Goal: Task Accomplishment & Management: Use online tool/utility

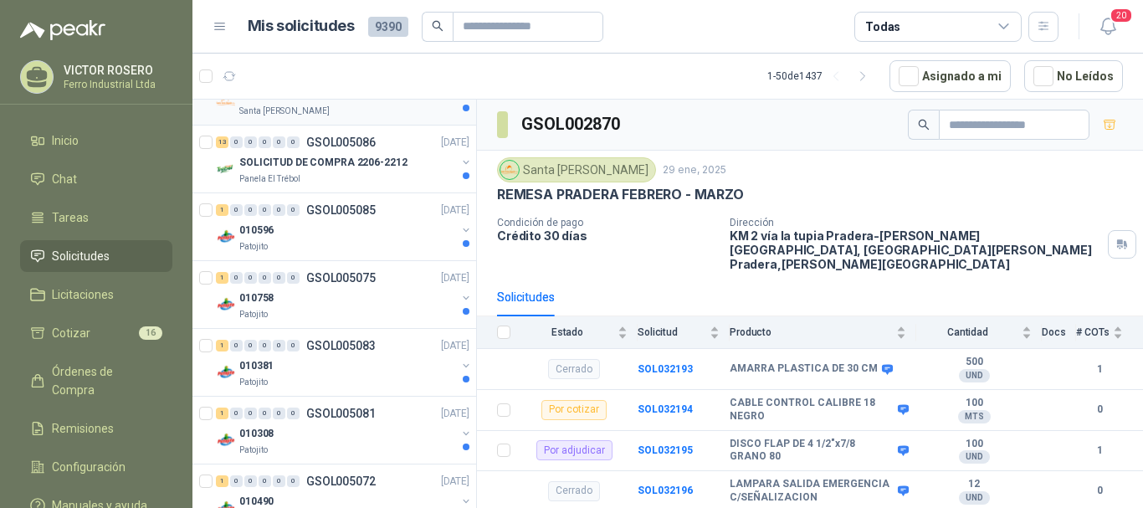
scroll to position [921, 0]
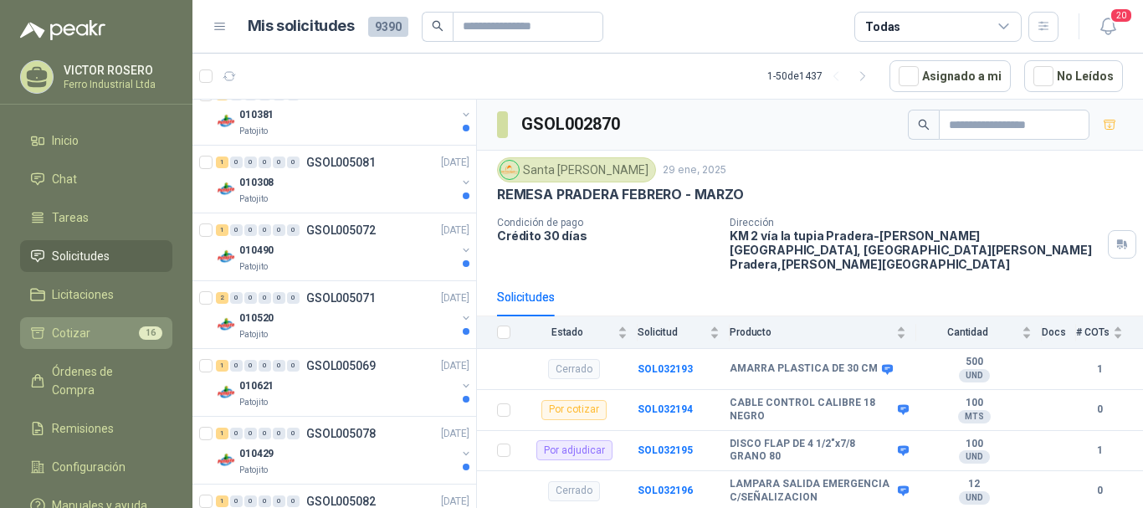
click at [100, 327] on li "Cotizar 16" at bounding box center [96, 333] width 132 height 18
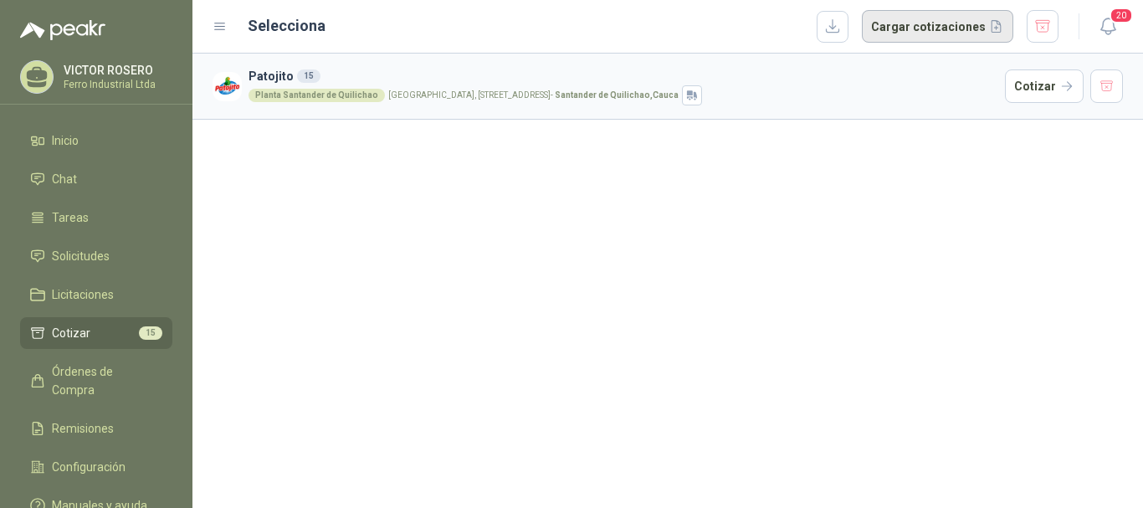
click at [951, 20] on button "Cargar cotizaciones" at bounding box center [937, 26] width 151 height 33
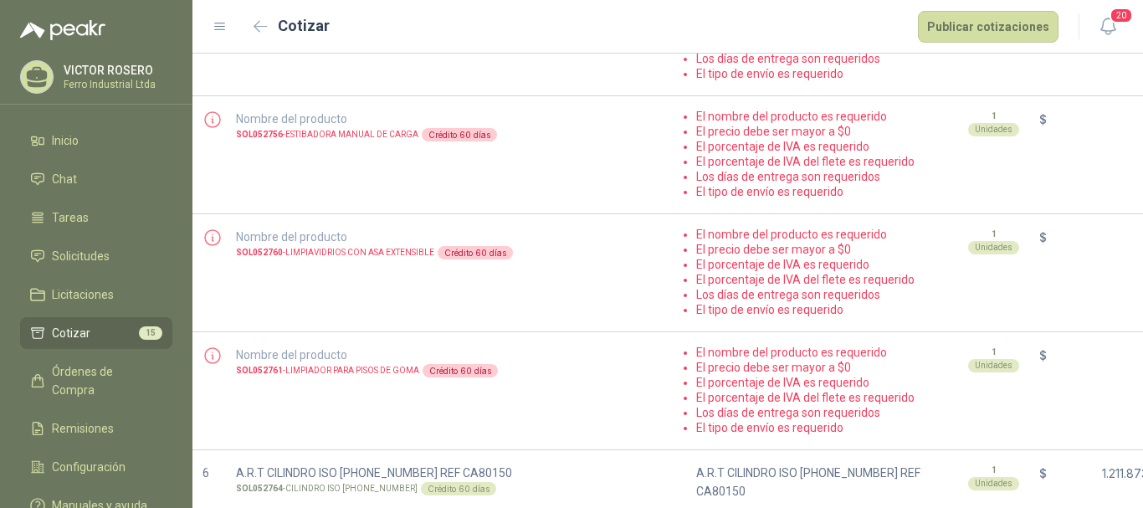
scroll to position [335, 0]
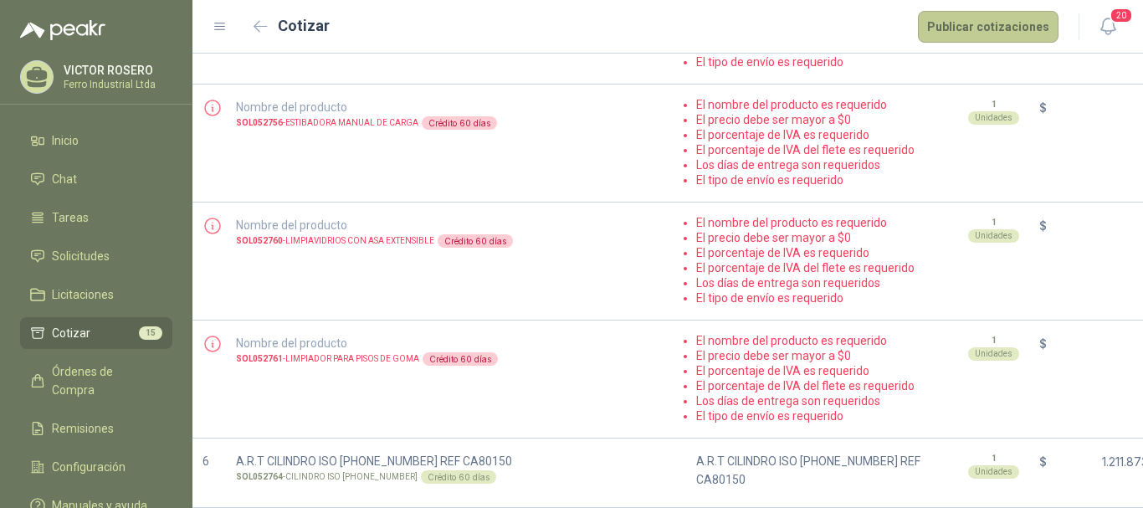
click at [957, 28] on button "Publicar cotizaciones" at bounding box center [988, 27] width 141 height 32
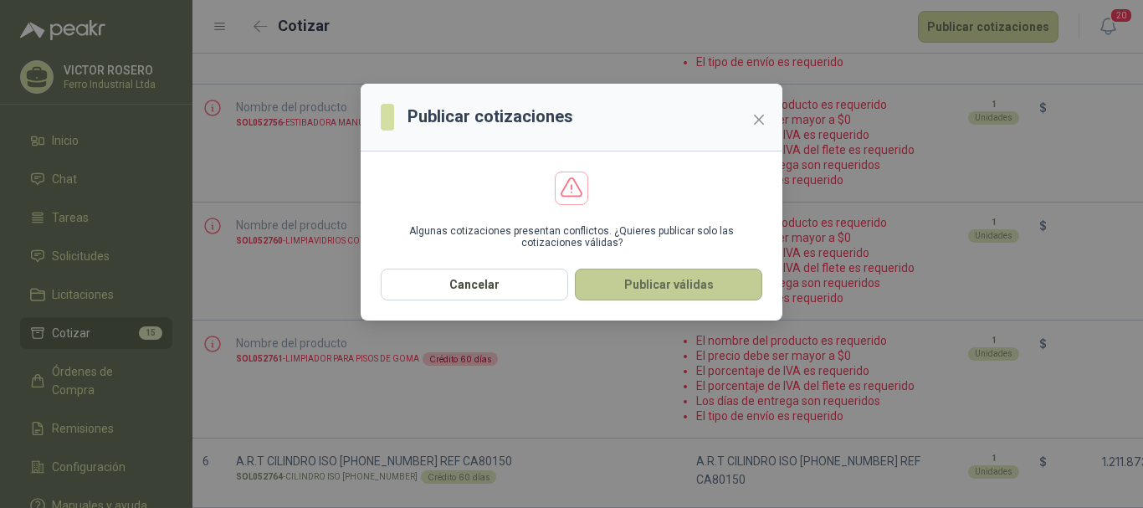
click at [672, 279] on button "Publicar válidas" at bounding box center [668, 285] width 187 height 32
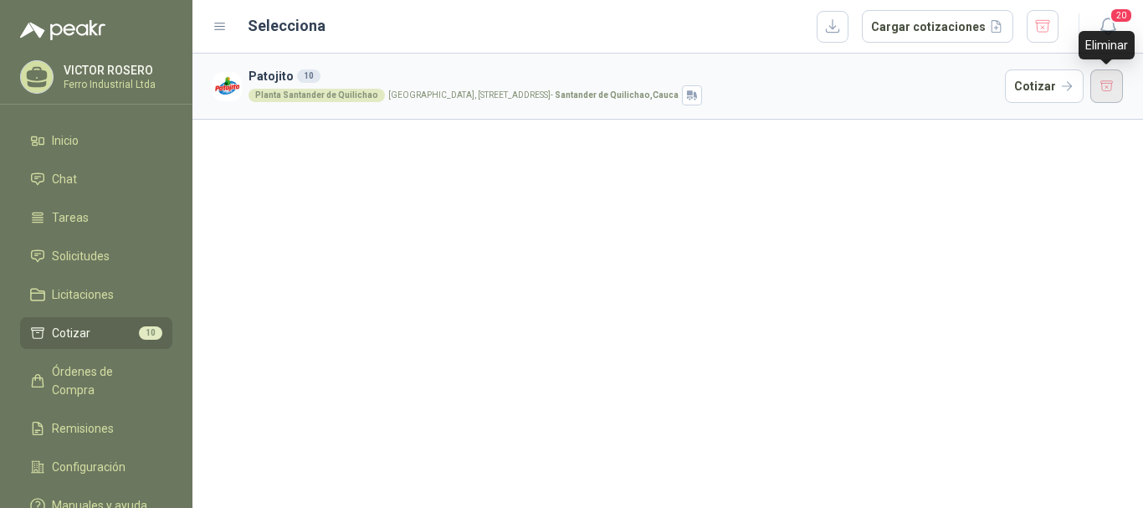
click at [1108, 82] on button "button" at bounding box center [1107, 85] width 33 height 33
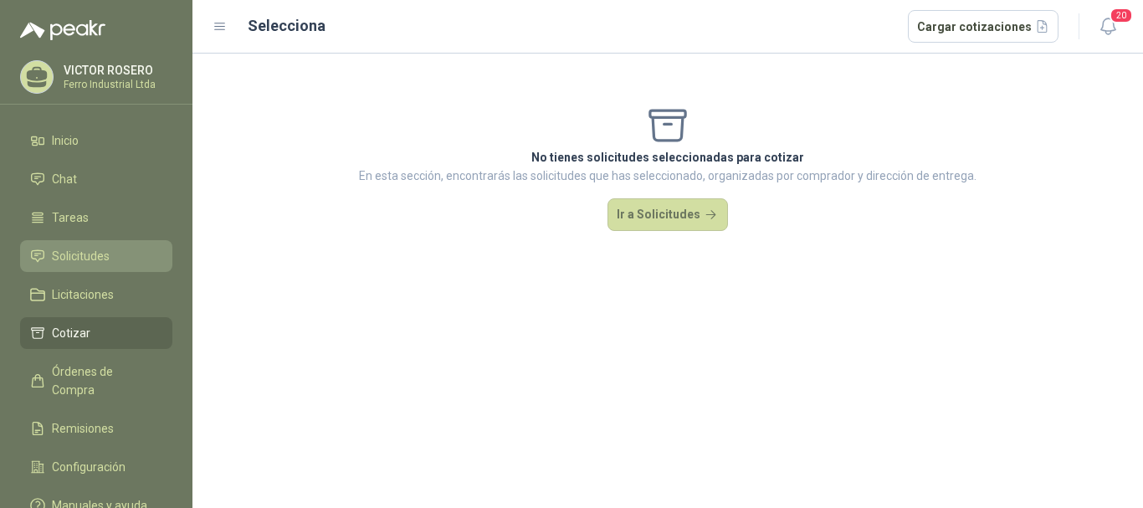
click at [53, 251] on span "Solicitudes" at bounding box center [81, 256] width 58 height 18
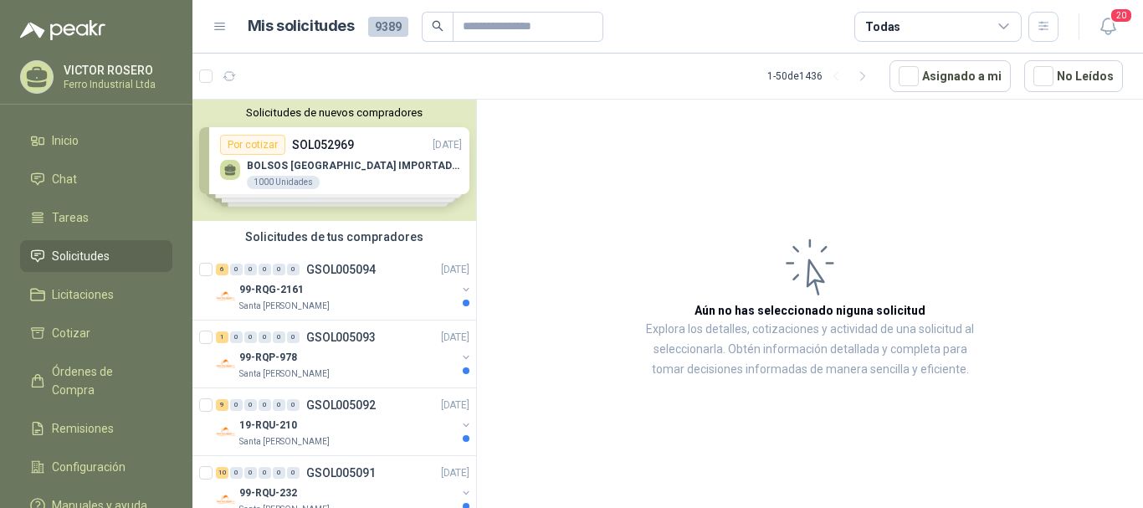
click at [952, 22] on div "Todas" at bounding box center [938, 27] width 167 height 30
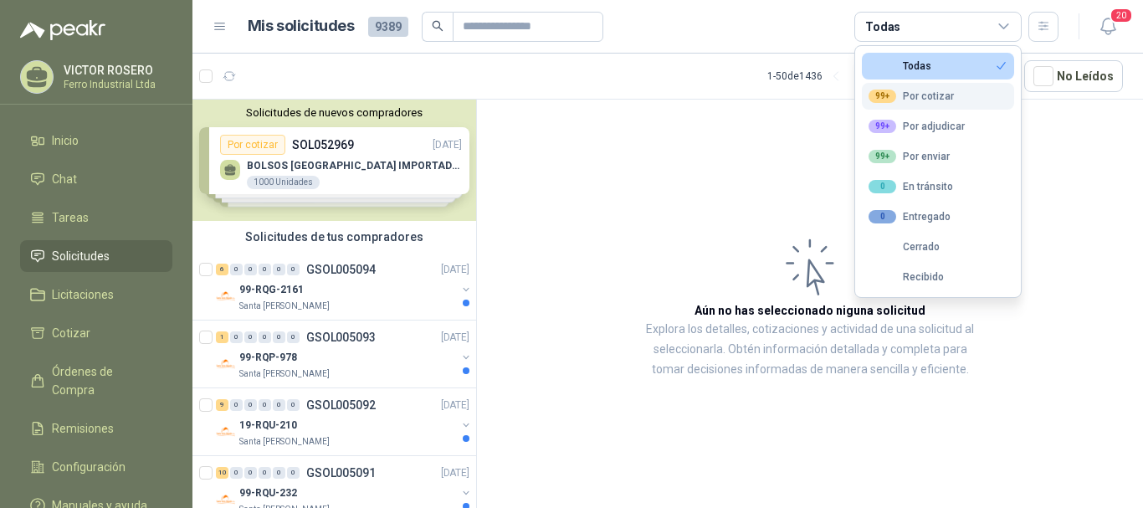
click at [940, 98] on div "99+ Por cotizar" at bounding box center [911, 96] width 85 height 13
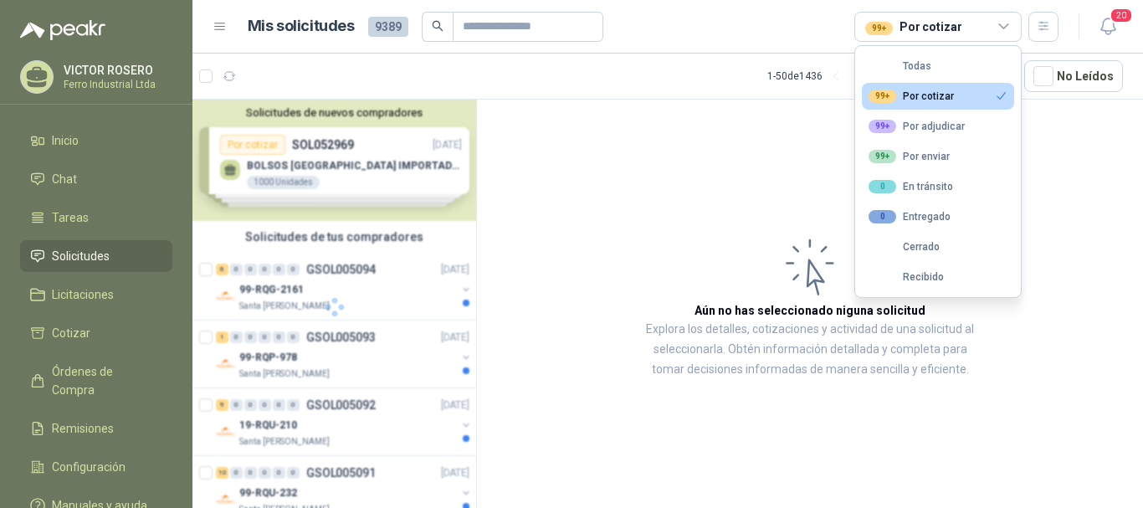
click at [1039, 100] on article "Aún no has seleccionado niguna solicitud Explora los detalles, cotizaciones y a…" at bounding box center [810, 307] width 666 height 414
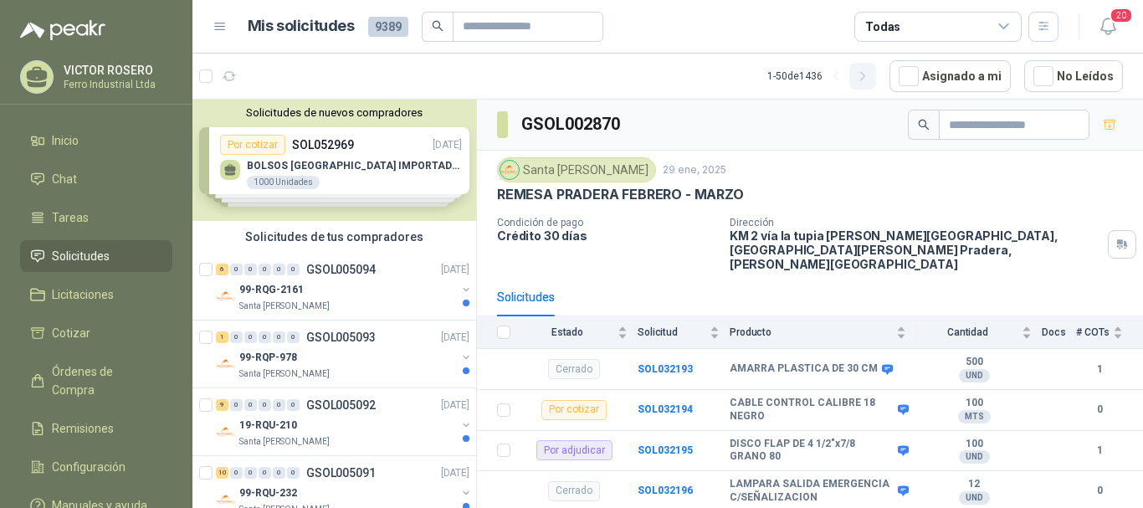
click at [870, 73] on icon "button" at bounding box center [863, 76] width 14 height 14
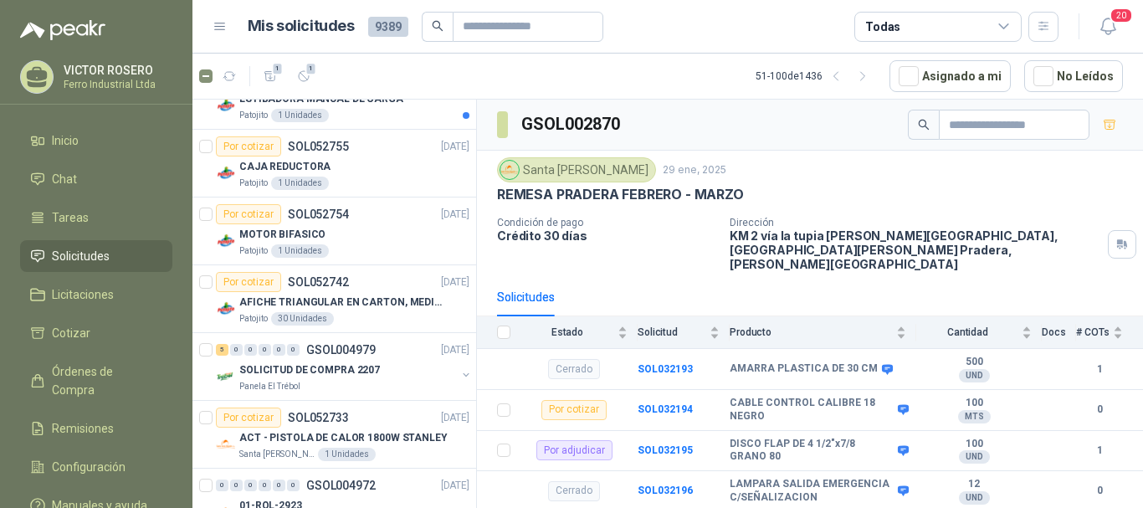
scroll to position [2579, 0]
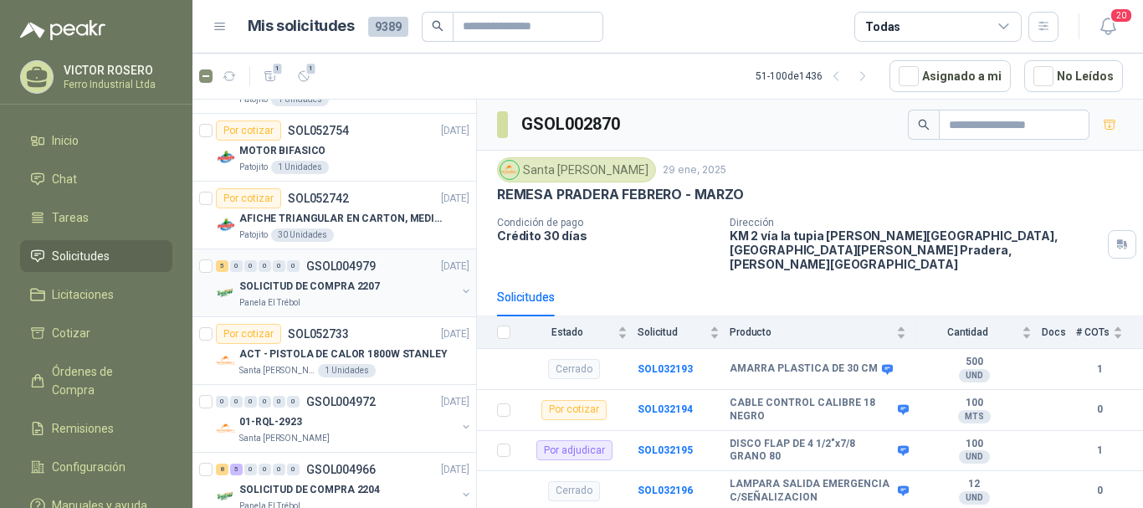
click at [382, 276] on div "SOLICITUD DE COMPRA 2207" at bounding box center [347, 286] width 217 height 20
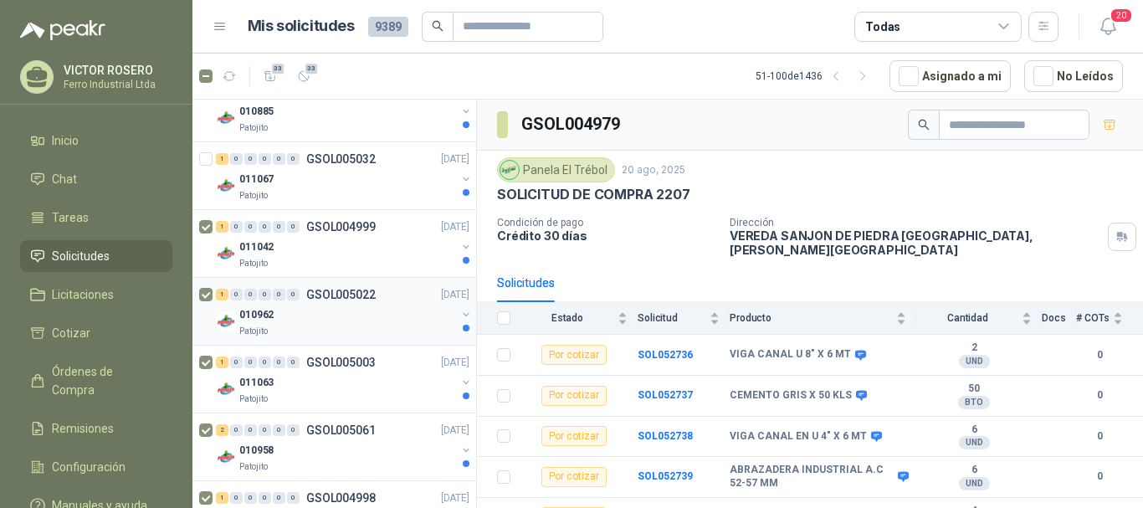
scroll to position [403, 0]
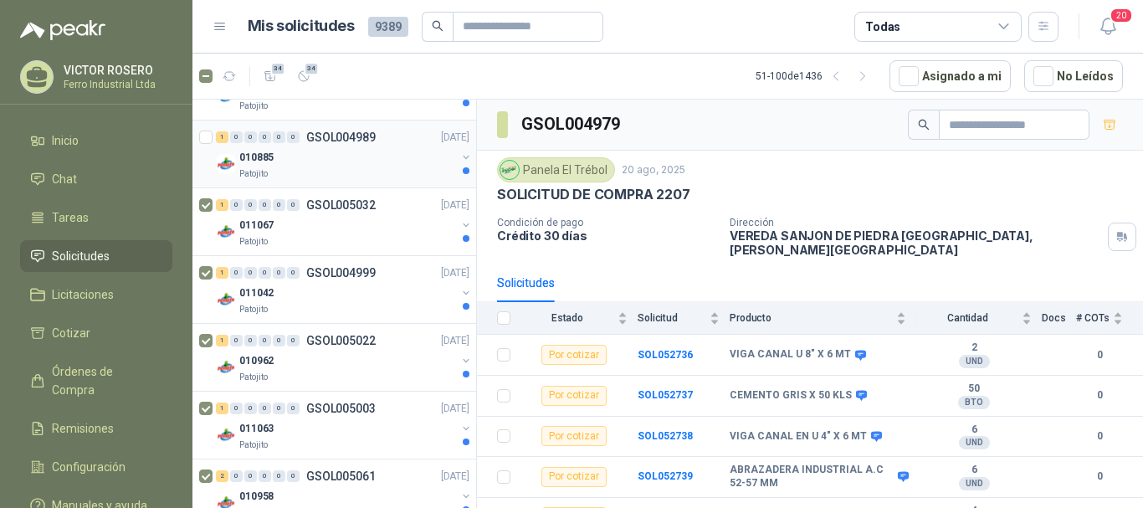
click at [206, 130] on div at bounding box center [207, 154] width 17 height 54
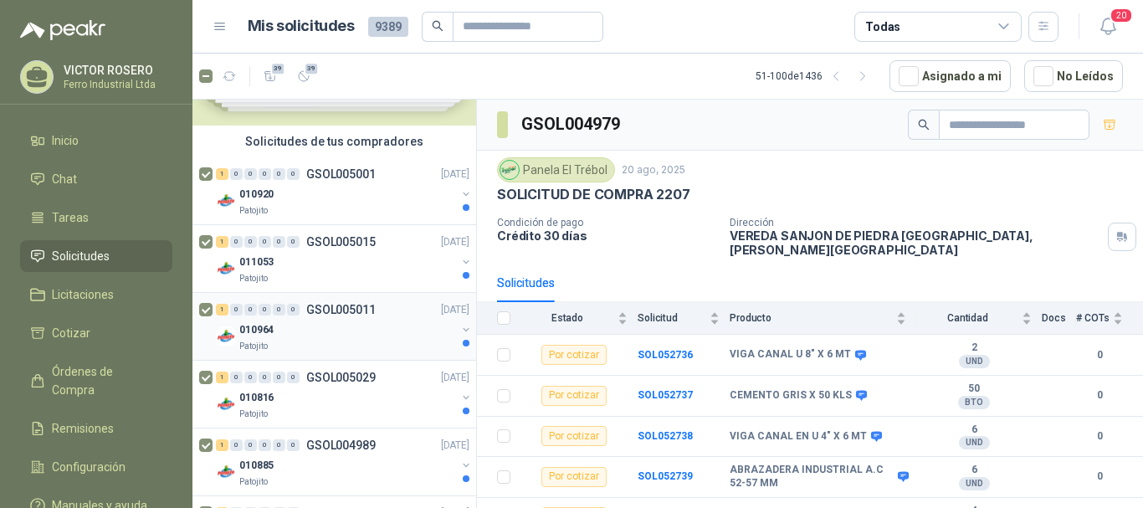
scroll to position [69, 0]
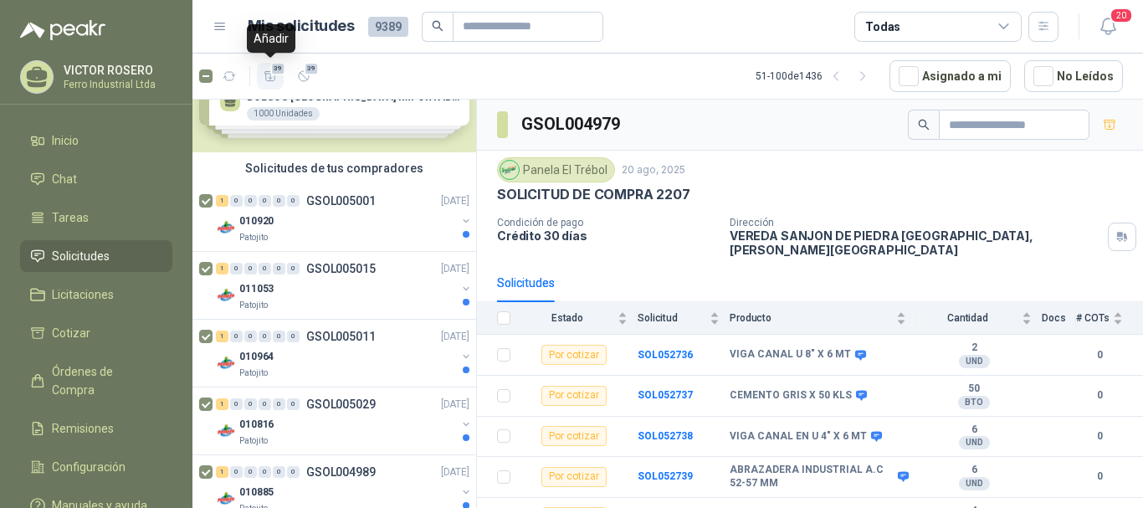
click at [273, 72] on span "39" at bounding box center [278, 68] width 16 height 13
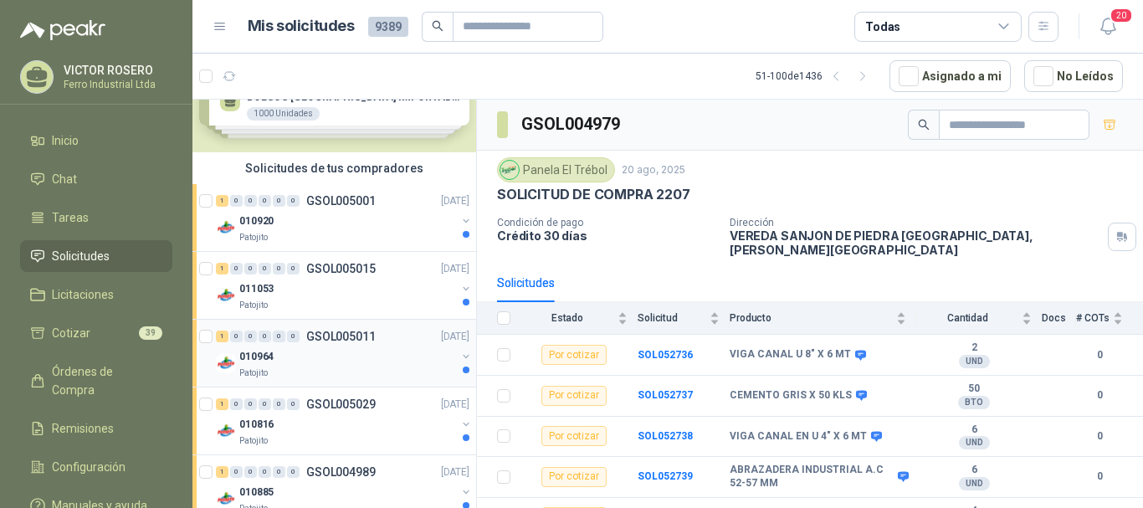
scroll to position [320, 0]
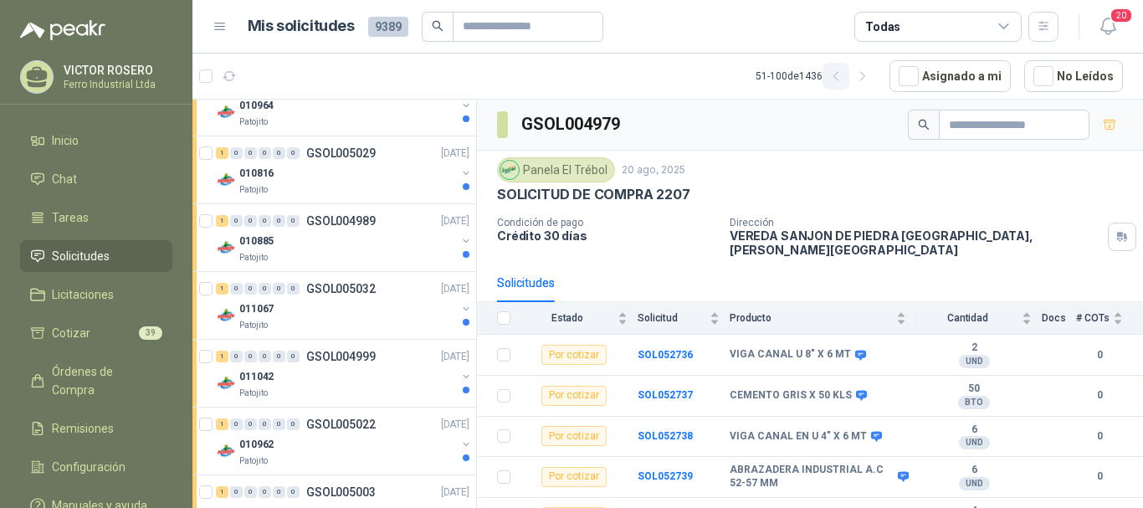
click at [840, 76] on icon "button" at bounding box center [836, 76] width 14 height 14
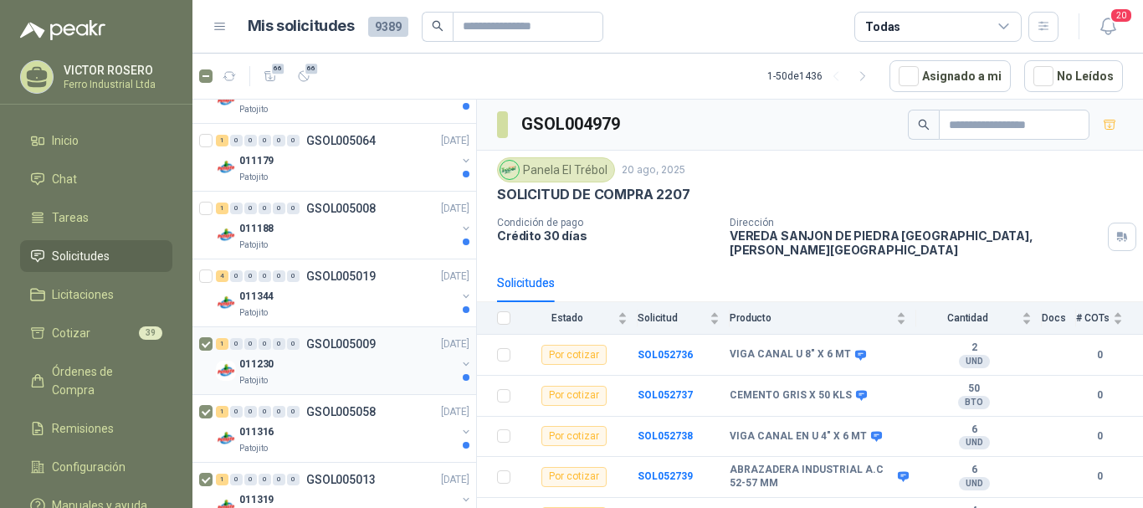
scroll to position [2566, 0]
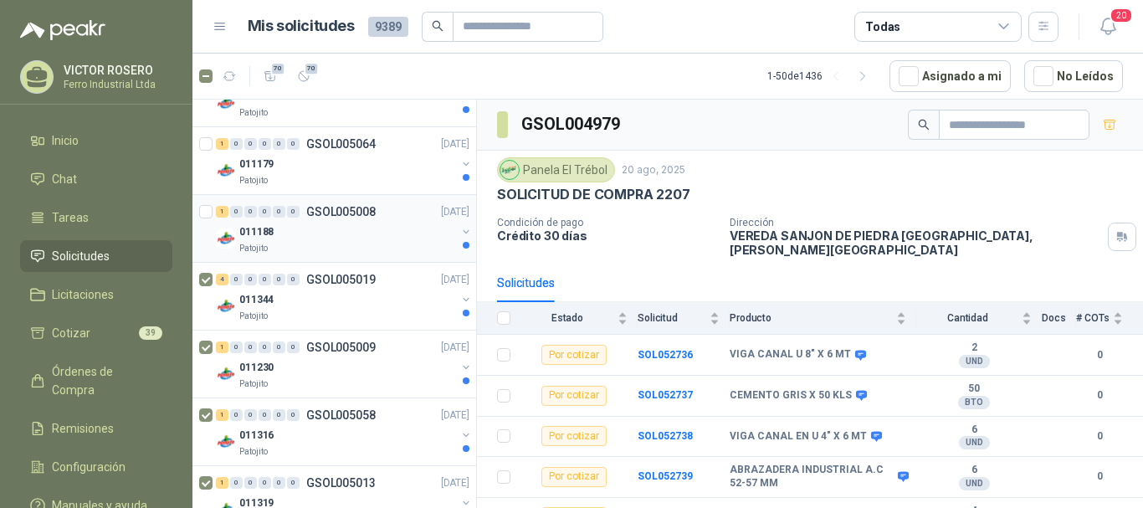
click at [213, 218] on div at bounding box center [207, 229] width 17 height 54
click at [213, 212] on div at bounding box center [207, 229] width 17 height 54
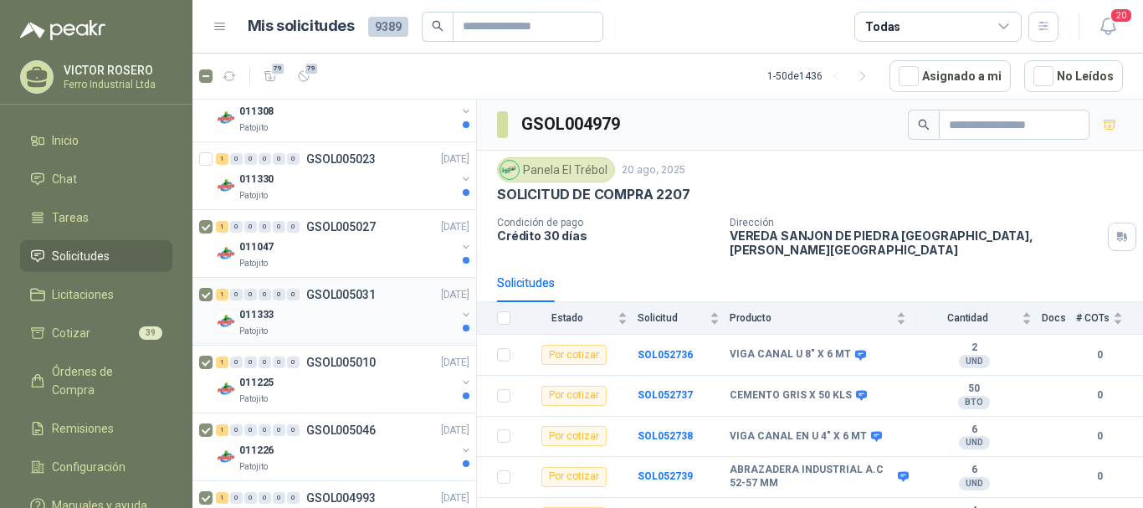
scroll to position [1980, 0]
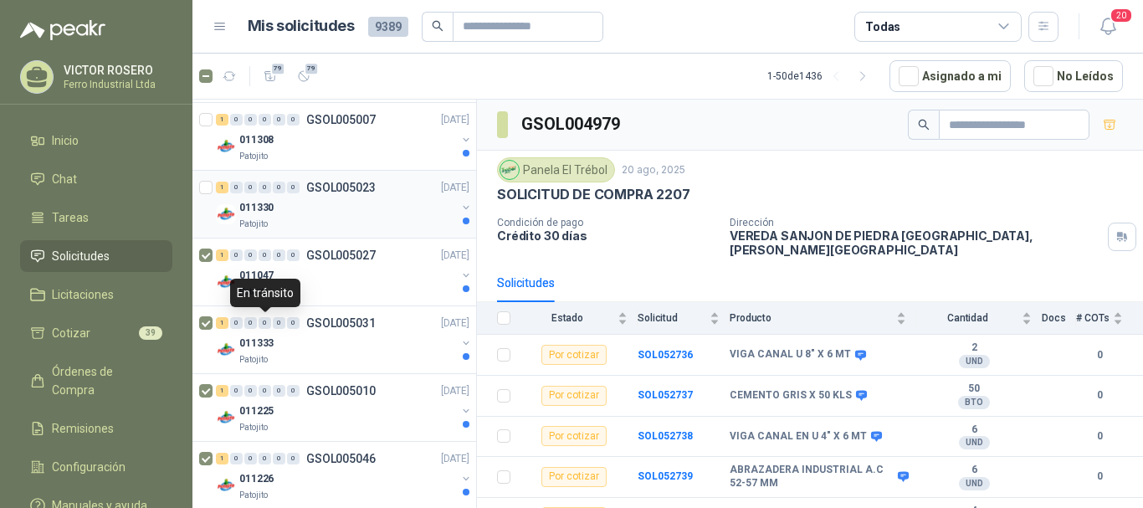
click at [202, 194] on div at bounding box center [207, 204] width 17 height 54
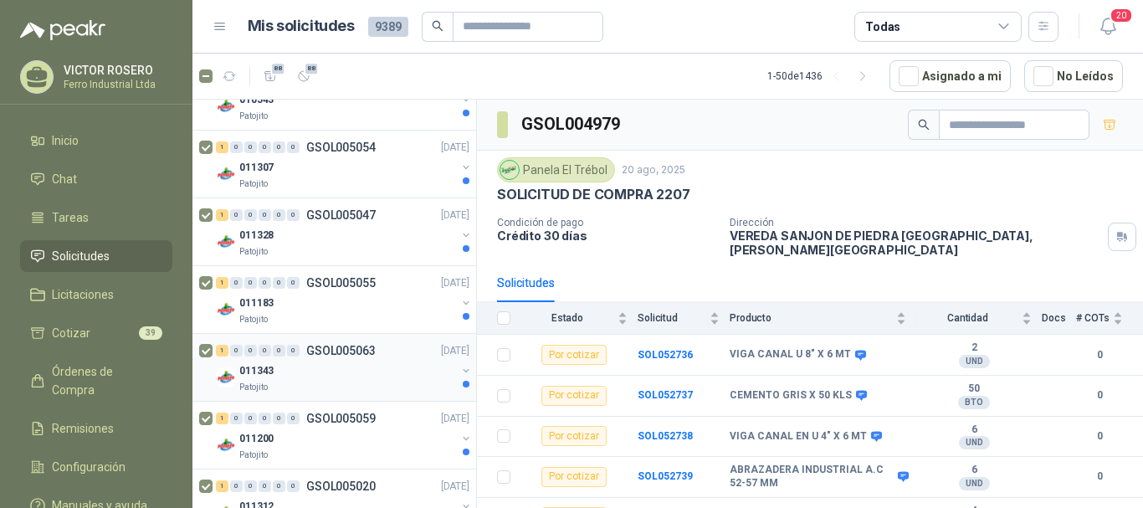
scroll to position [1311, 0]
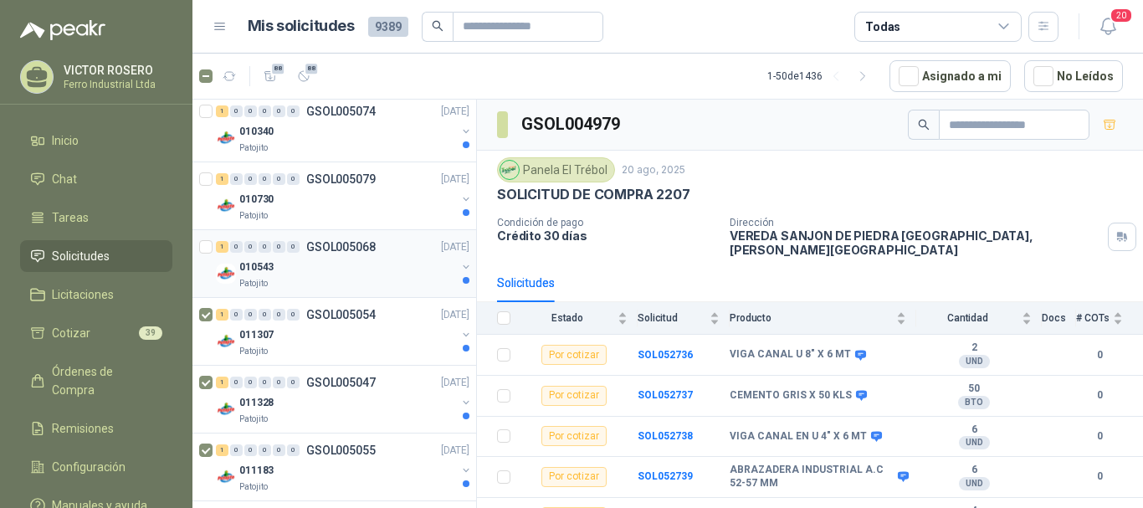
click at [203, 254] on div at bounding box center [207, 264] width 17 height 54
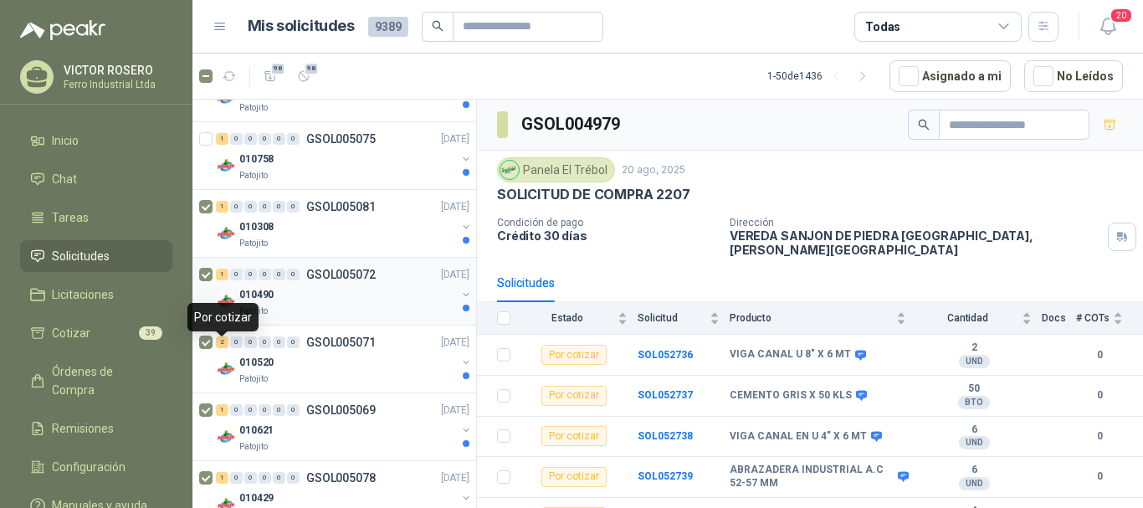
scroll to position [641, 0]
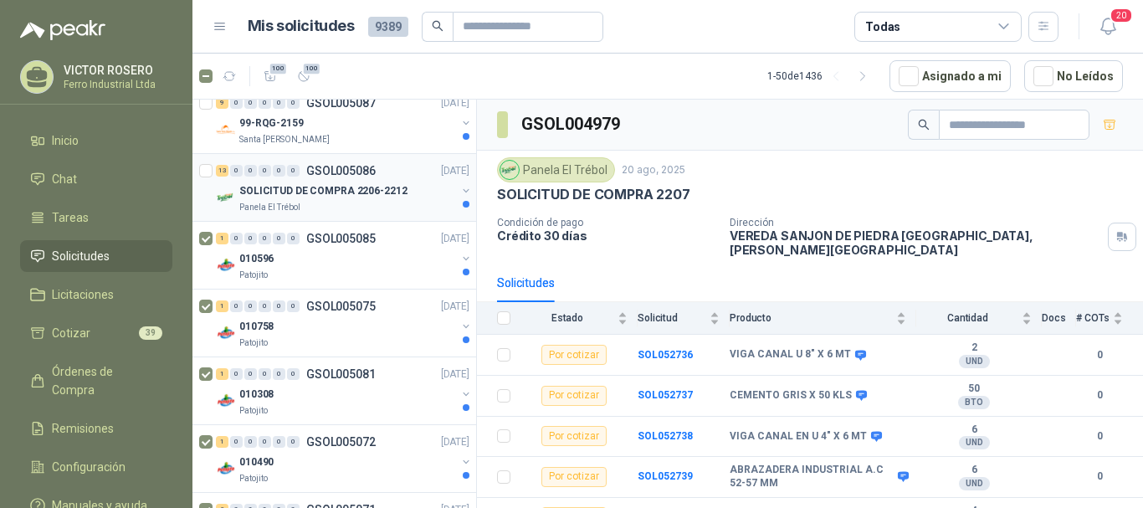
click at [204, 177] on div at bounding box center [207, 188] width 17 height 54
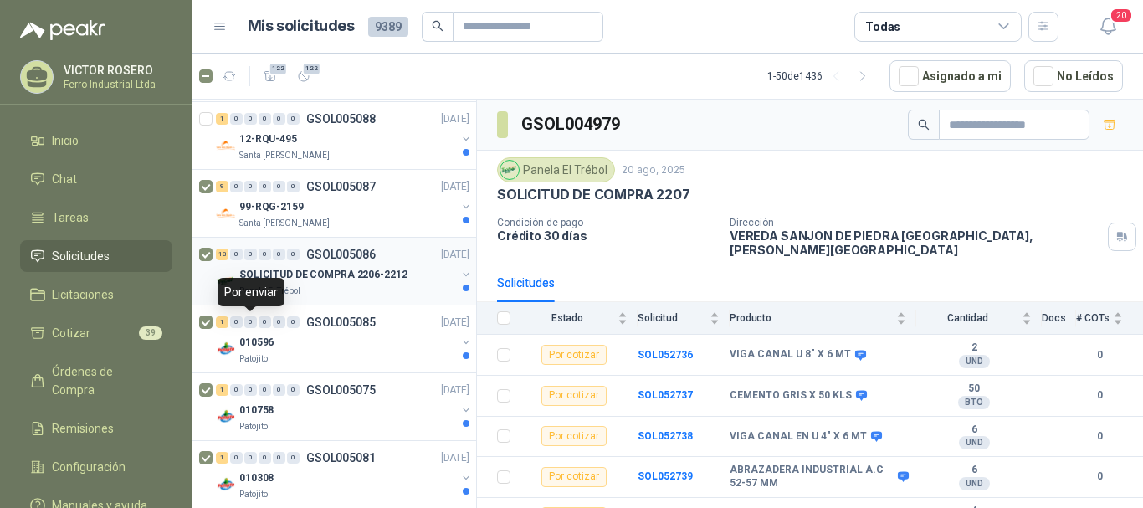
scroll to position [474, 0]
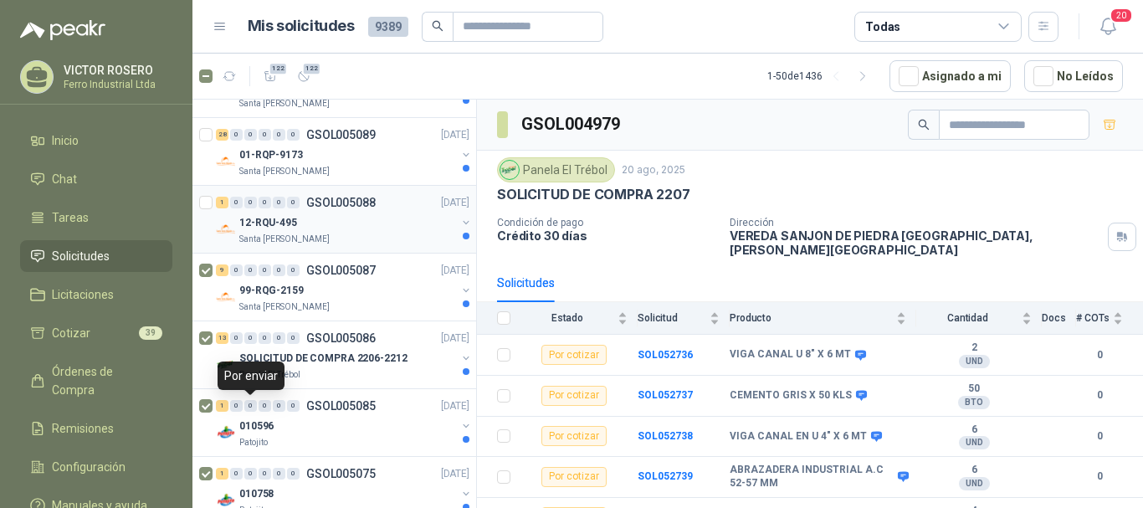
click at [209, 209] on div at bounding box center [207, 219] width 17 height 54
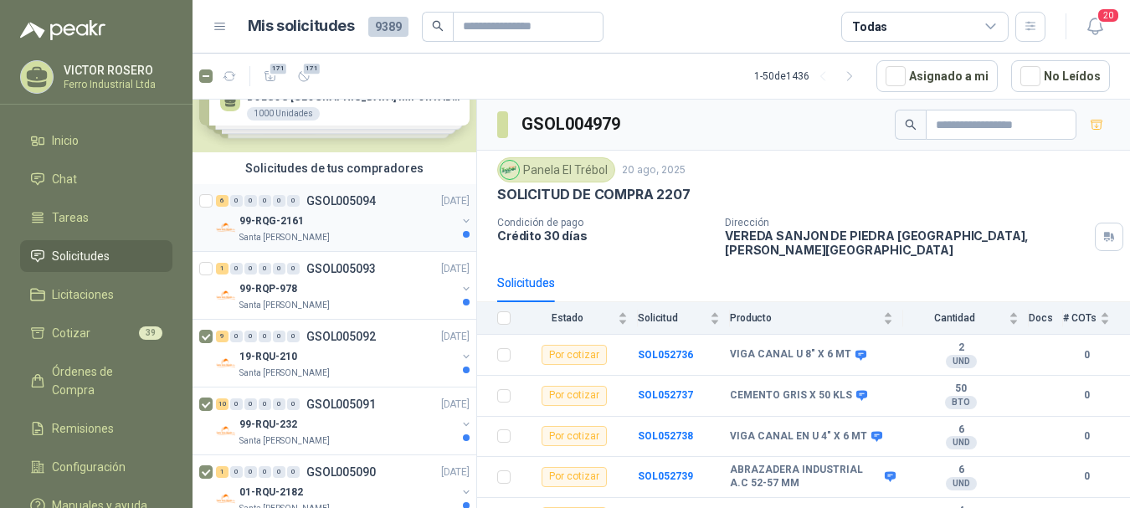
scroll to position [55, 0]
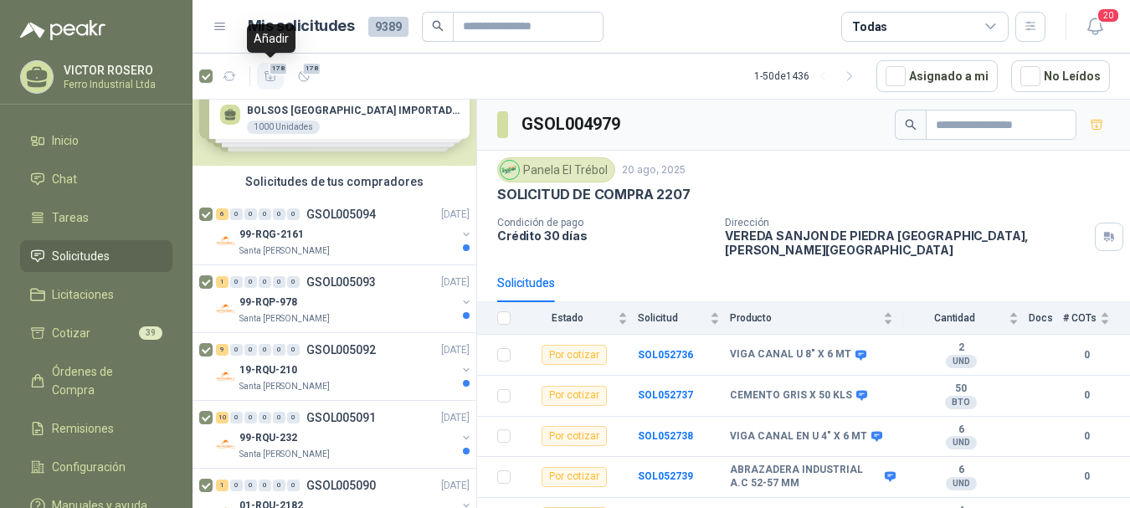
click at [274, 72] on span "178" at bounding box center [278, 68] width 20 height 13
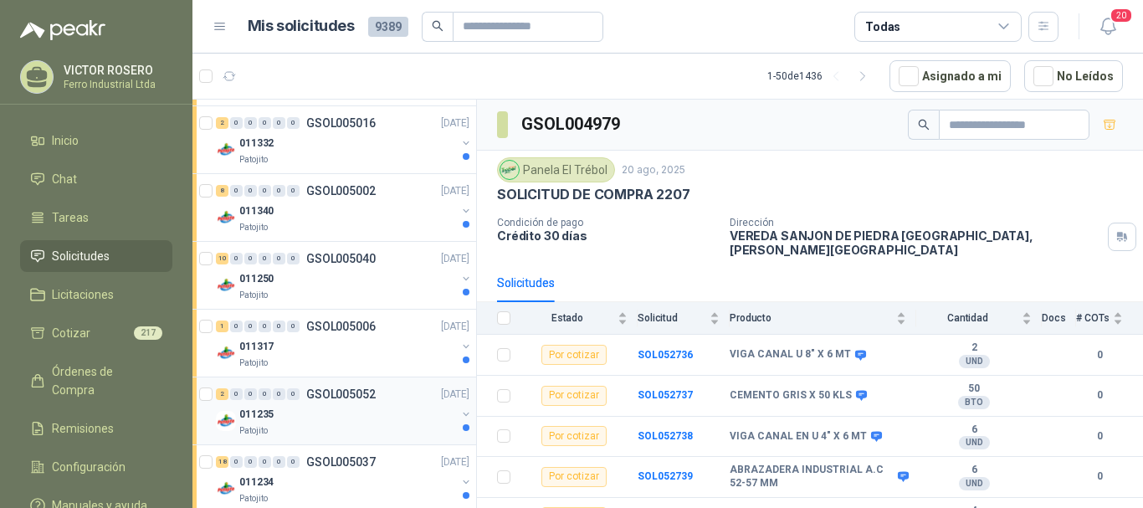
scroll to position [3152, 0]
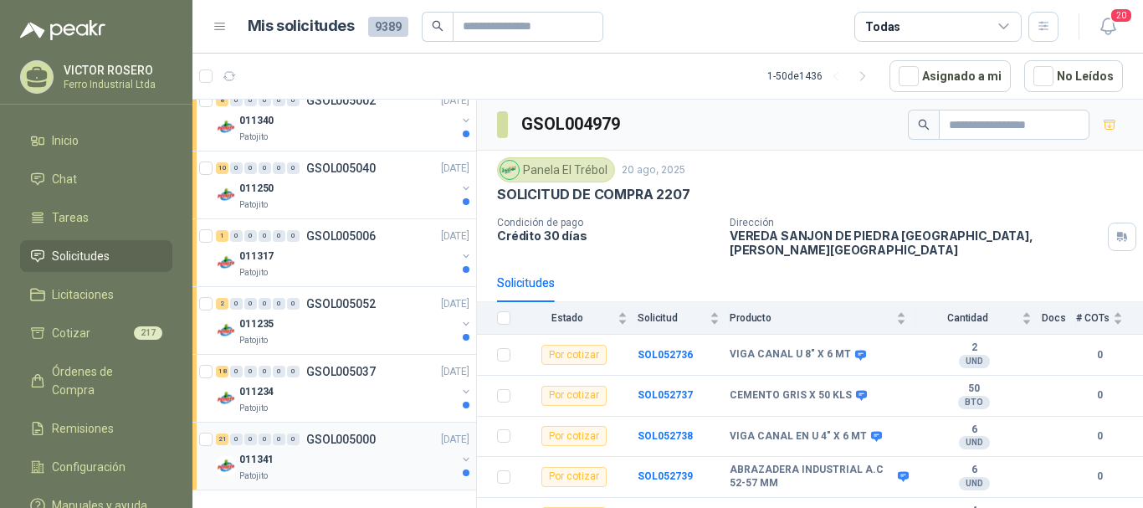
click at [305, 453] on div "011341" at bounding box center [347, 459] width 217 height 20
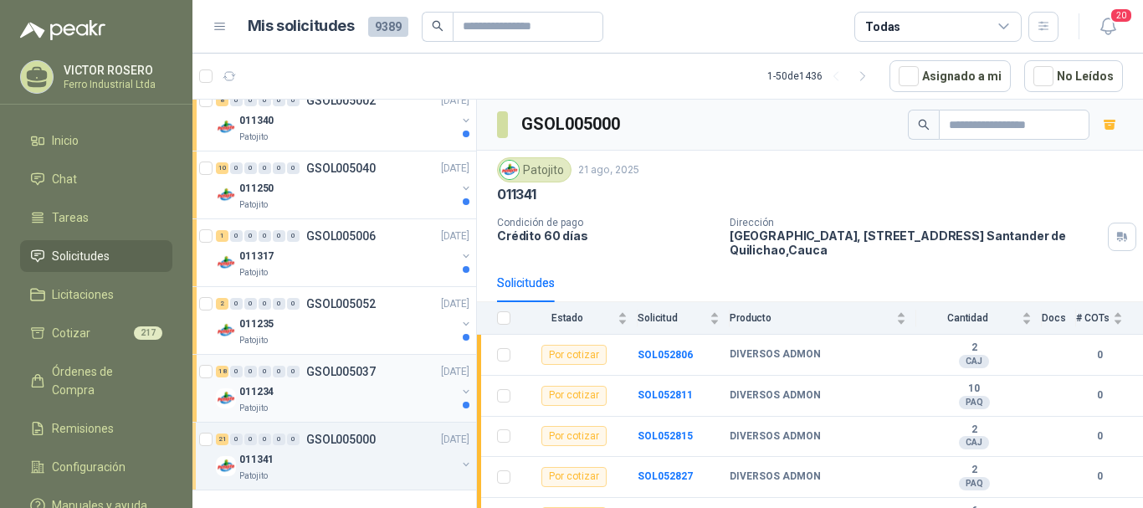
click at [344, 386] on div "011234" at bounding box center [347, 392] width 217 height 20
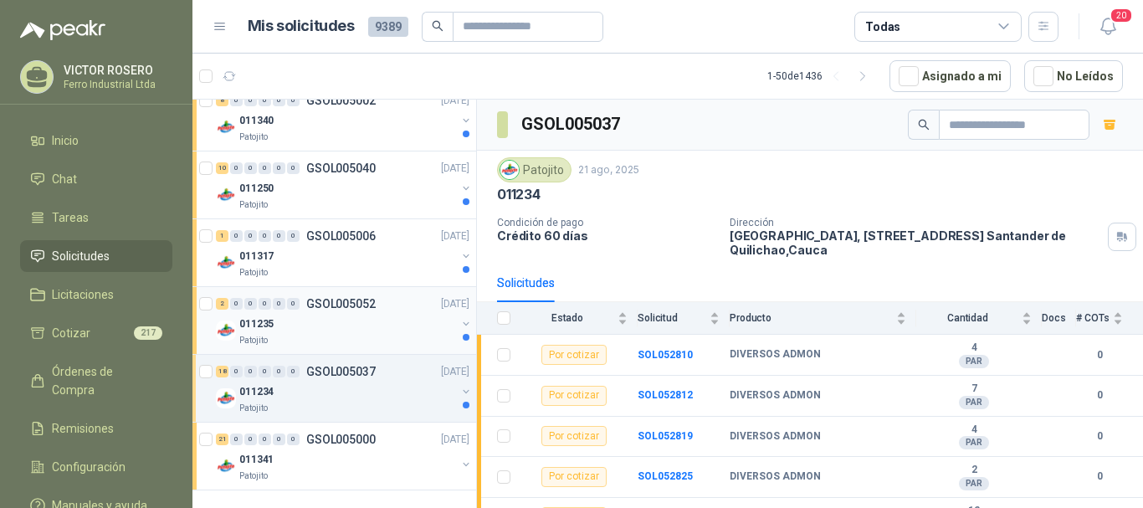
click at [365, 318] on div "011235" at bounding box center [347, 324] width 217 height 20
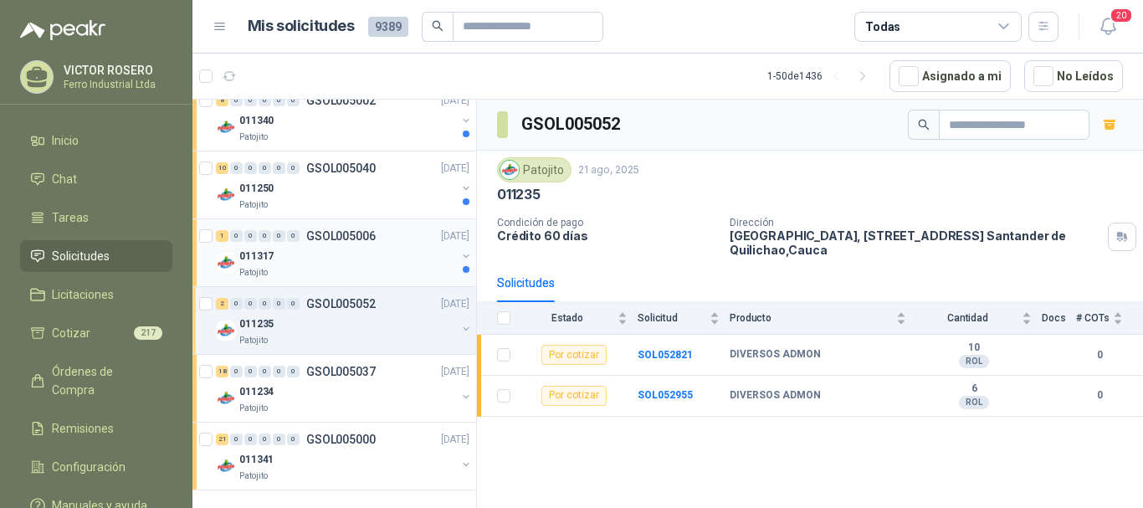
click at [368, 259] on div "011317" at bounding box center [347, 256] width 217 height 20
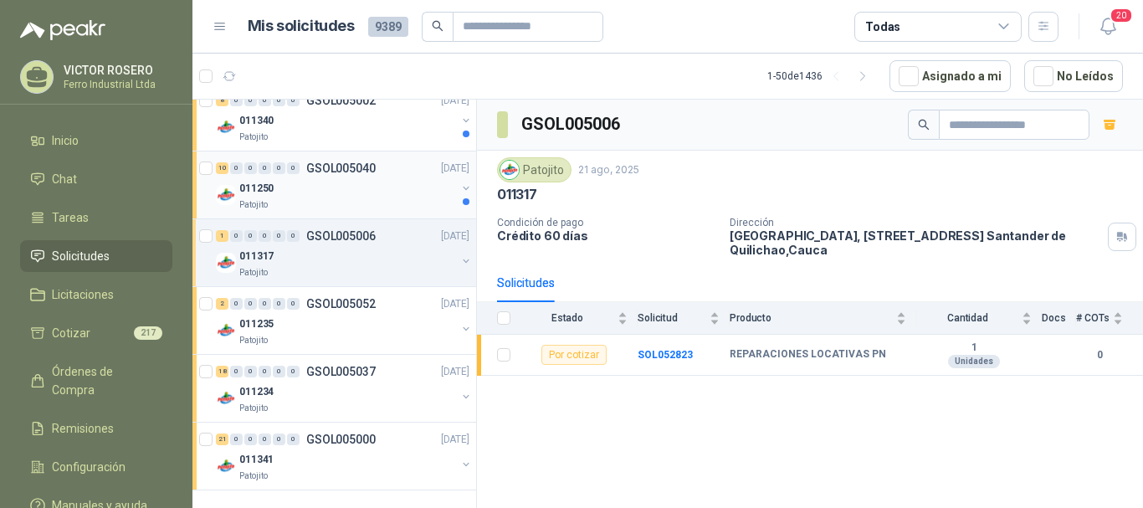
click at [372, 194] on div "011250" at bounding box center [347, 188] width 217 height 20
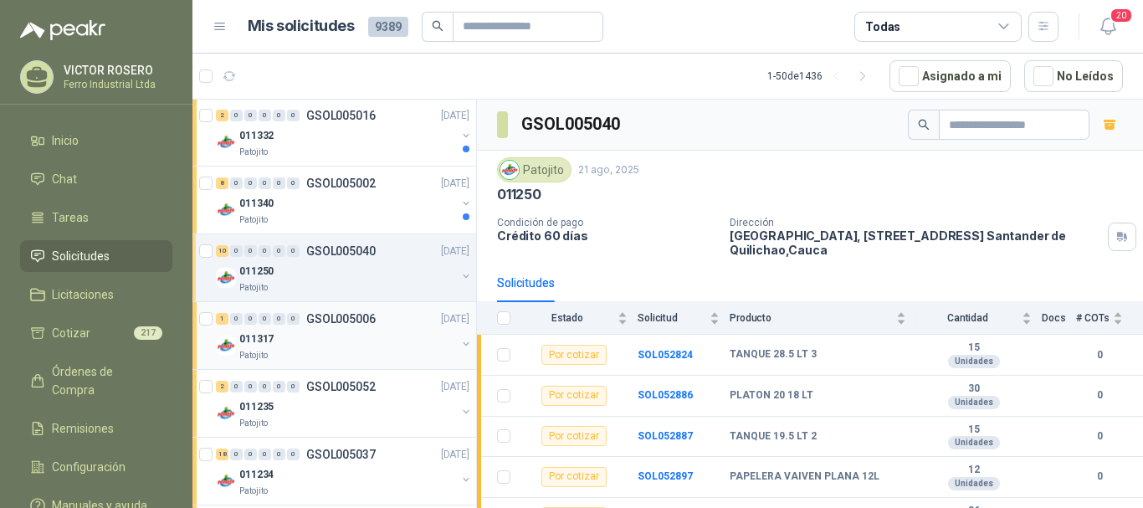
scroll to position [3068, 0]
click at [399, 222] on div "Patojito" at bounding box center [347, 220] width 217 height 13
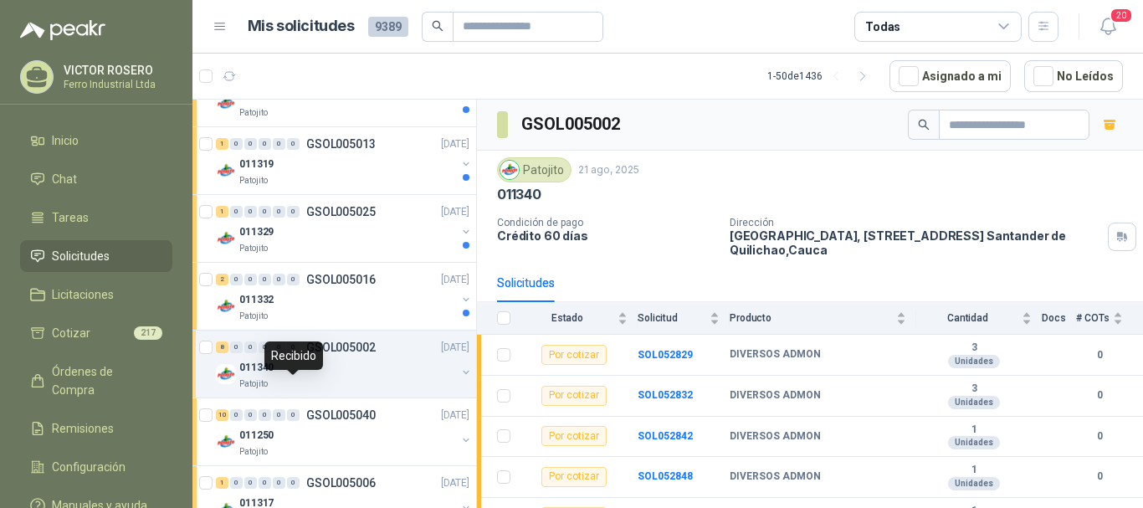
scroll to position [2817, 0]
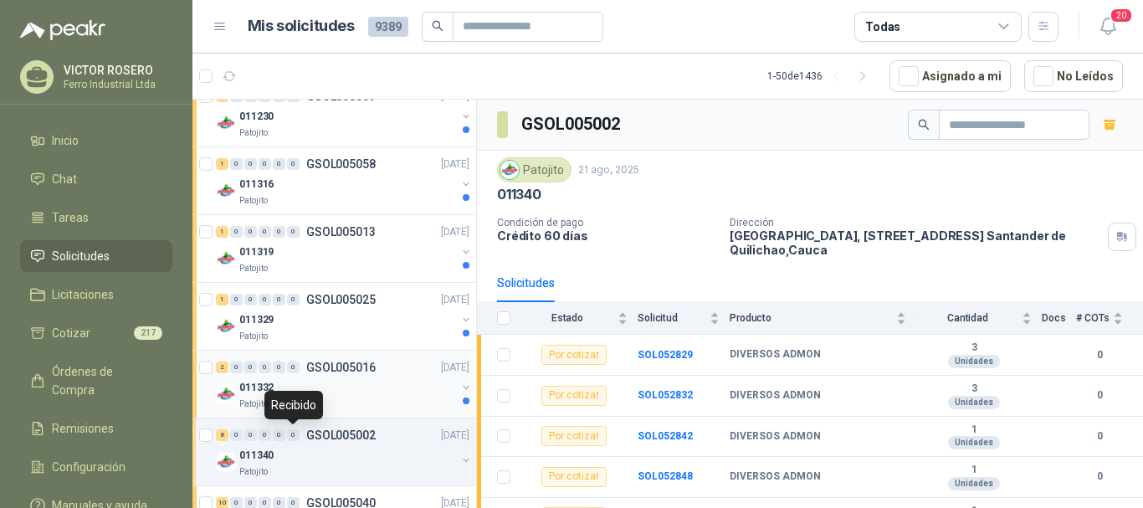
click at [353, 376] on div "2 0 0 0 0 0 GSOL005016 21/08/25" at bounding box center [344, 367] width 257 height 20
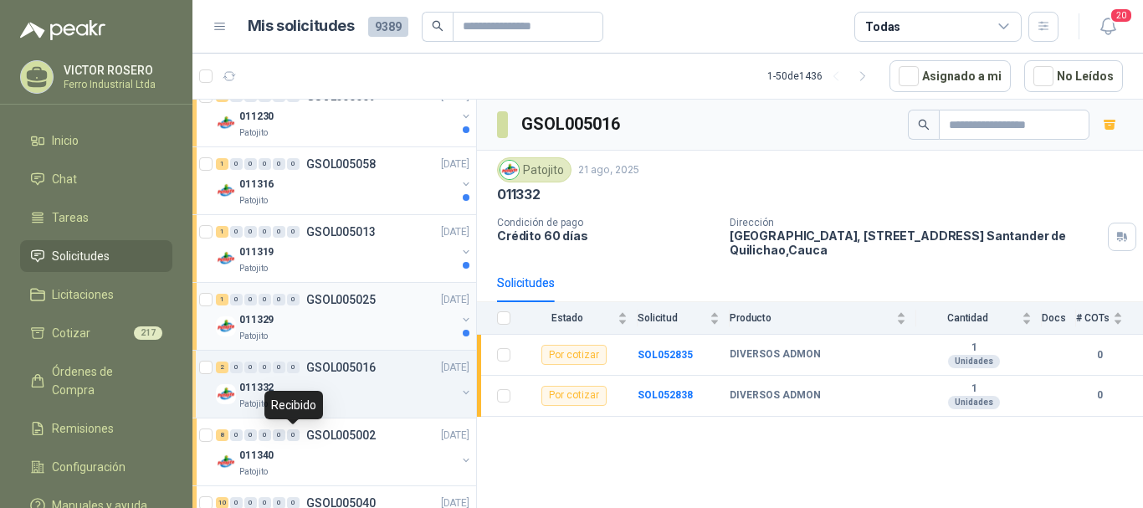
click at [343, 317] on div "011329" at bounding box center [347, 320] width 217 height 20
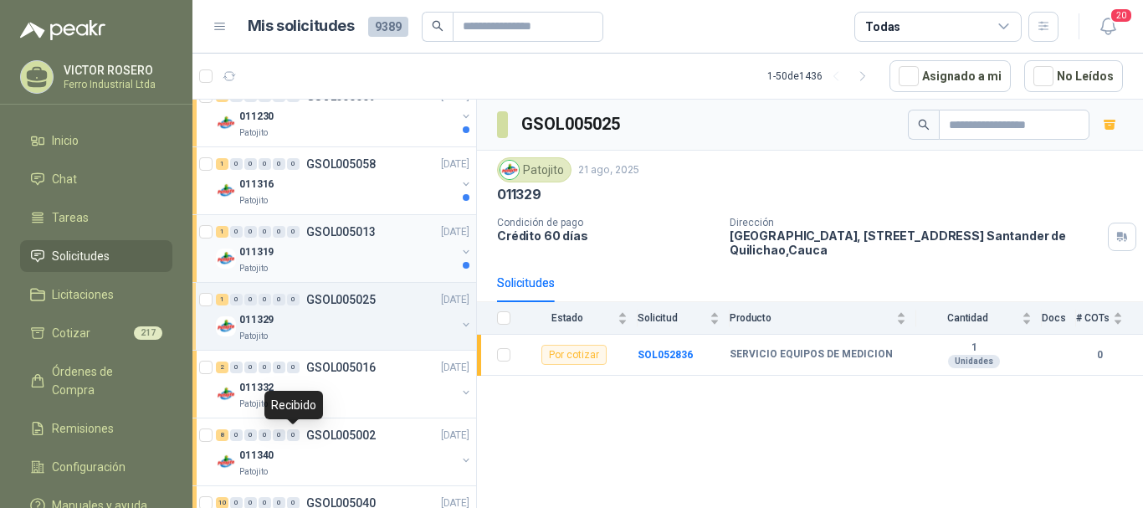
click at [357, 248] on div "011319" at bounding box center [347, 252] width 217 height 20
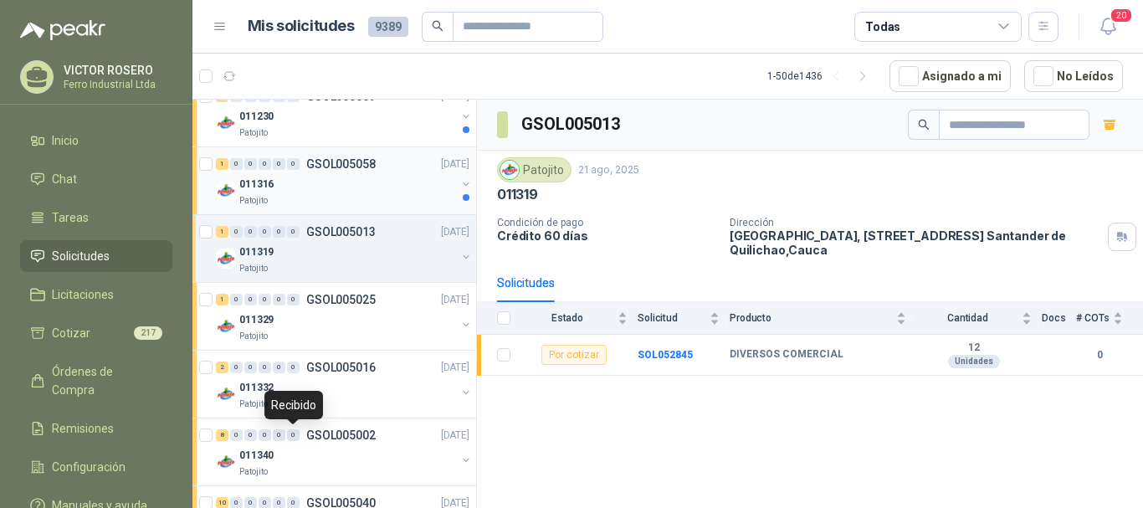
click at [379, 197] on div "Patojito" at bounding box center [347, 200] width 217 height 13
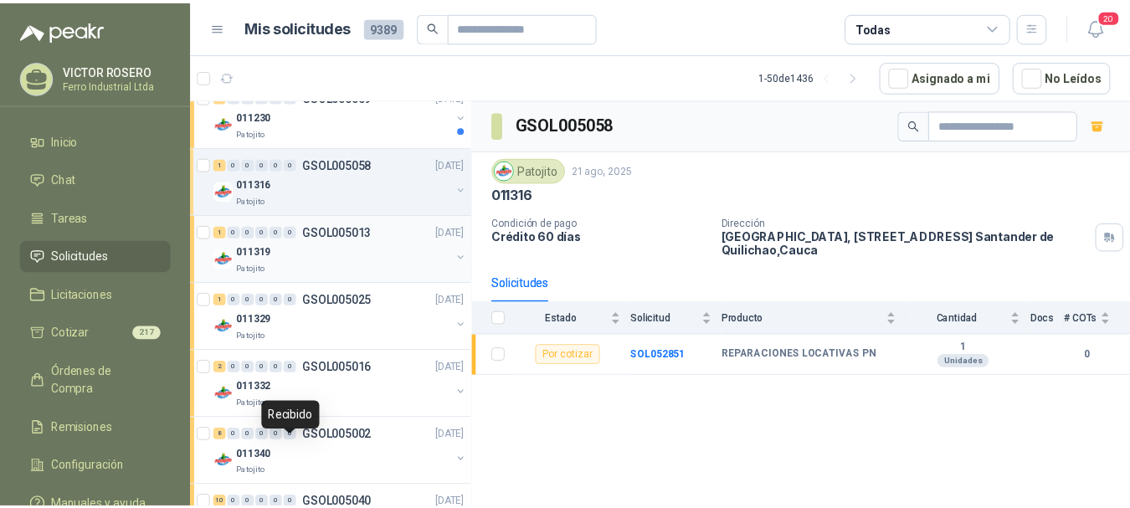
scroll to position [2733, 0]
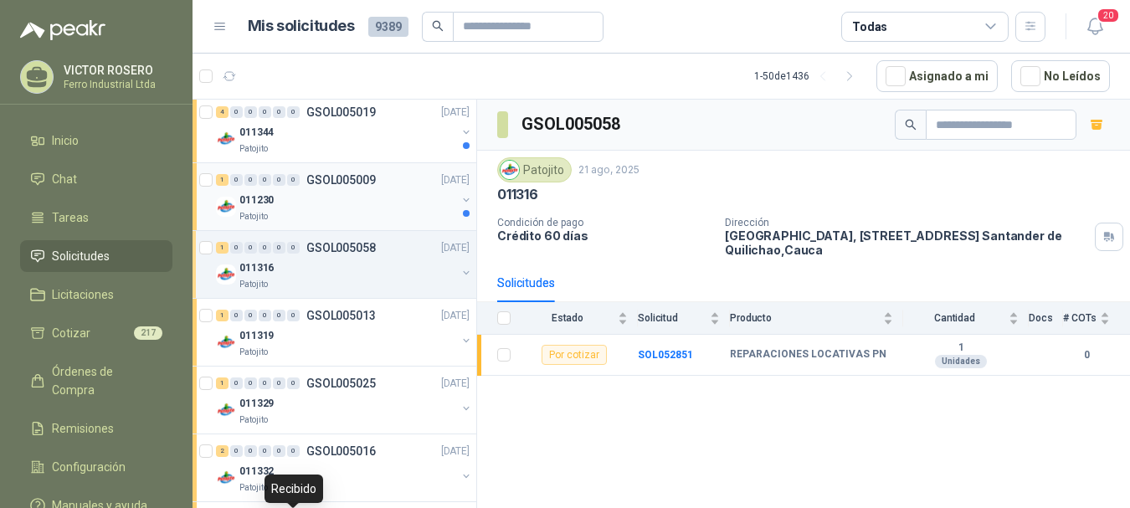
click at [372, 213] on div "Patojito" at bounding box center [347, 216] width 217 height 13
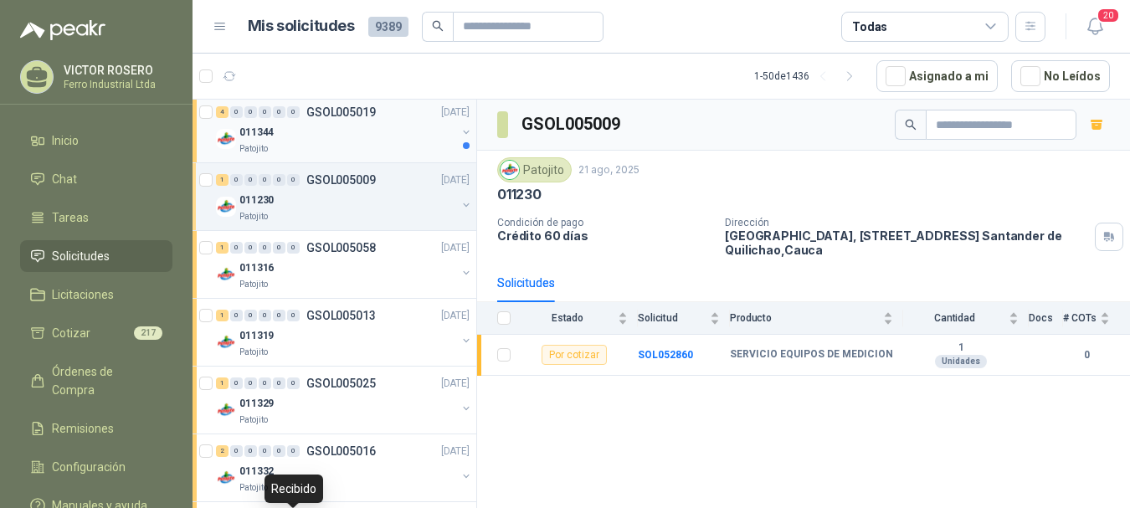
click at [385, 129] on div "011344" at bounding box center [347, 132] width 217 height 20
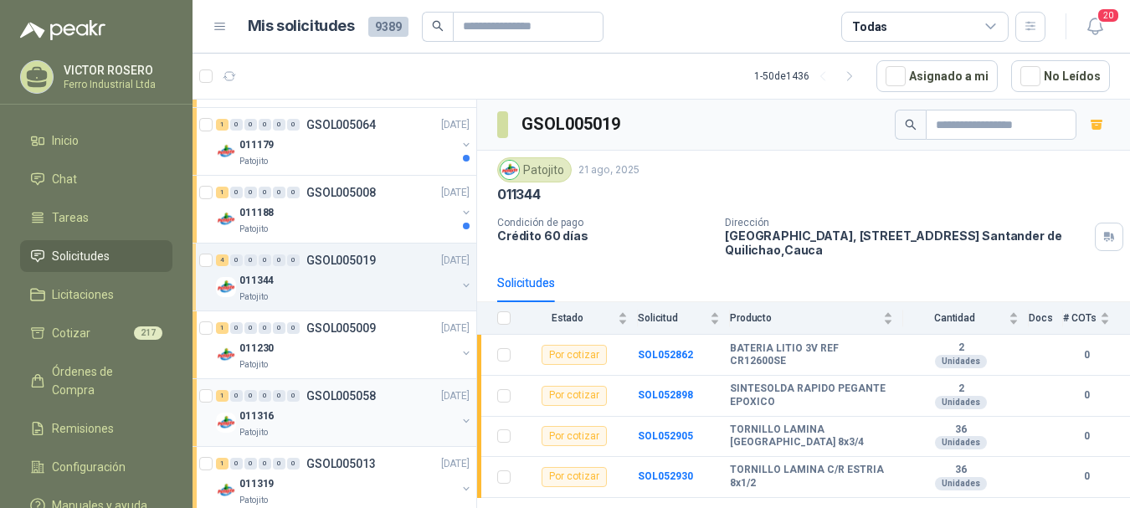
scroll to position [2566, 0]
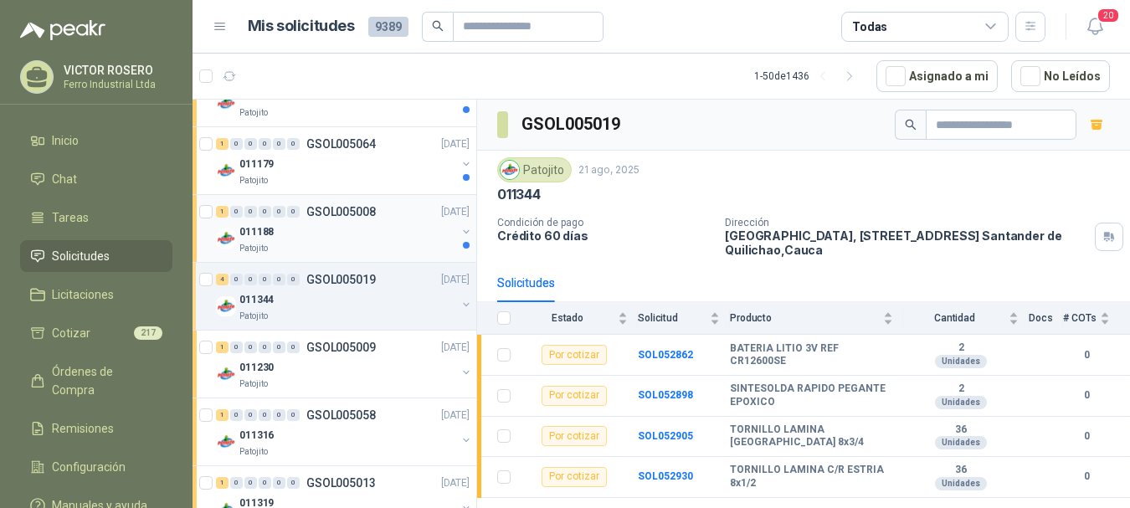
click at [356, 227] on div "011188" at bounding box center [347, 232] width 217 height 20
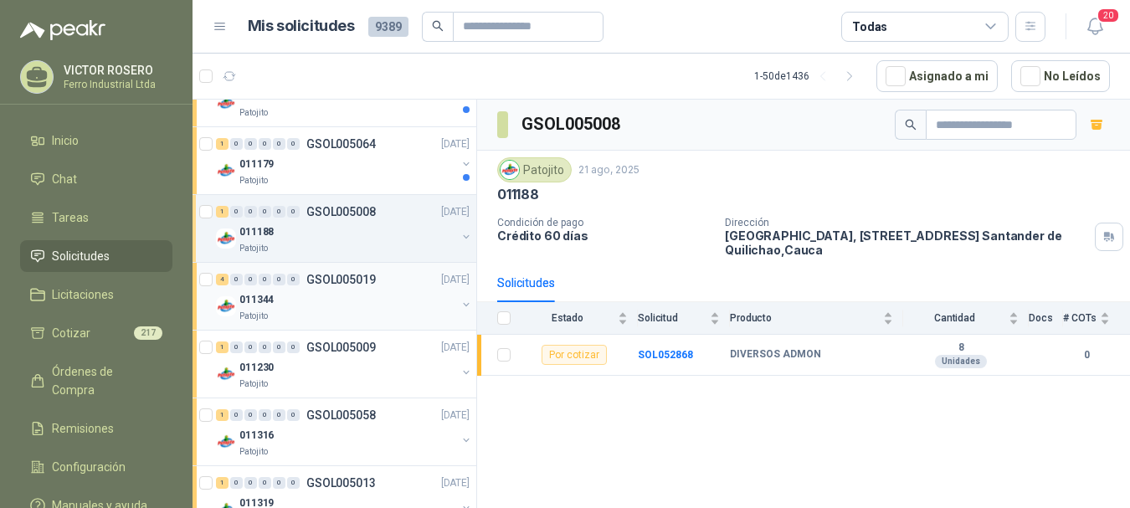
scroll to position [2482, 0]
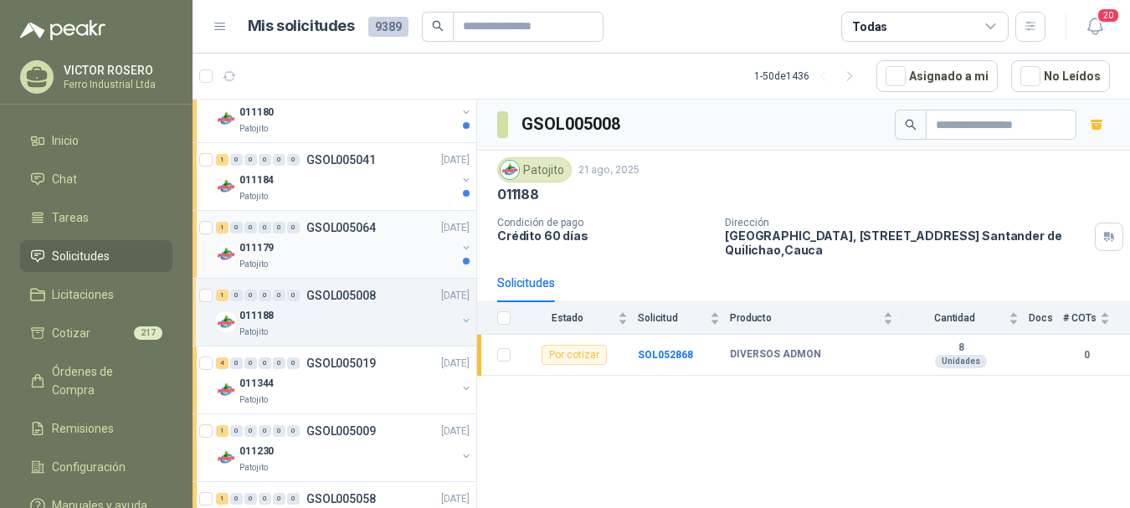
click at [303, 253] on div "011179" at bounding box center [347, 248] width 217 height 20
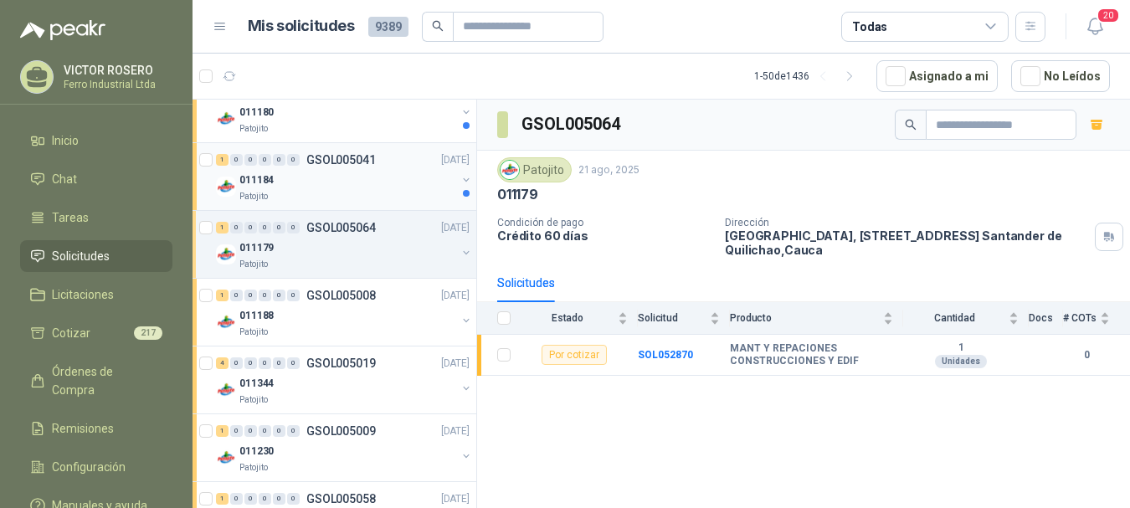
click at [341, 192] on div "Patojito" at bounding box center [347, 196] width 217 height 13
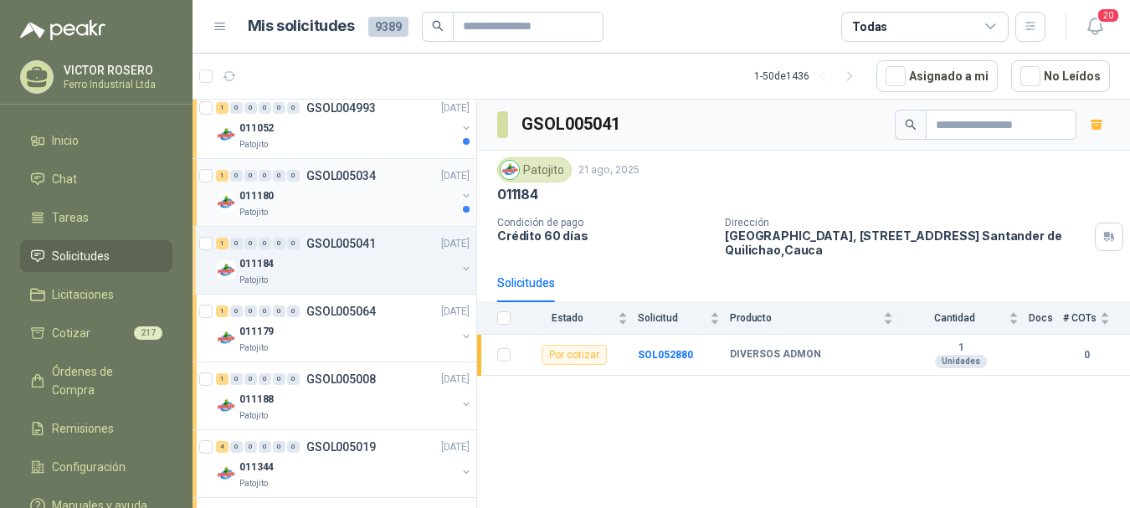
click at [342, 213] on div "Patojito" at bounding box center [347, 212] width 217 height 13
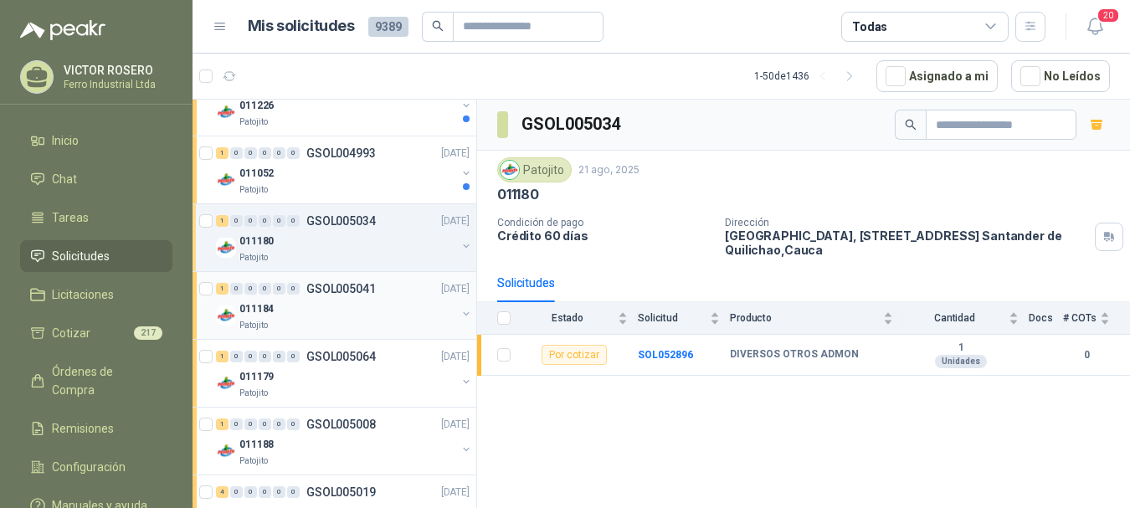
scroll to position [2315, 0]
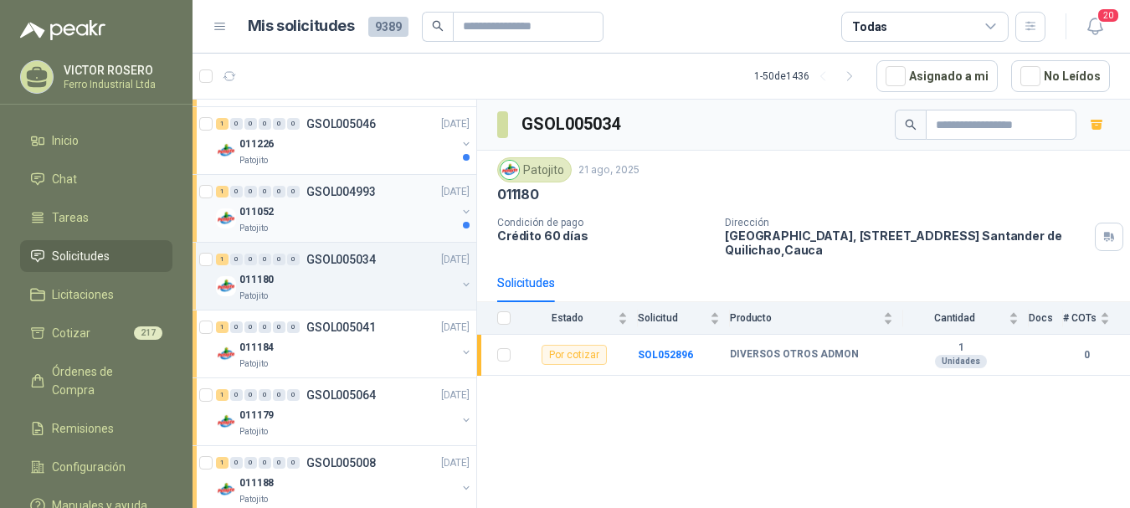
click at [339, 207] on div "011052" at bounding box center [347, 212] width 217 height 20
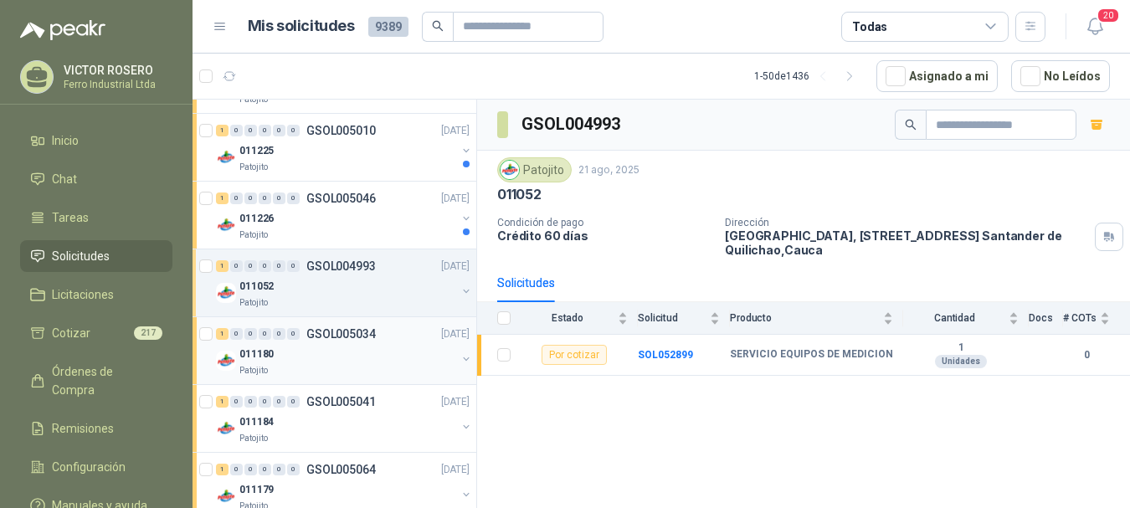
scroll to position [2231, 0]
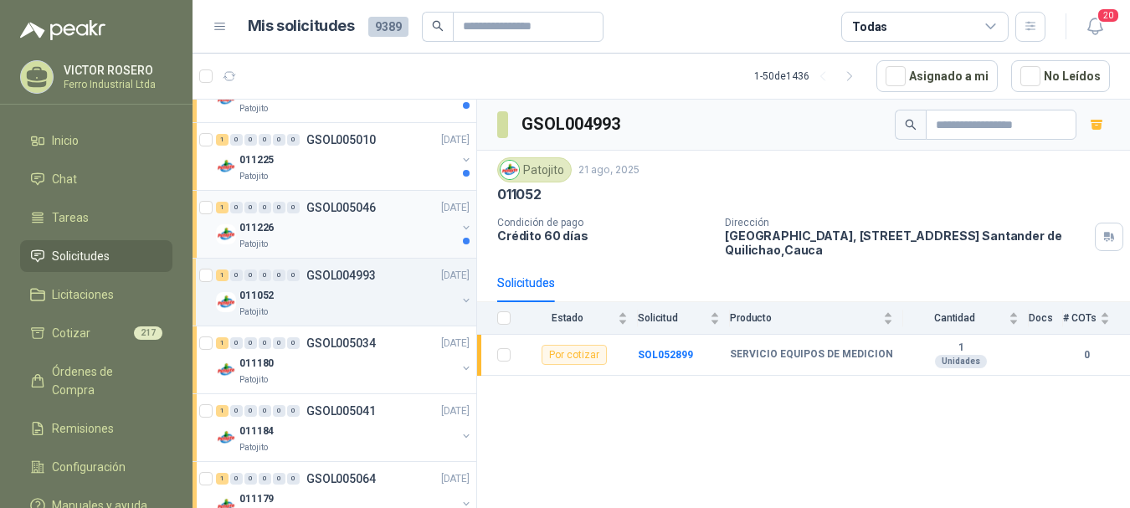
click at [361, 210] on p "GSOL005046" at bounding box center [340, 208] width 69 height 12
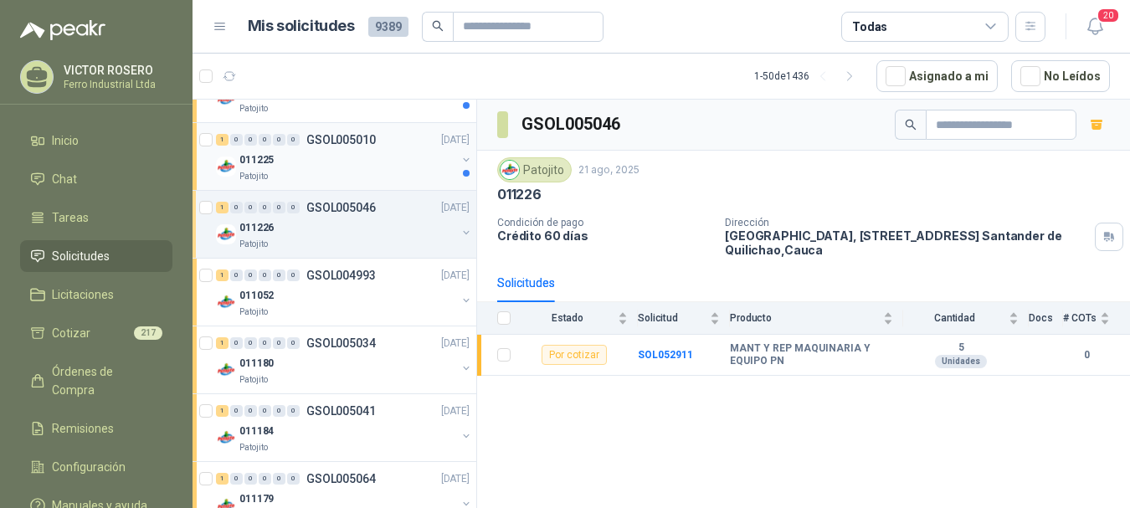
click at [333, 166] on div "011225" at bounding box center [347, 160] width 217 height 20
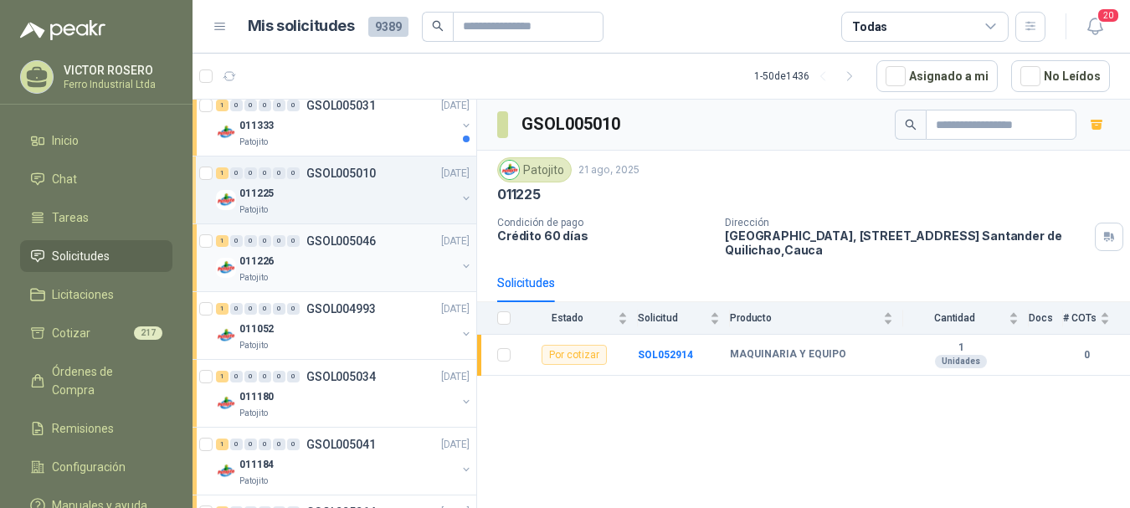
scroll to position [2148, 0]
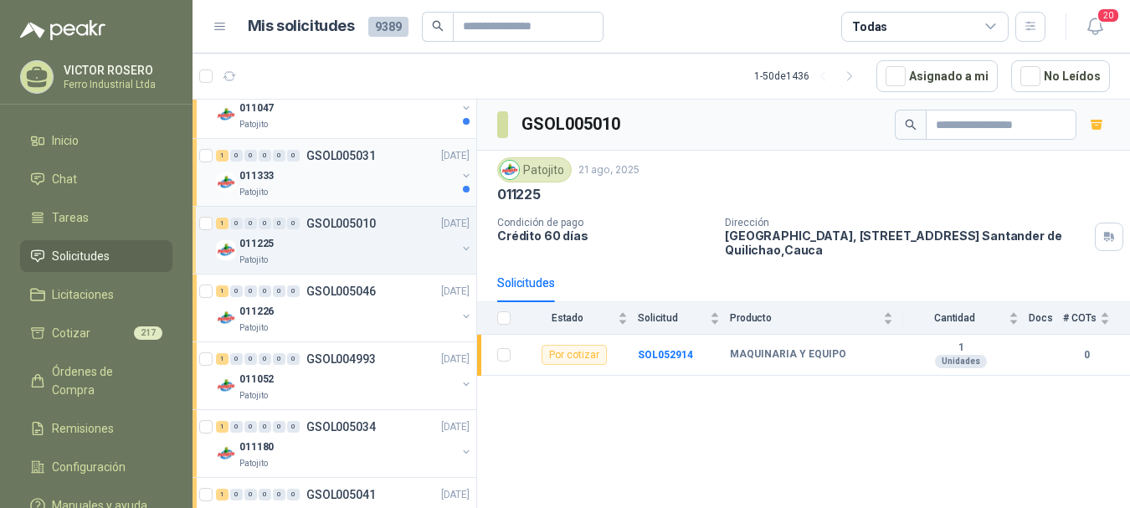
click at [324, 177] on div "011333" at bounding box center [347, 176] width 217 height 20
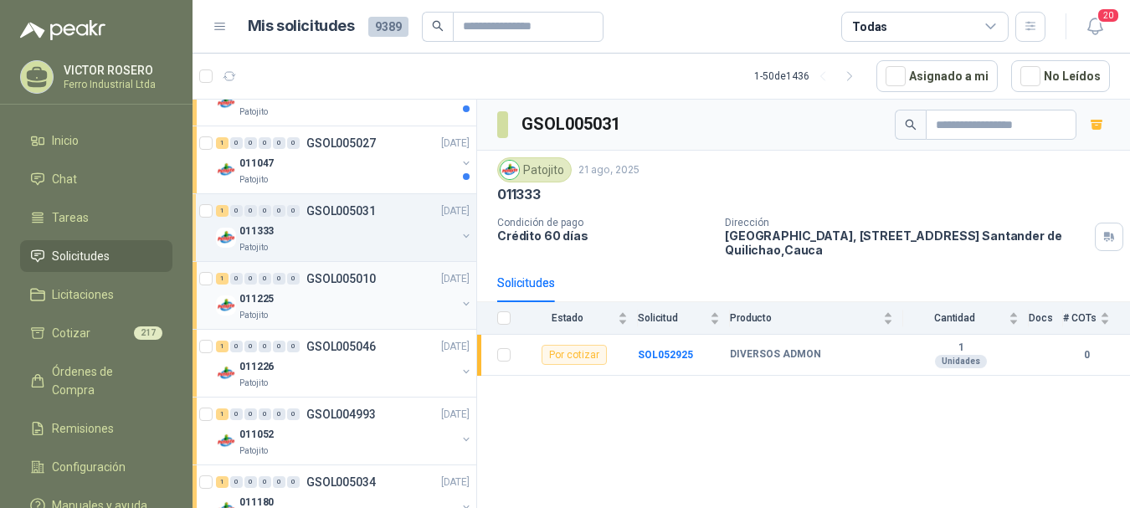
scroll to position [2064, 0]
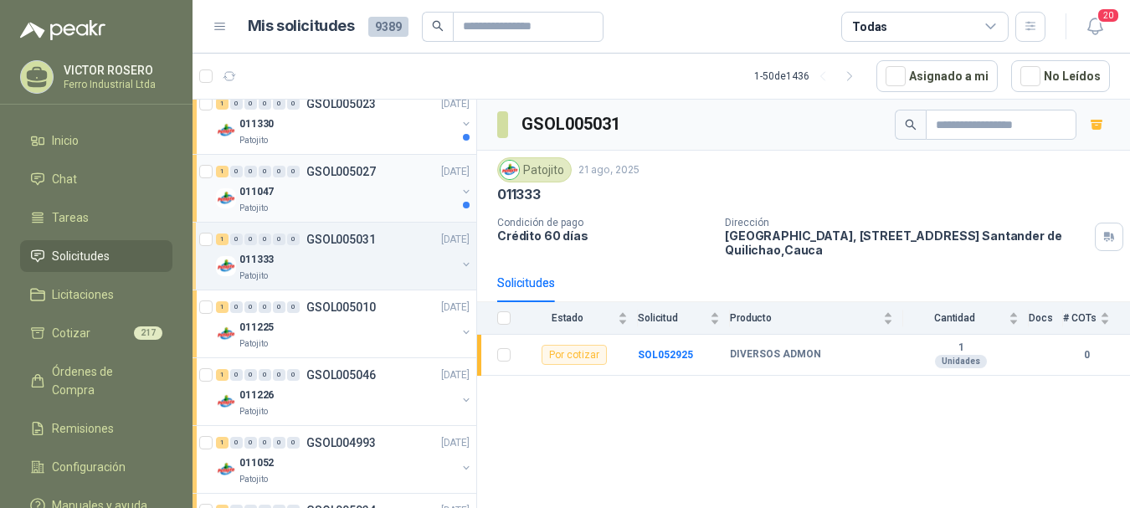
click at [333, 191] on div "011047" at bounding box center [347, 192] width 217 height 20
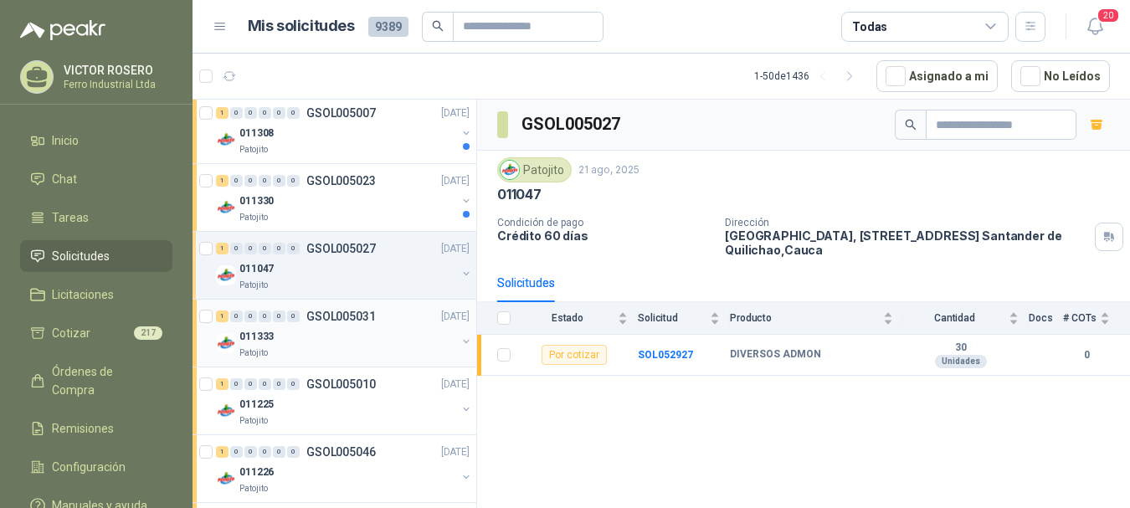
scroll to position [1980, 0]
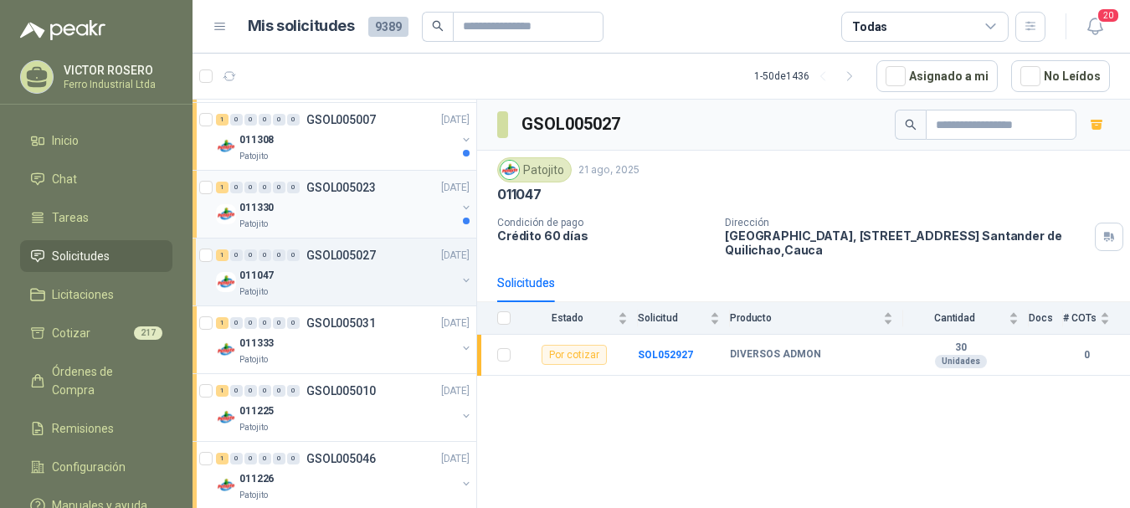
click at [336, 205] on div "011330" at bounding box center [347, 208] width 217 height 20
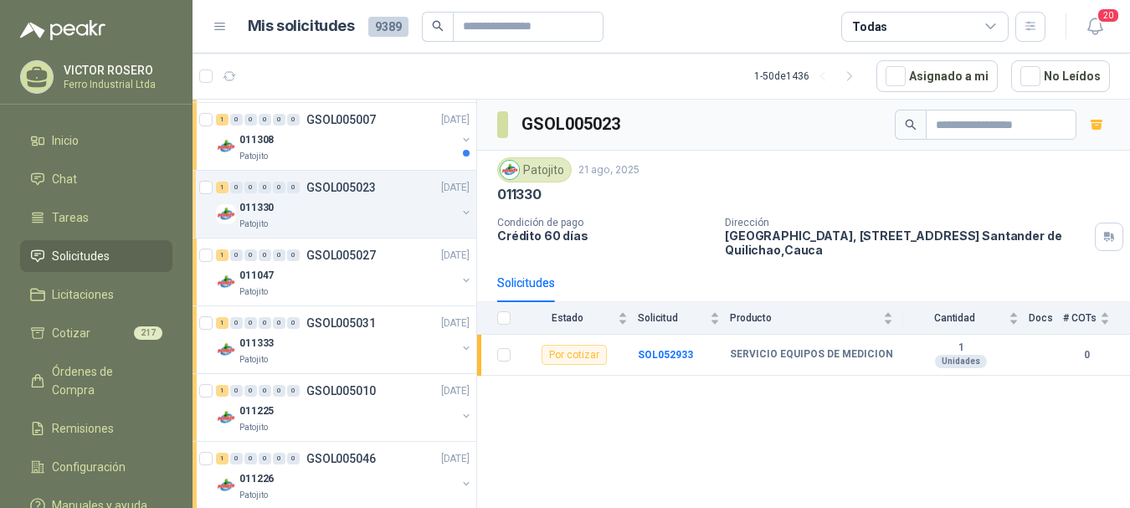
scroll to position [1897, 0]
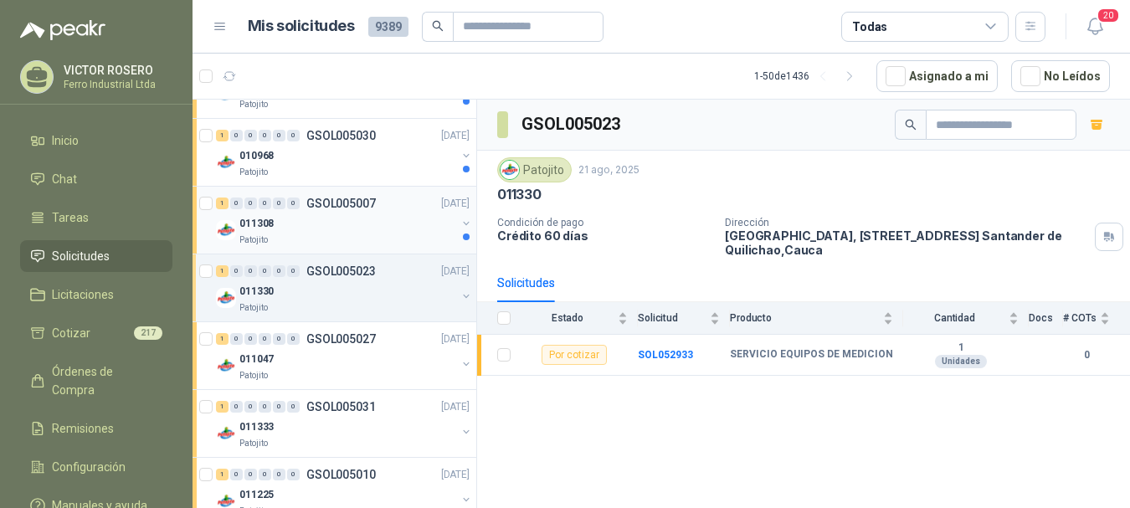
click at [335, 234] on div "Patojito" at bounding box center [347, 240] width 217 height 13
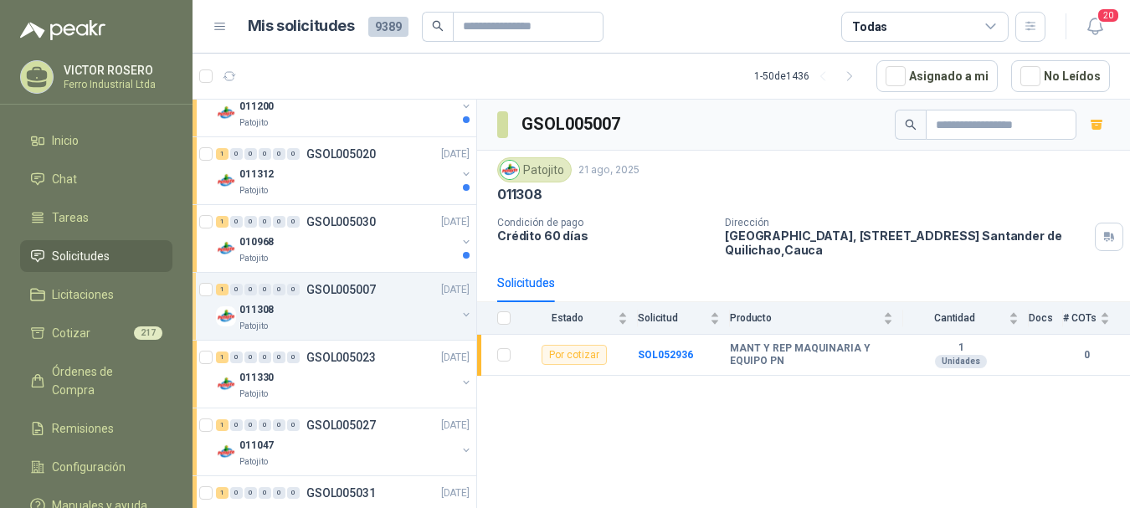
scroll to position [1729, 0]
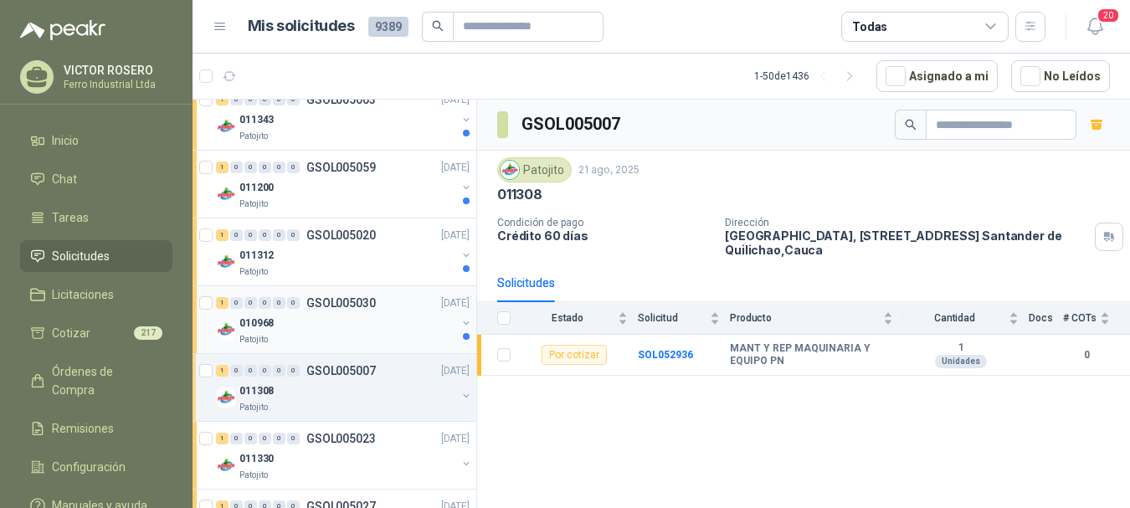
click at [318, 309] on p "GSOL005030" at bounding box center [340, 303] width 69 height 12
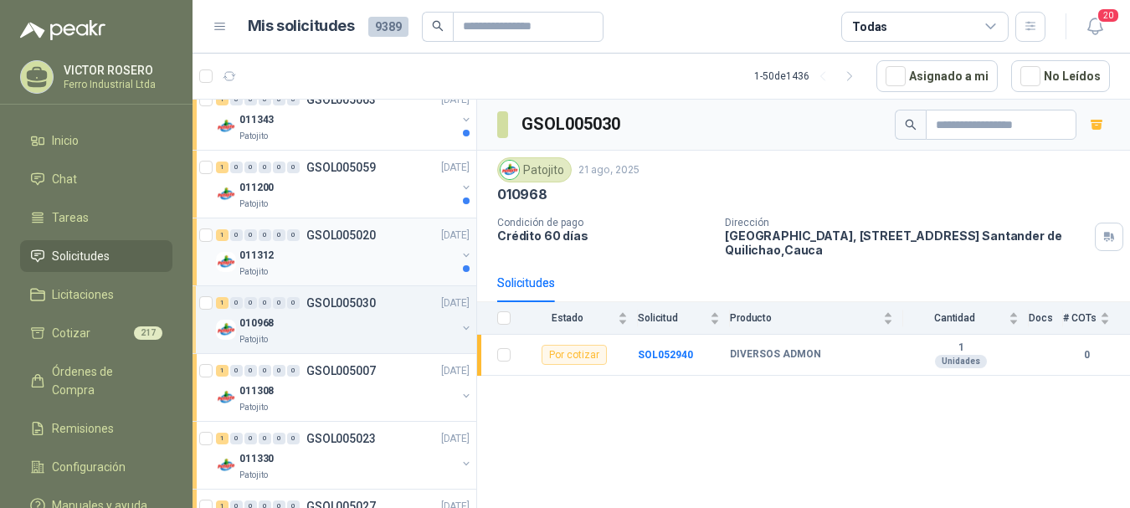
click at [333, 257] on div "011312" at bounding box center [347, 255] width 217 height 20
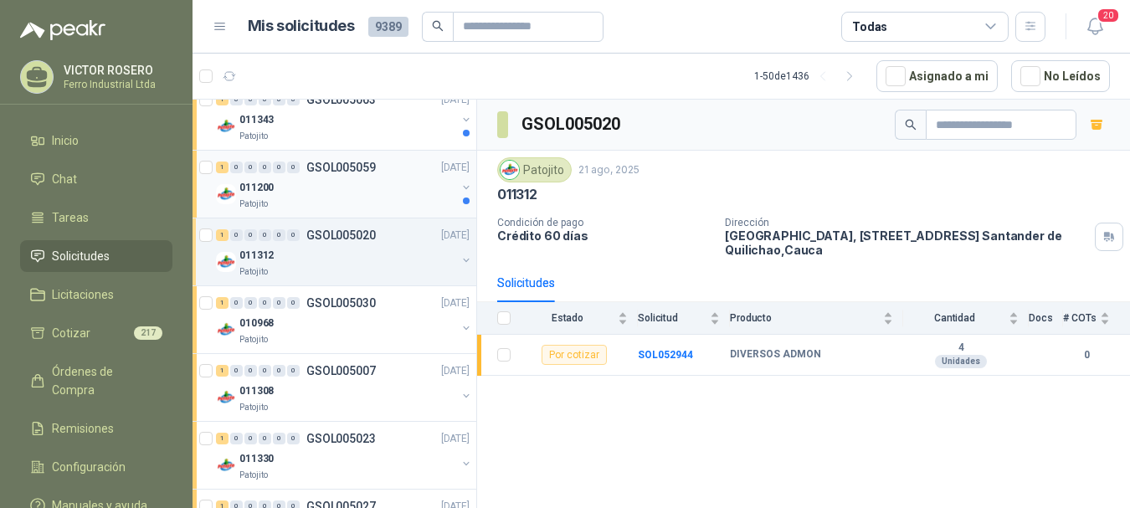
click at [377, 184] on div "011200" at bounding box center [347, 187] width 217 height 20
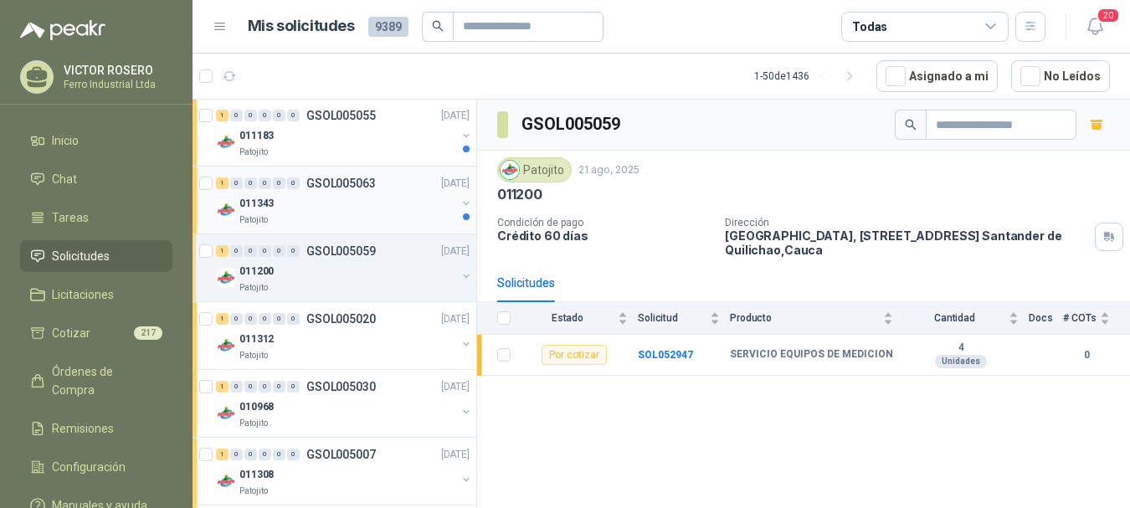
click at [339, 218] on div "Patojito" at bounding box center [347, 219] width 217 height 13
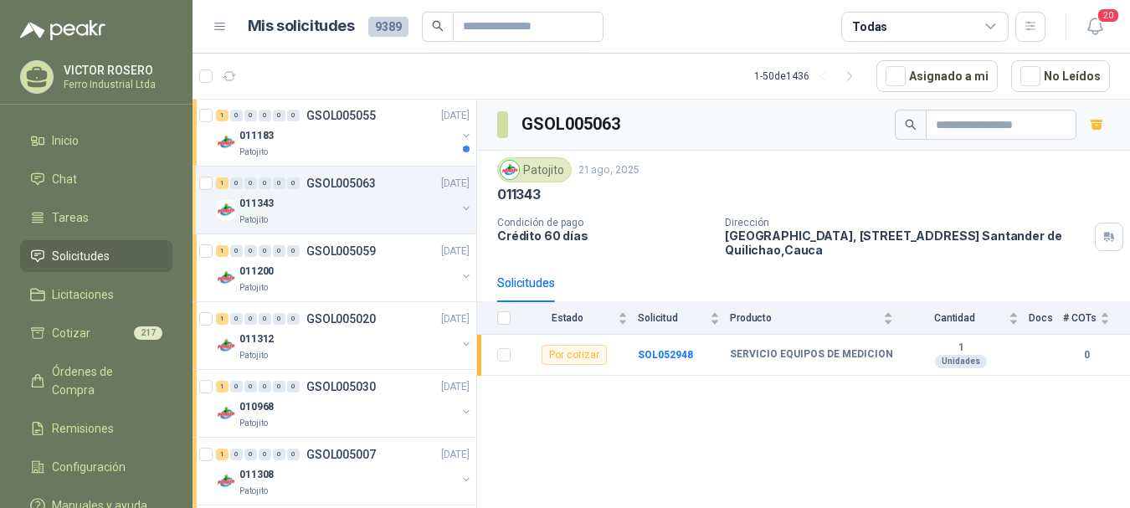
scroll to position [1478, 0]
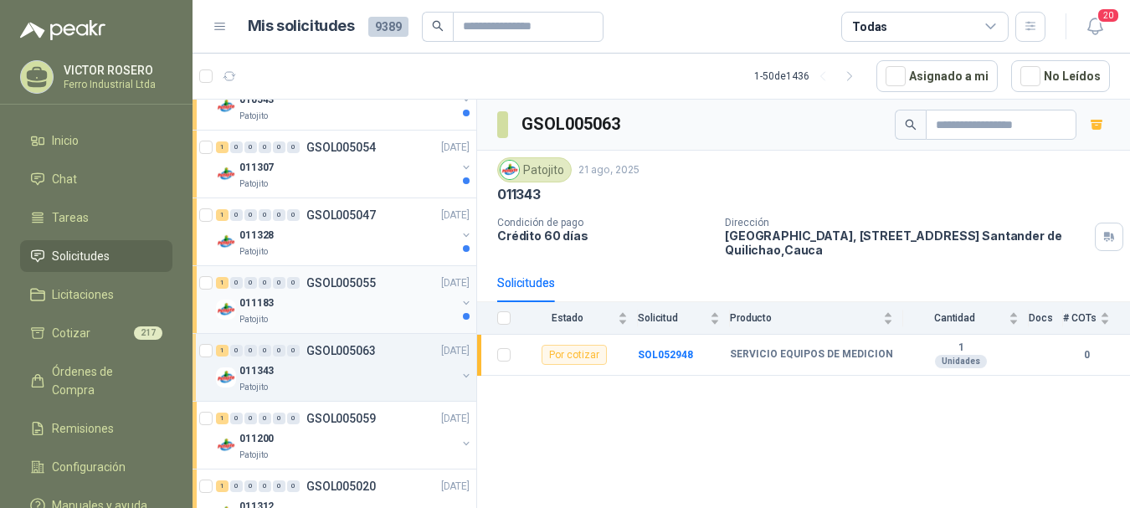
click at [322, 280] on p "GSOL005055" at bounding box center [340, 283] width 69 height 12
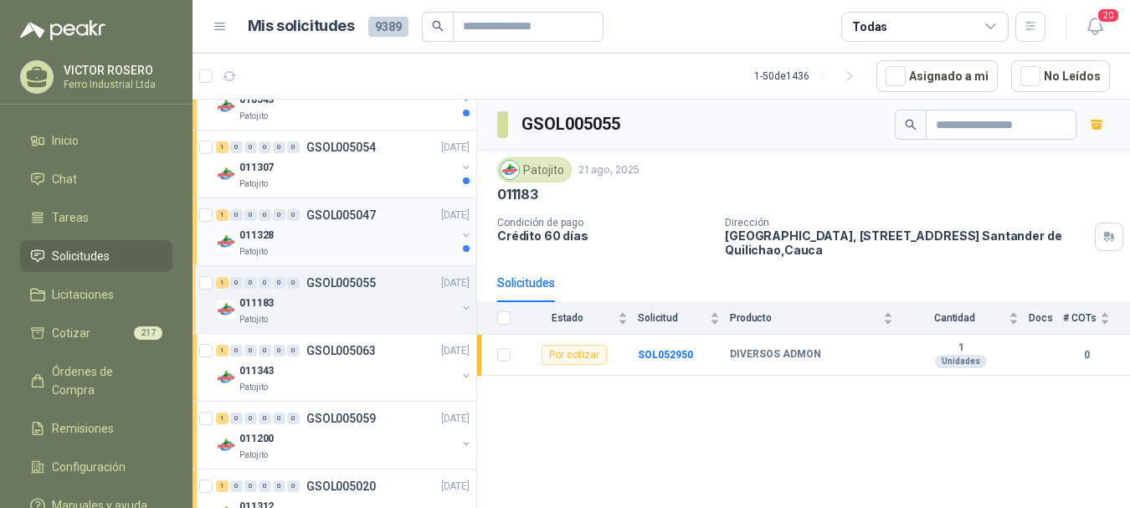
click at [331, 237] on div "011328" at bounding box center [347, 235] width 217 height 20
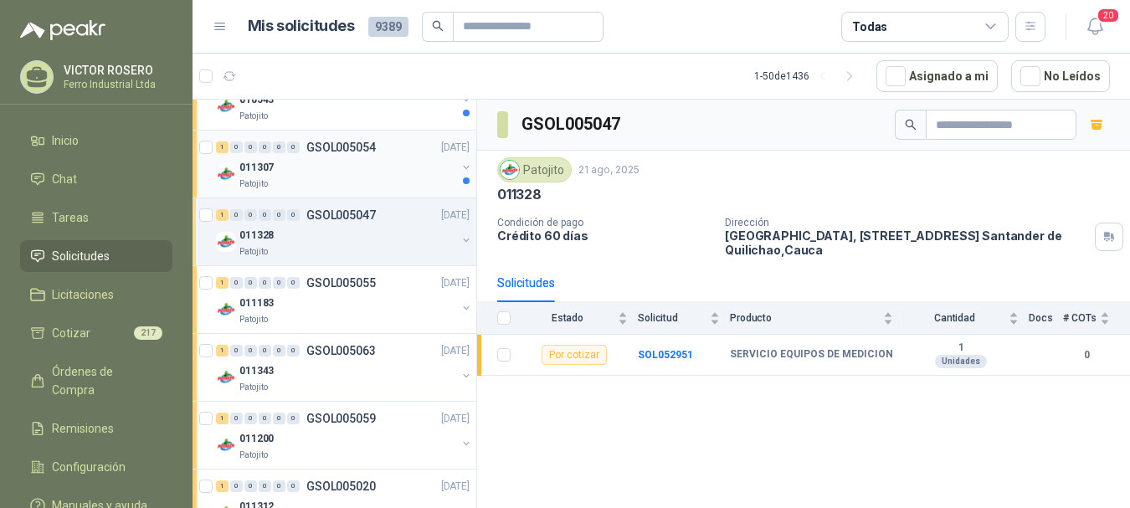
click at [413, 178] on div "Patojito" at bounding box center [347, 183] width 217 height 13
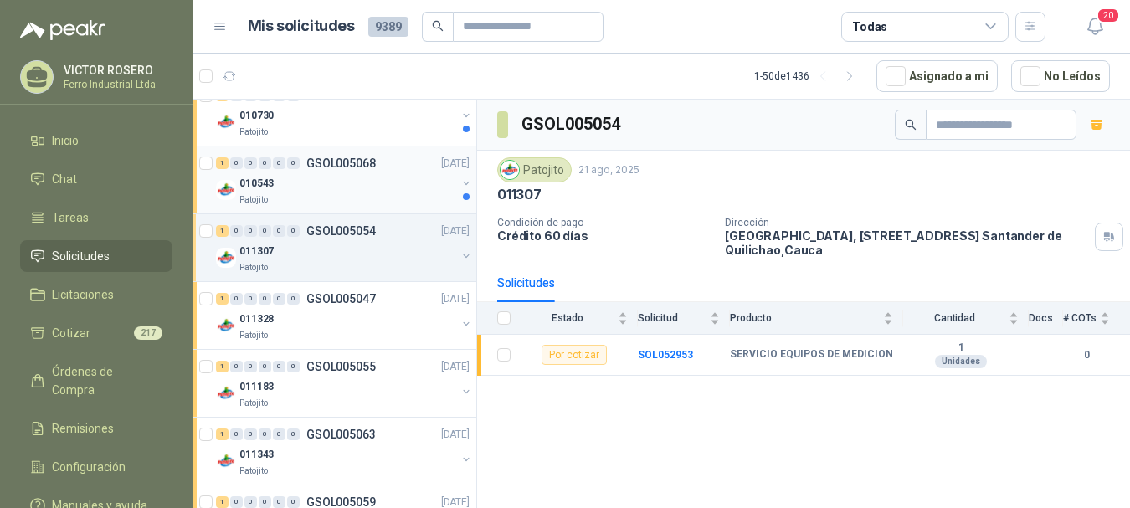
click at [340, 186] on div "010543" at bounding box center [347, 183] width 217 height 20
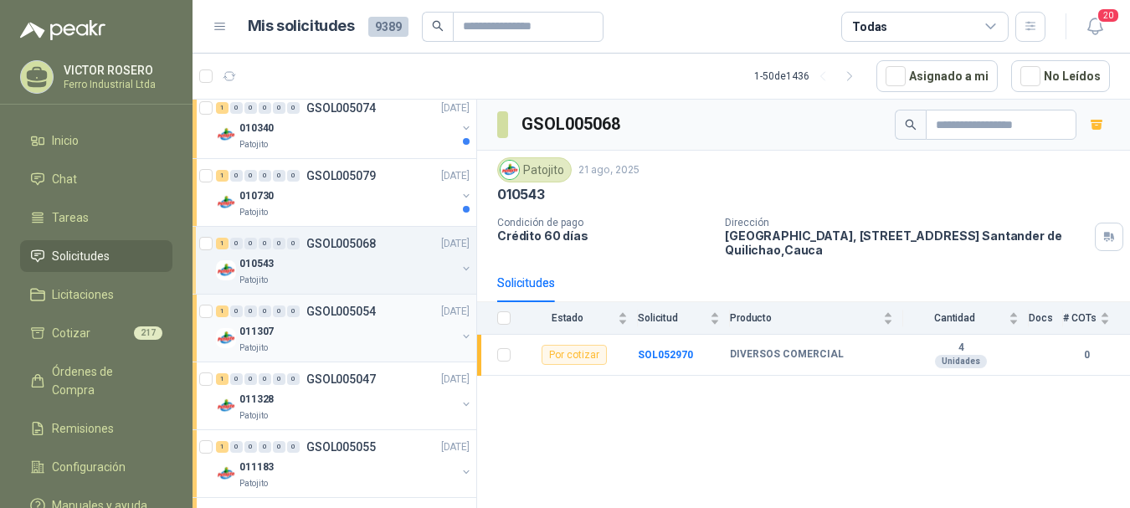
scroll to position [1227, 0]
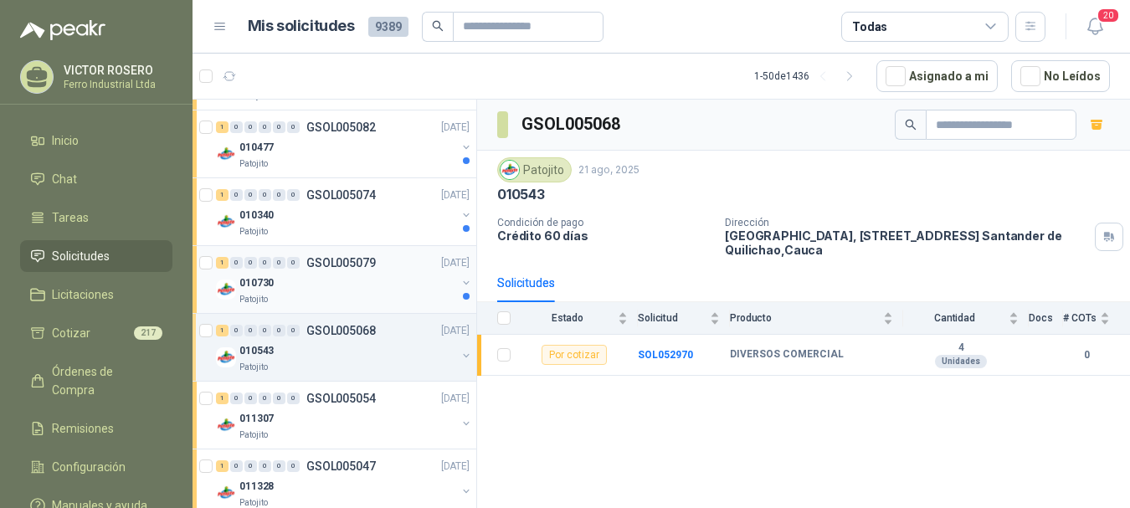
click at [339, 279] on div "010730" at bounding box center [347, 283] width 217 height 20
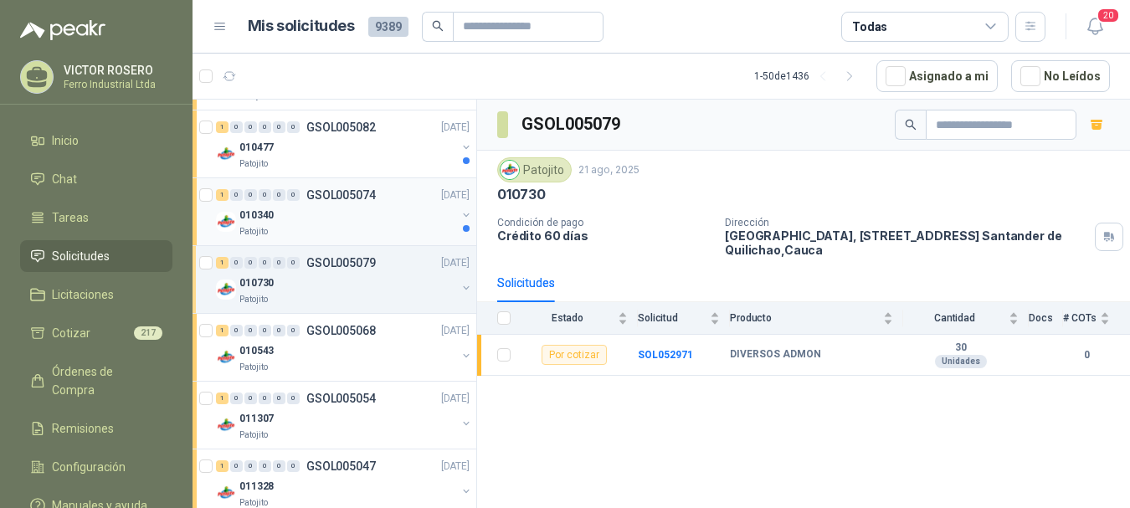
click at [356, 237] on div "Patojito" at bounding box center [347, 231] width 217 height 13
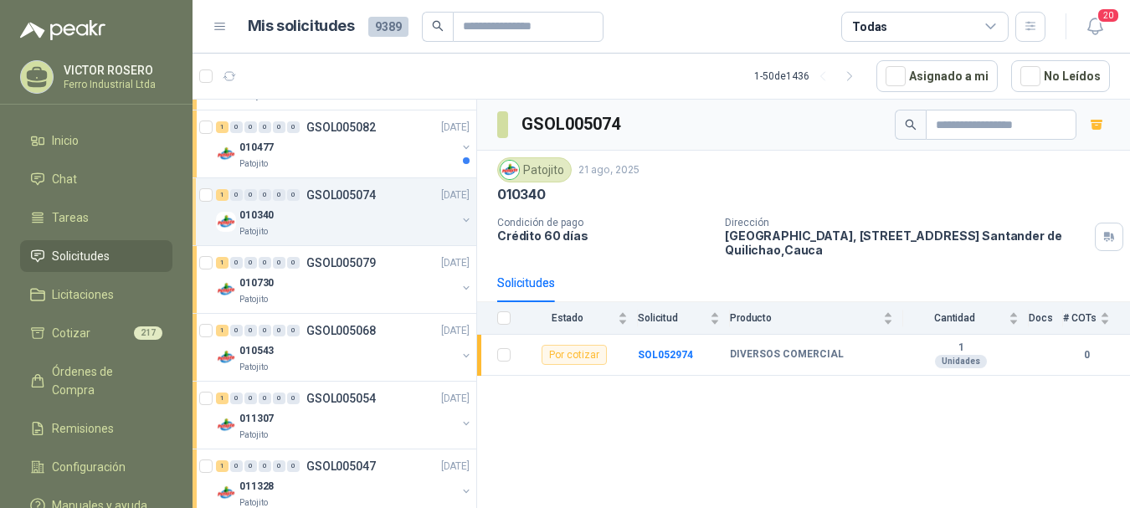
scroll to position [1143, 0]
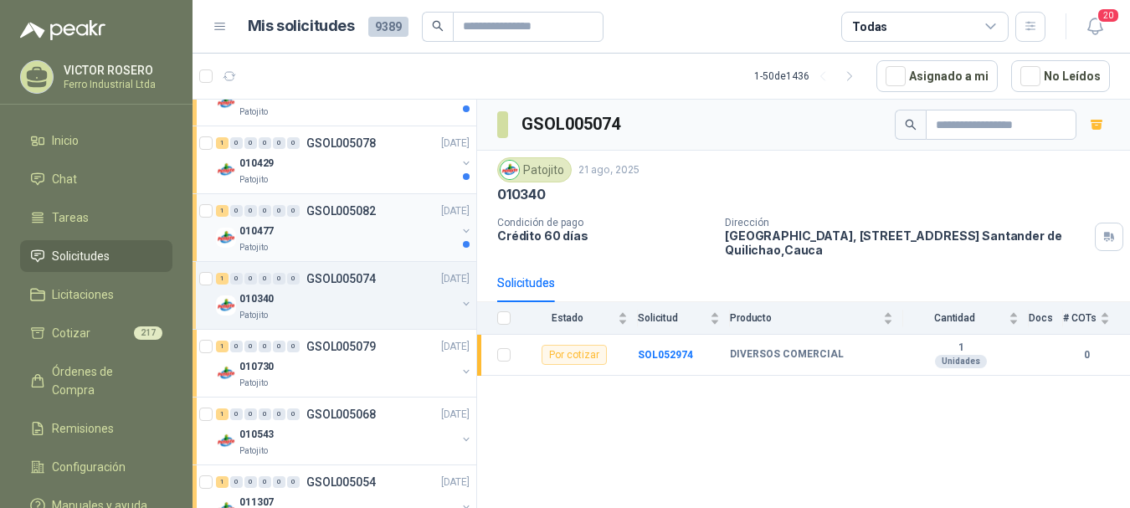
click at [345, 230] on div "010477" at bounding box center [347, 231] width 217 height 20
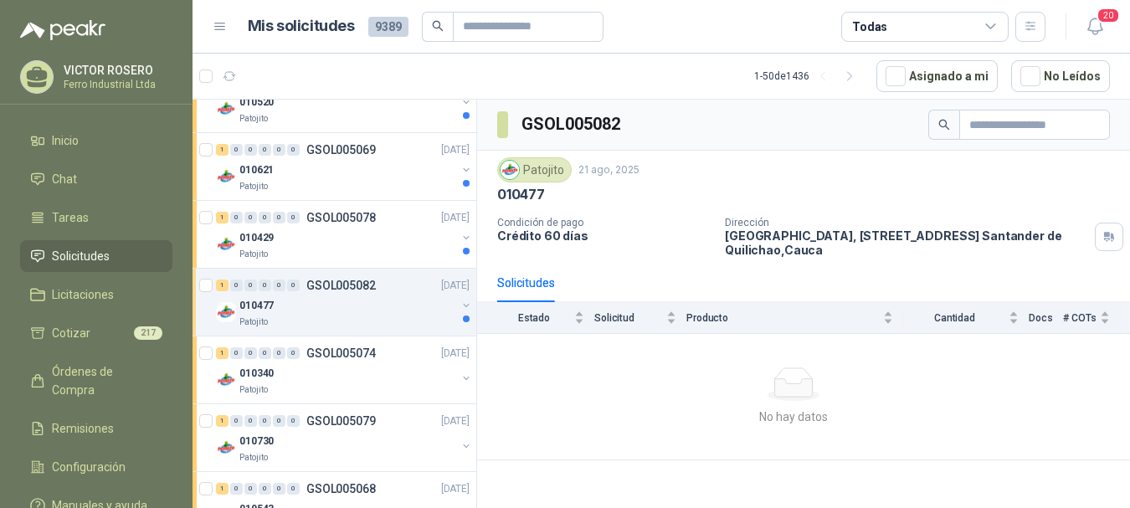
scroll to position [1060, 0]
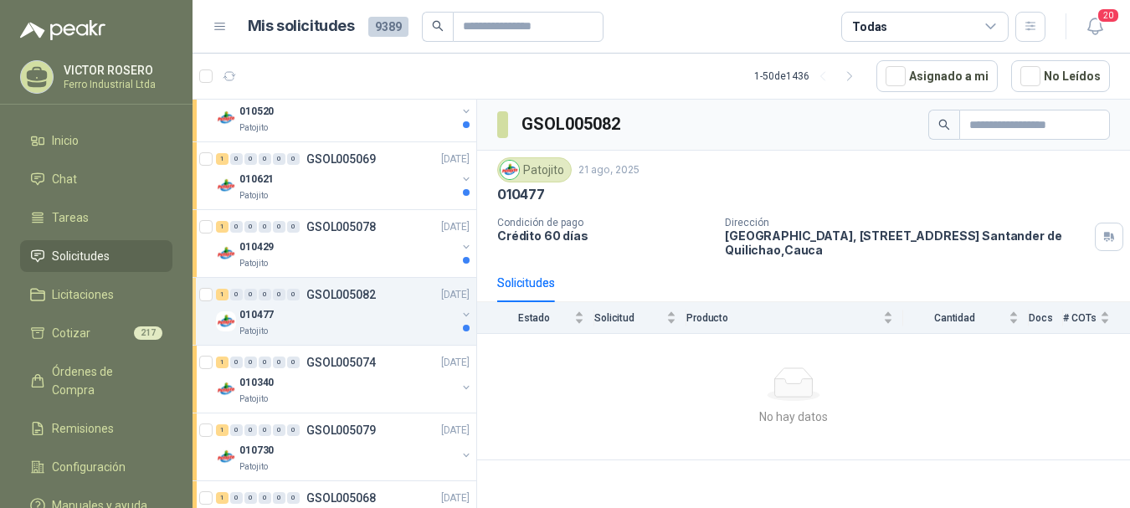
click at [371, 306] on div "010477" at bounding box center [347, 315] width 217 height 20
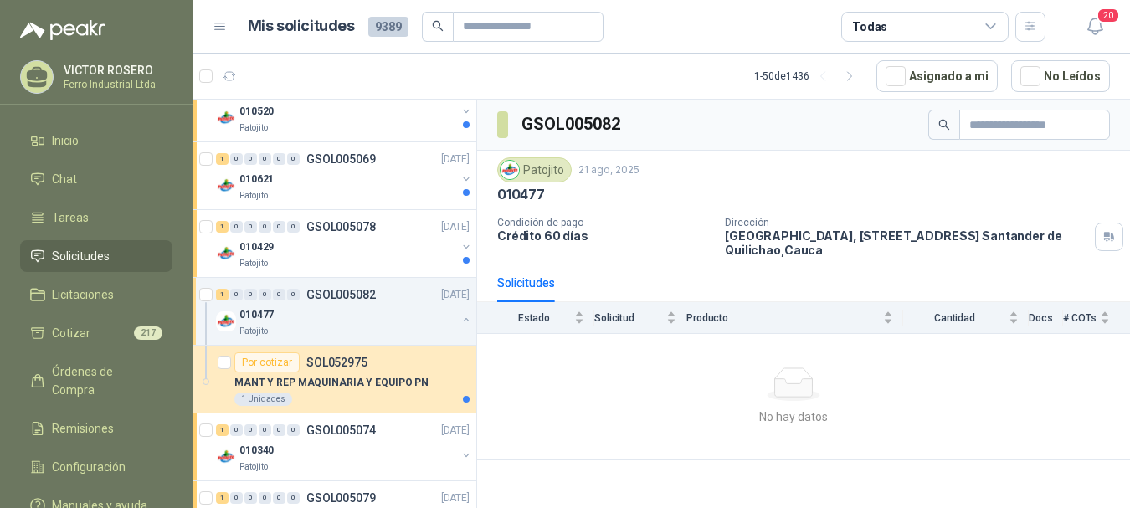
click at [371, 306] on div "010477" at bounding box center [347, 315] width 217 height 20
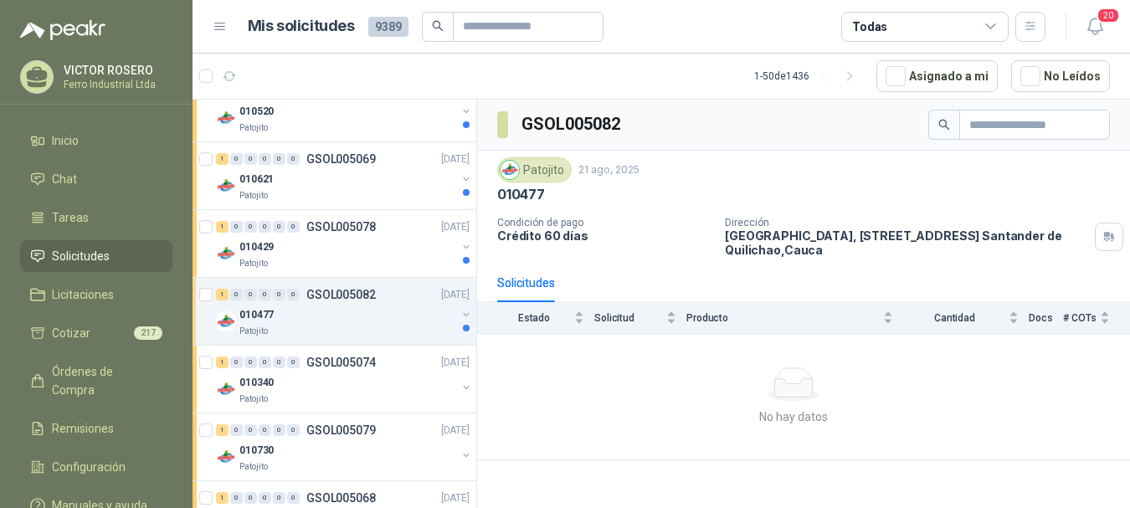
click at [408, 324] on div "010477" at bounding box center [347, 315] width 217 height 20
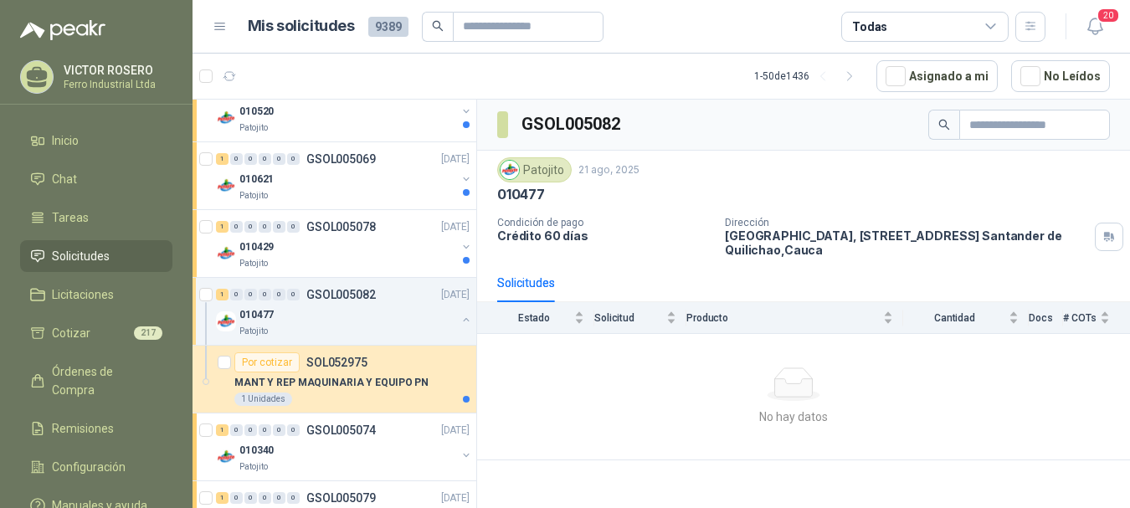
click at [408, 324] on div "010477" at bounding box center [347, 315] width 217 height 20
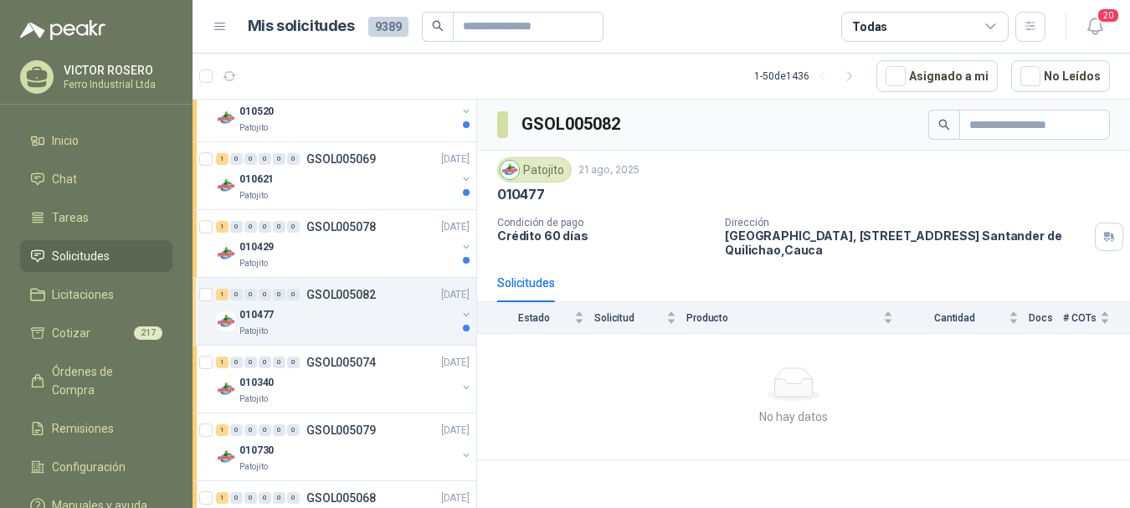
click at [359, 296] on p "GSOL005082" at bounding box center [340, 295] width 69 height 12
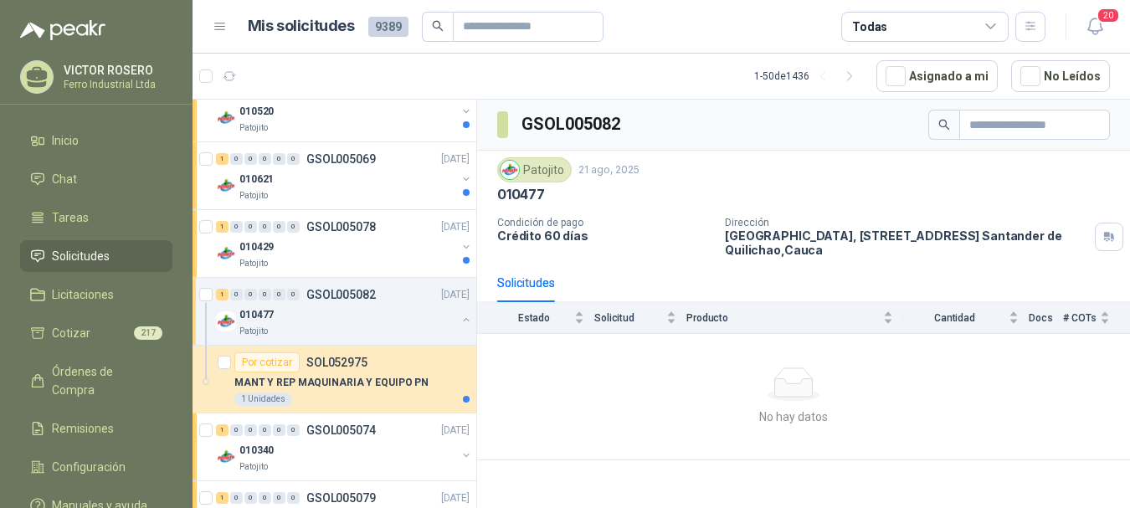
click at [365, 285] on div "1 0 0 0 0 0 GSOL005082 21/08/25" at bounding box center [344, 295] width 257 height 20
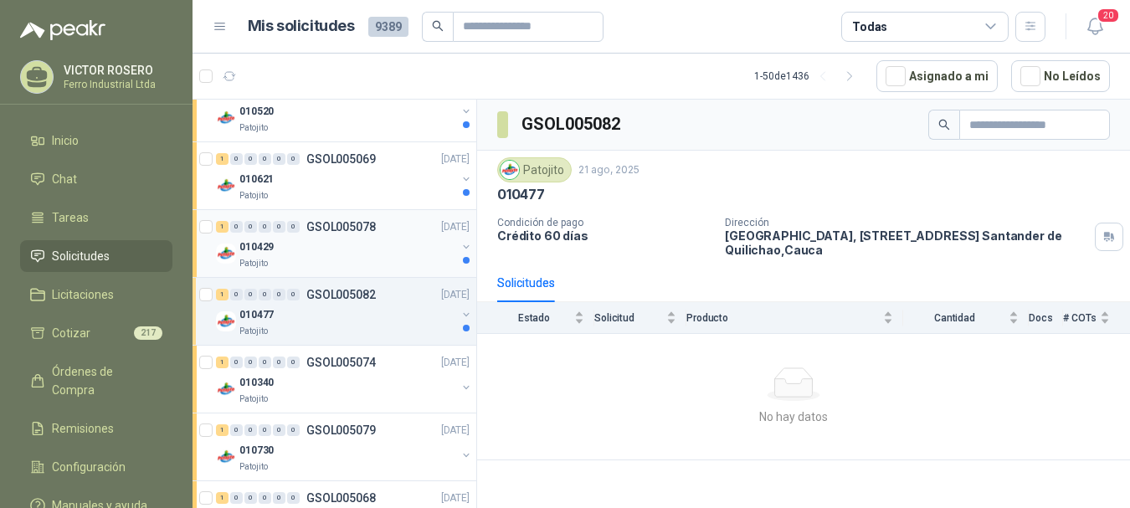
click at [377, 241] on div "010429" at bounding box center [347, 247] width 217 height 20
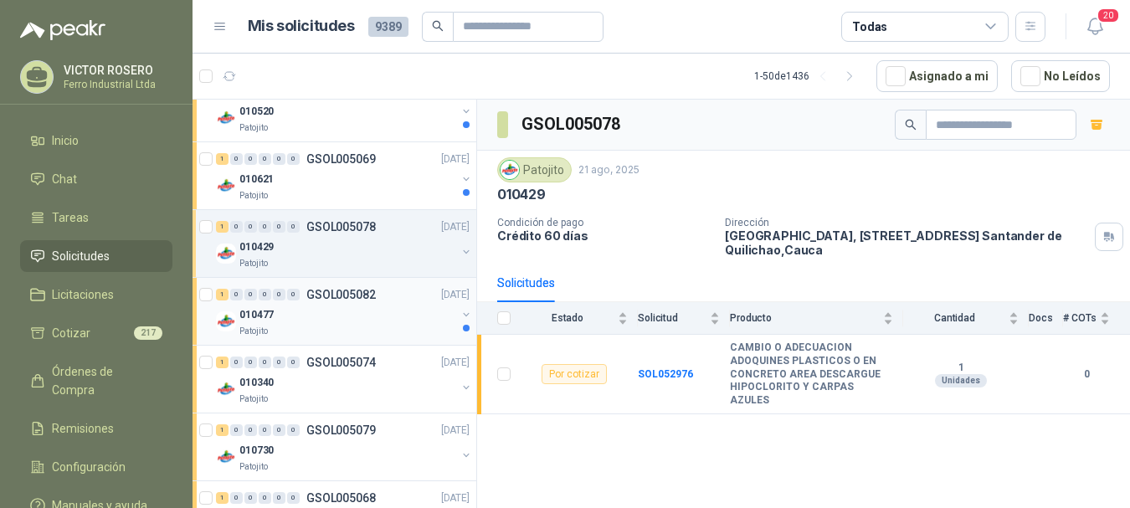
click at [367, 292] on p "GSOL005082" at bounding box center [340, 295] width 69 height 12
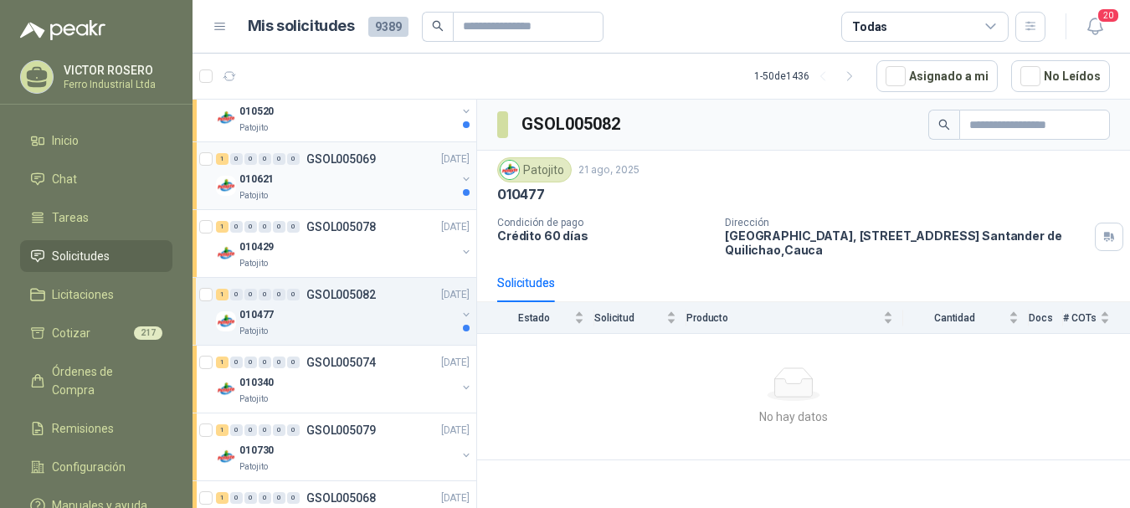
click at [367, 181] on div "010621" at bounding box center [347, 179] width 217 height 20
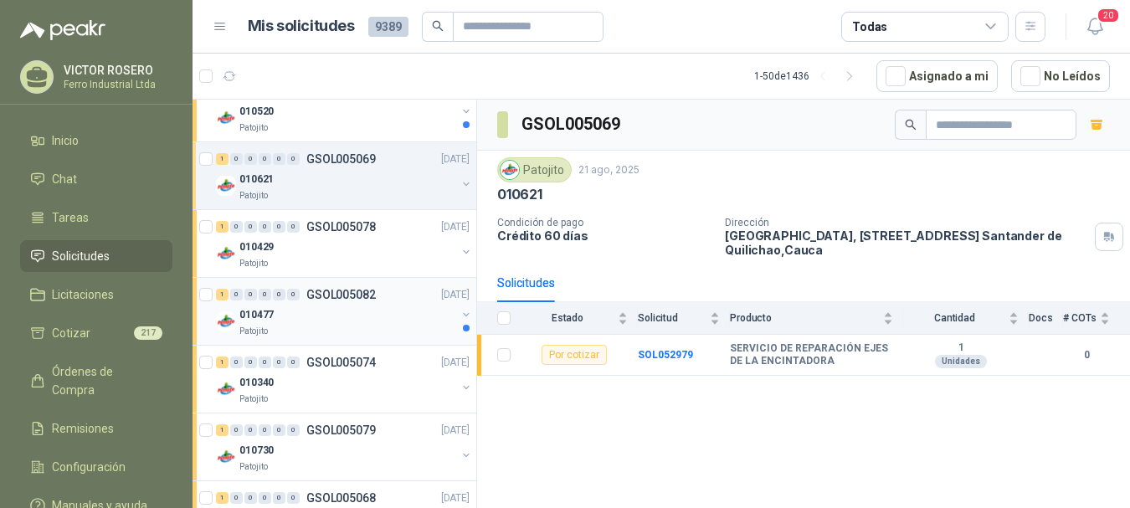
click at [352, 321] on div "010477" at bounding box center [347, 315] width 217 height 20
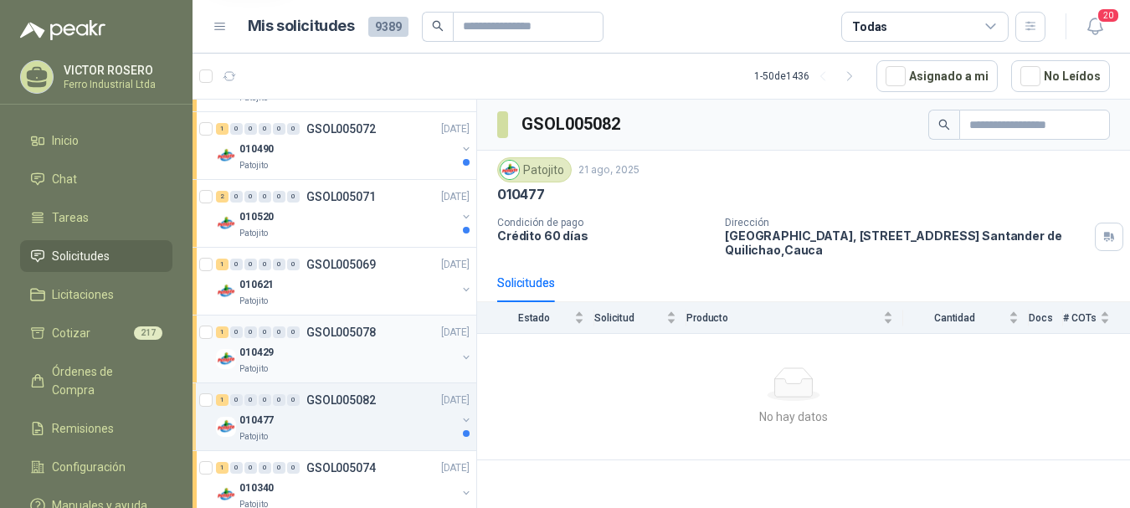
scroll to position [1060, 0]
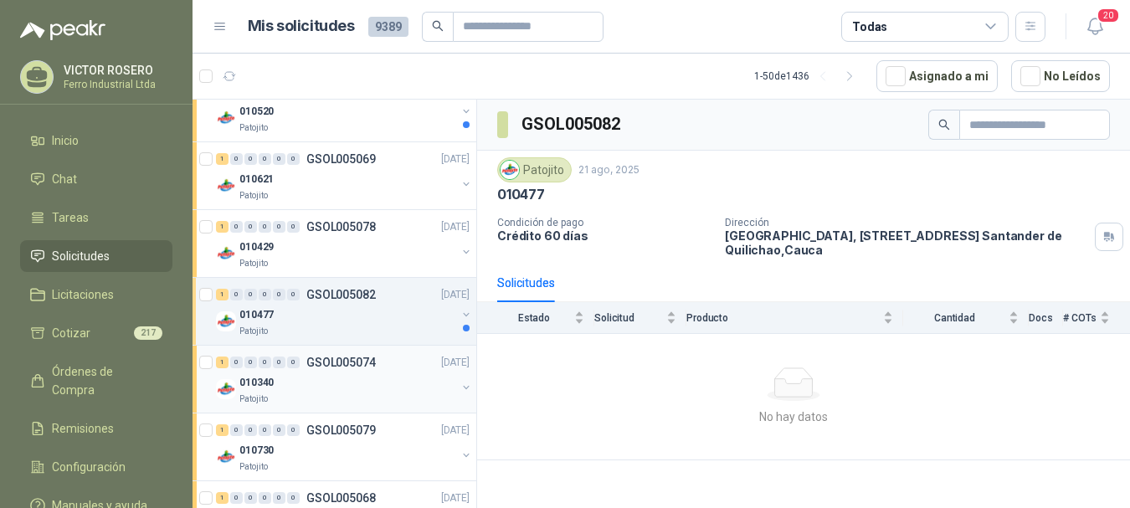
click at [352, 365] on p "GSOL005074" at bounding box center [340, 363] width 69 height 12
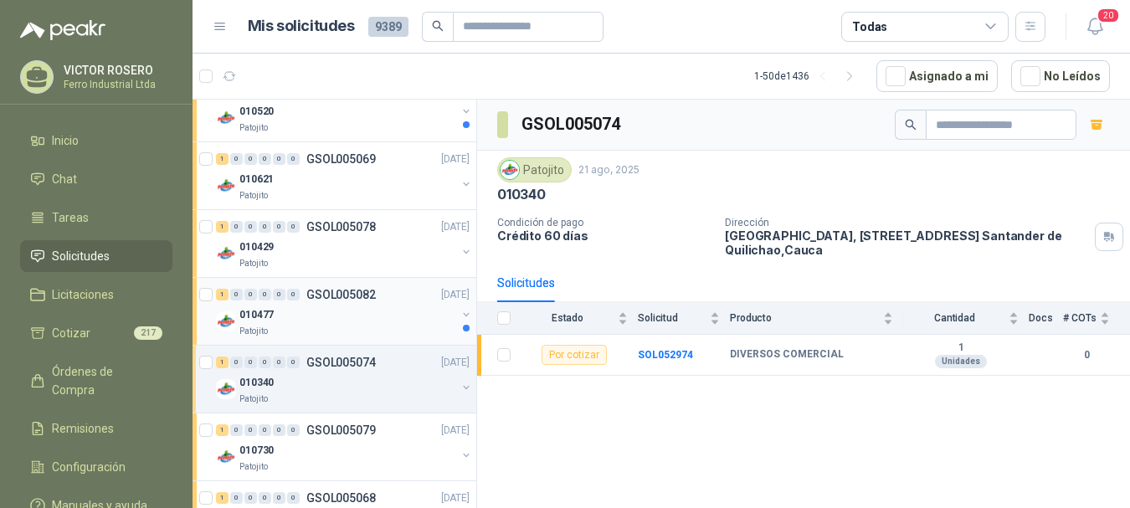
click at [390, 307] on div "010477" at bounding box center [347, 315] width 217 height 20
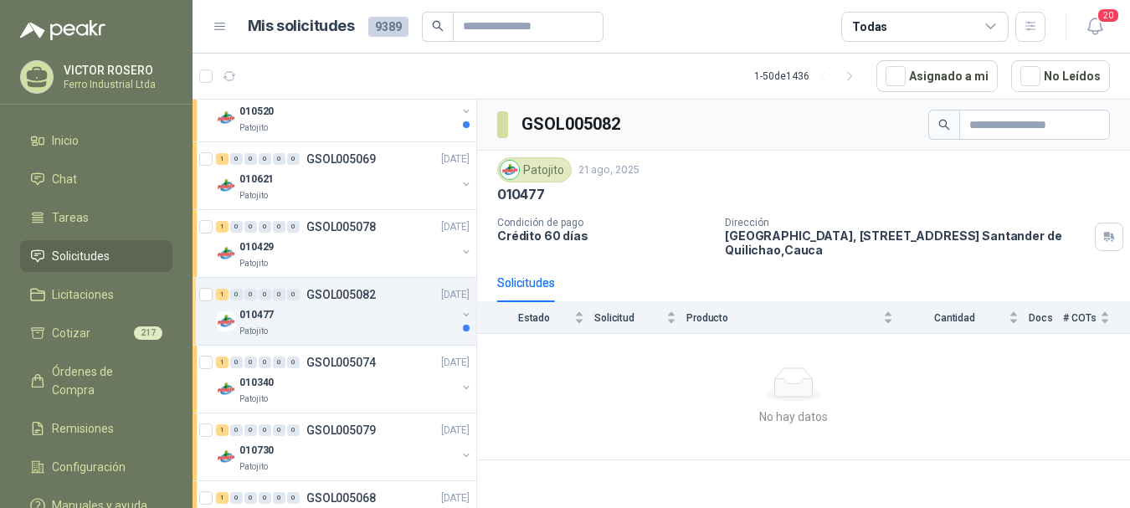
click at [463, 329] on div at bounding box center [466, 328] width 7 height 7
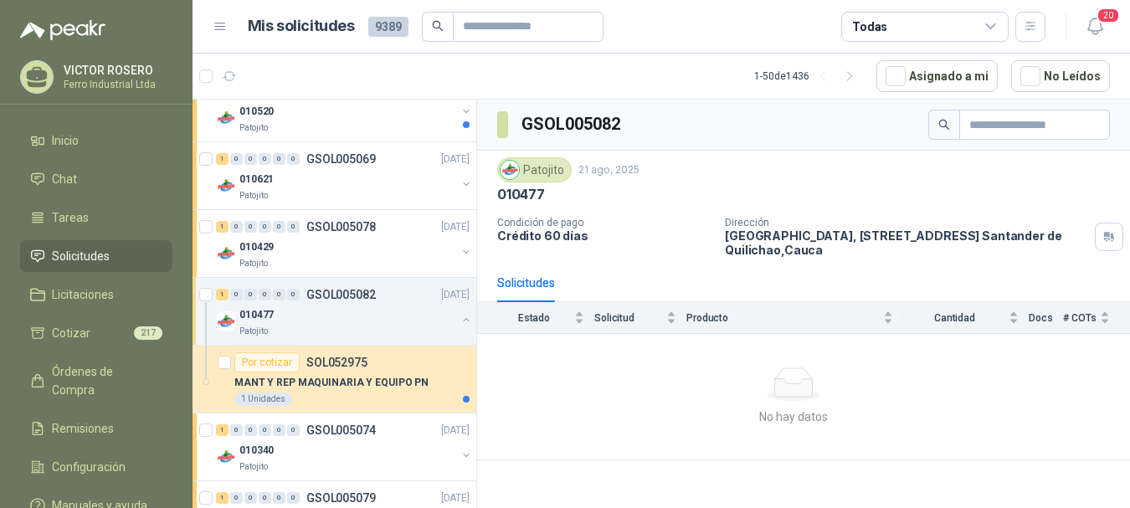
click at [459, 329] on div at bounding box center [465, 321] width 13 height 17
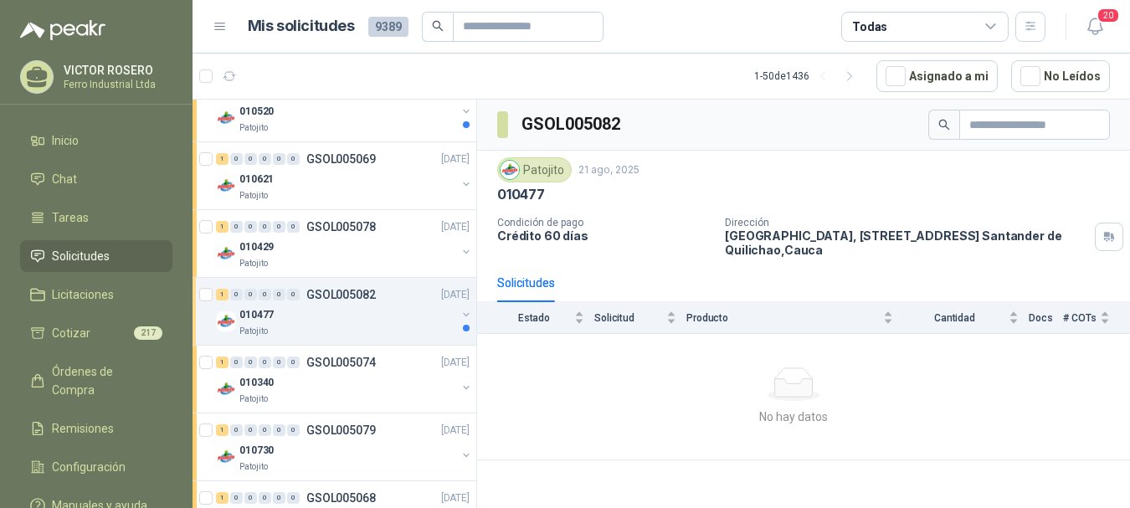
click at [463, 329] on div at bounding box center [466, 328] width 7 height 7
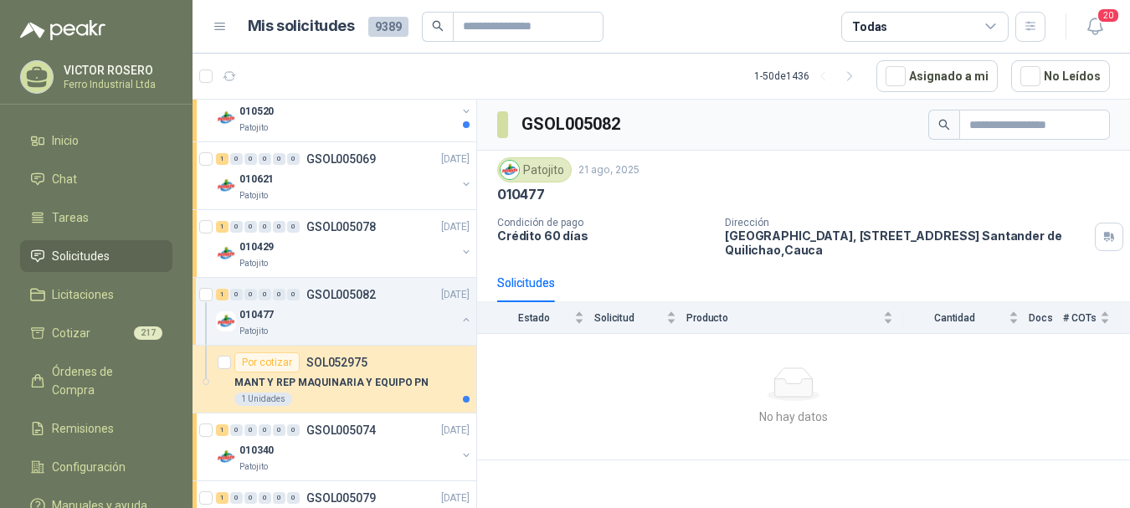
click at [459, 329] on div at bounding box center [465, 321] width 13 height 17
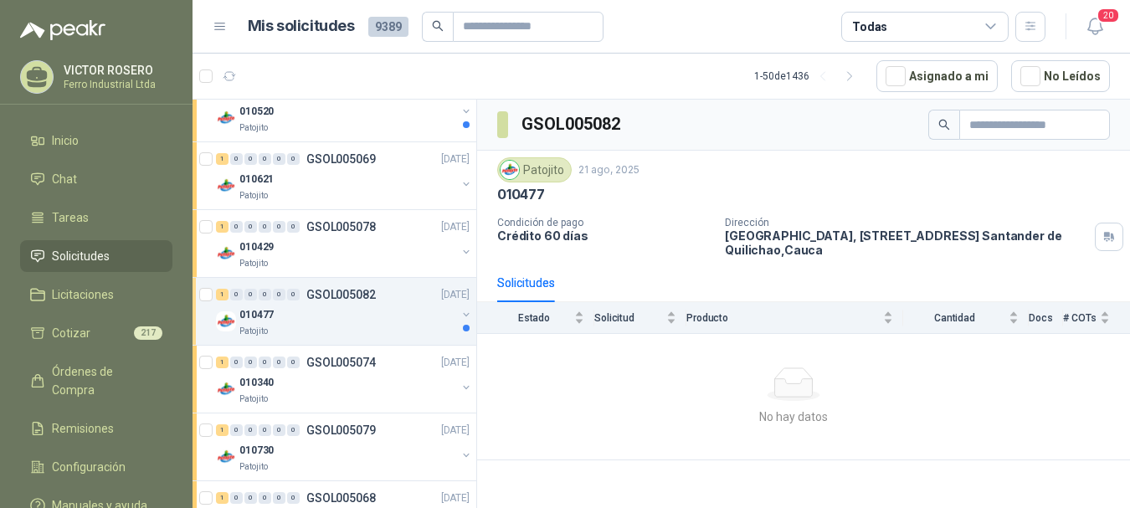
click at [395, 315] on div "010477" at bounding box center [347, 315] width 217 height 20
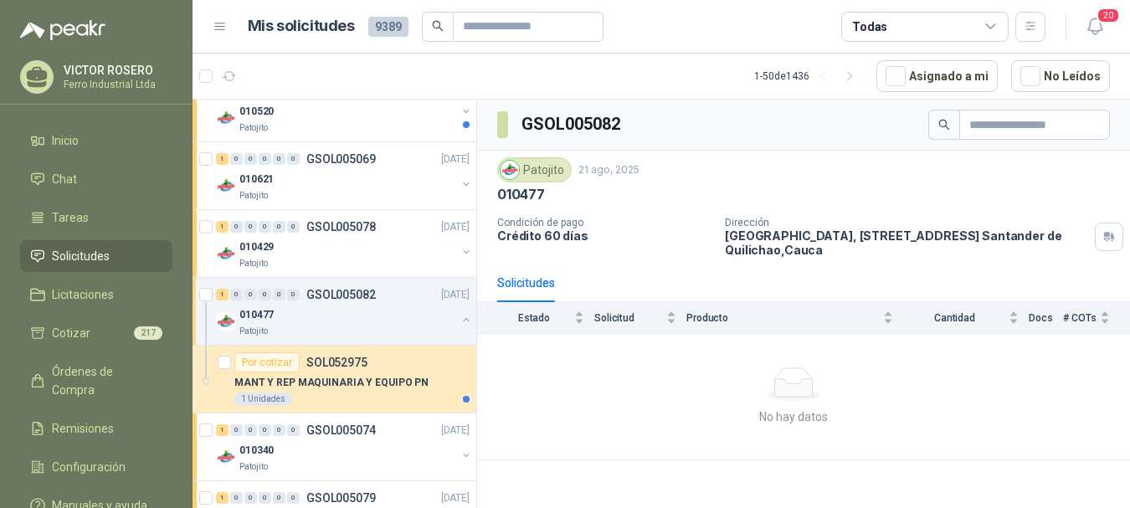
click at [395, 315] on div "010477" at bounding box center [347, 315] width 217 height 20
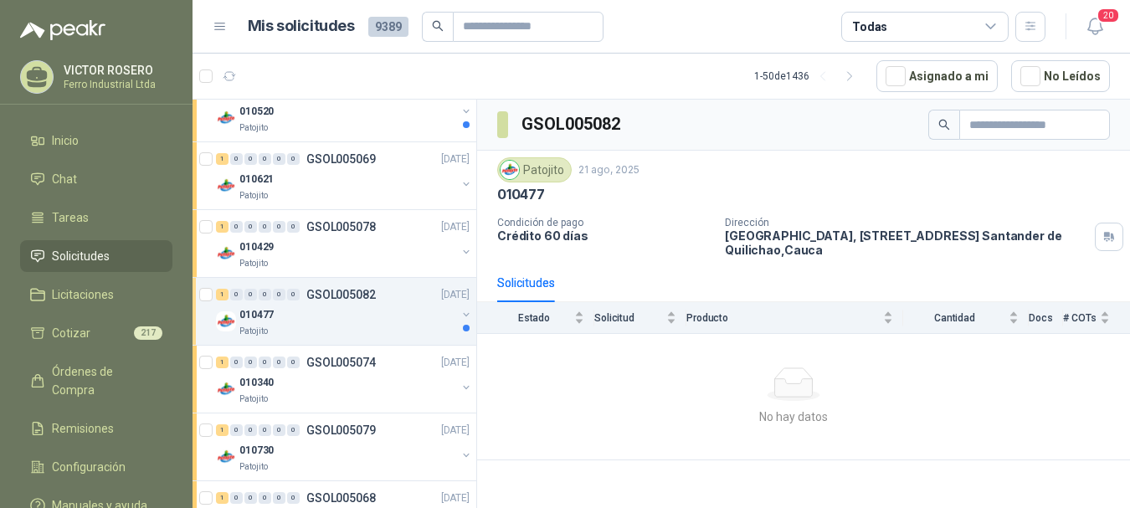
click at [371, 285] on div "1 0 0 0 0 0 GSOL005082 21/08/25" at bounding box center [344, 295] width 257 height 20
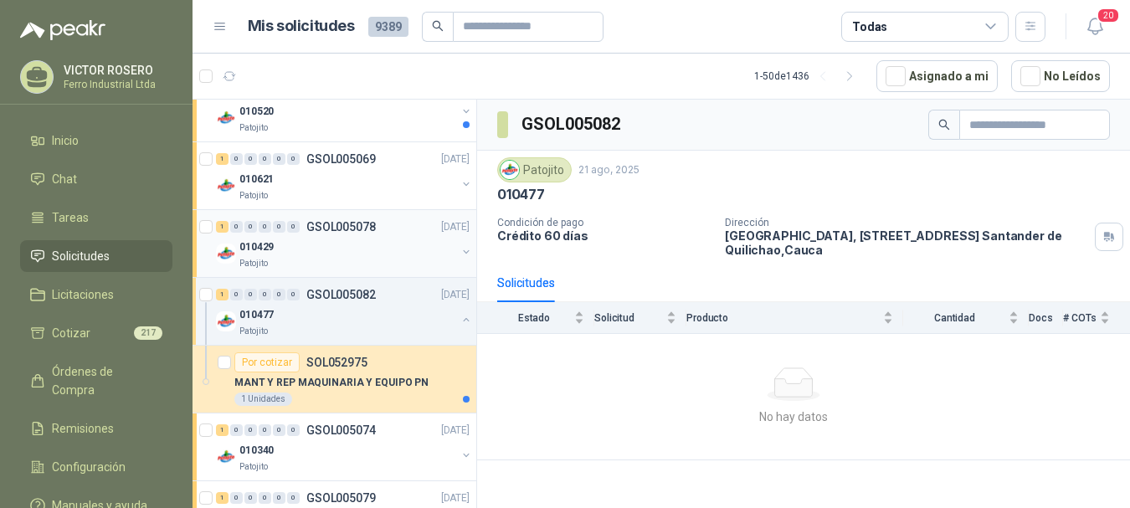
click at [367, 249] on div "010429" at bounding box center [347, 247] width 217 height 20
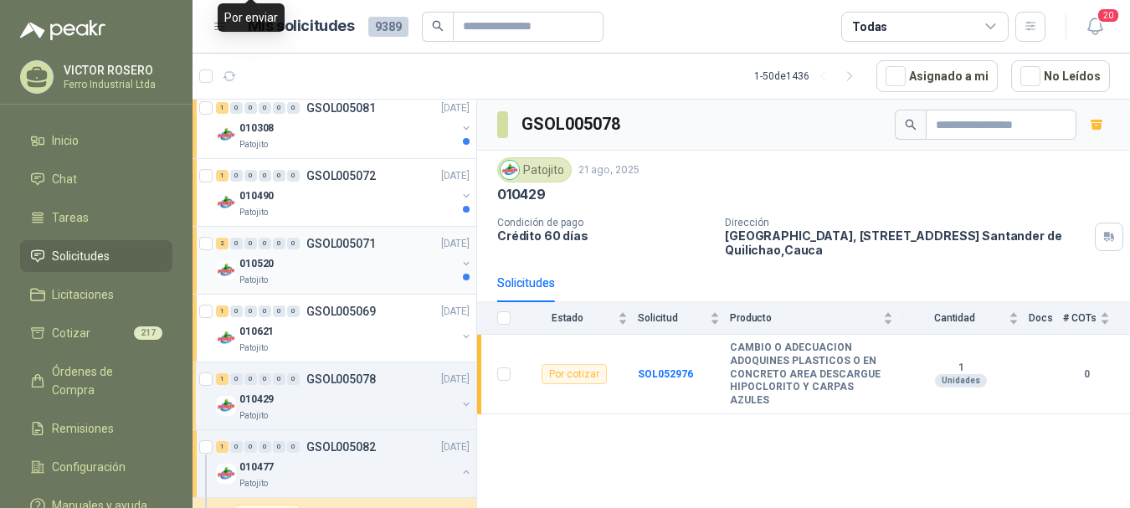
scroll to position [892, 0]
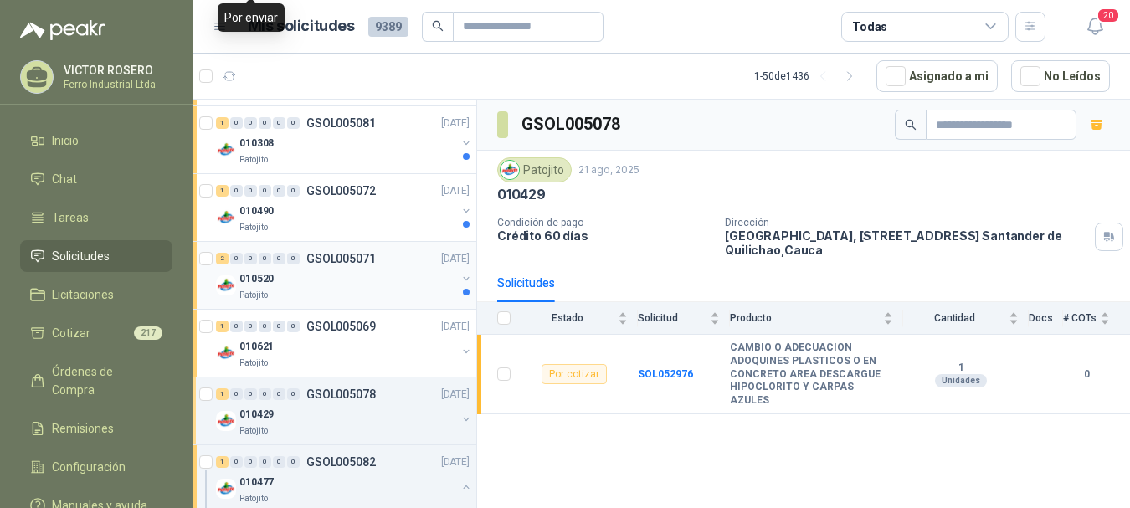
click at [381, 272] on div "010520" at bounding box center [347, 279] width 217 height 20
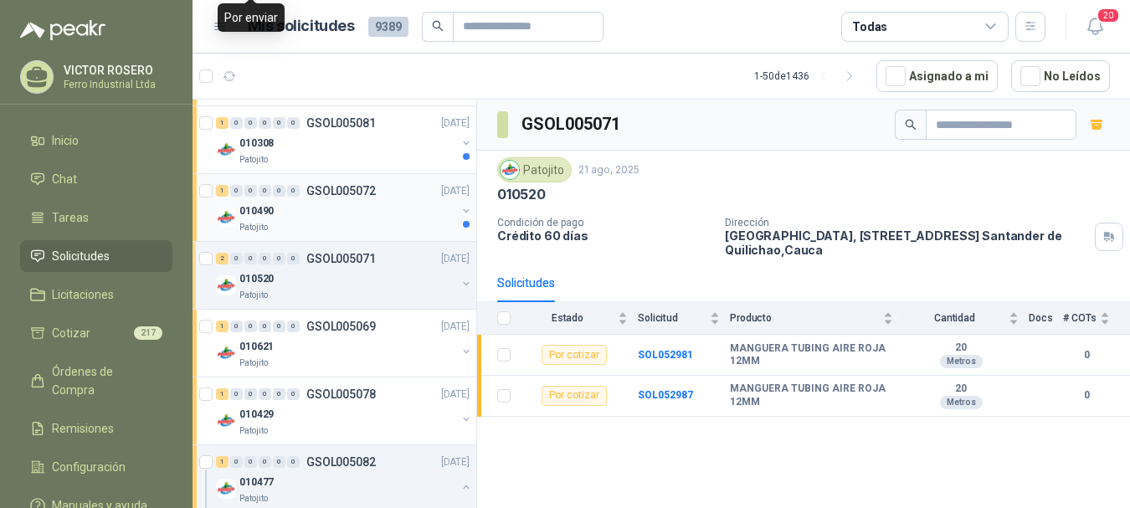
click at [297, 213] on div "010490" at bounding box center [347, 211] width 217 height 20
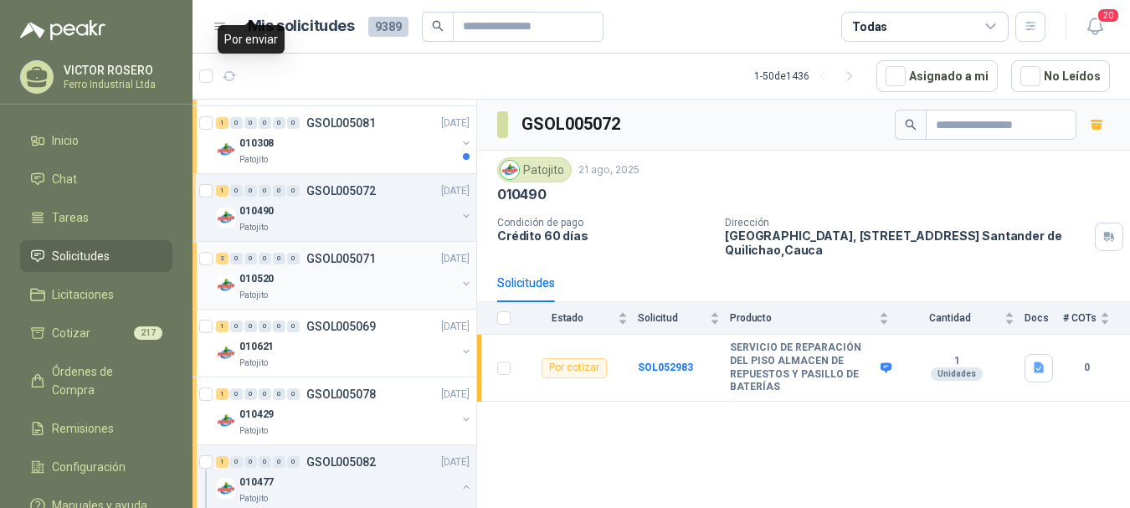
scroll to position [808, 0]
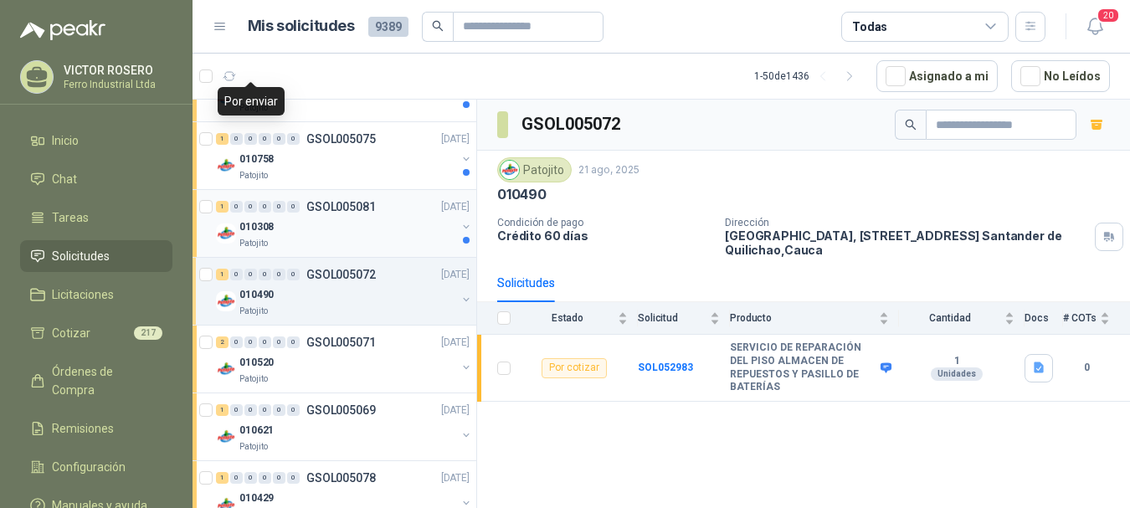
click at [339, 238] on div "Patojito" at bounding box center [347, 243] width 217 height 13
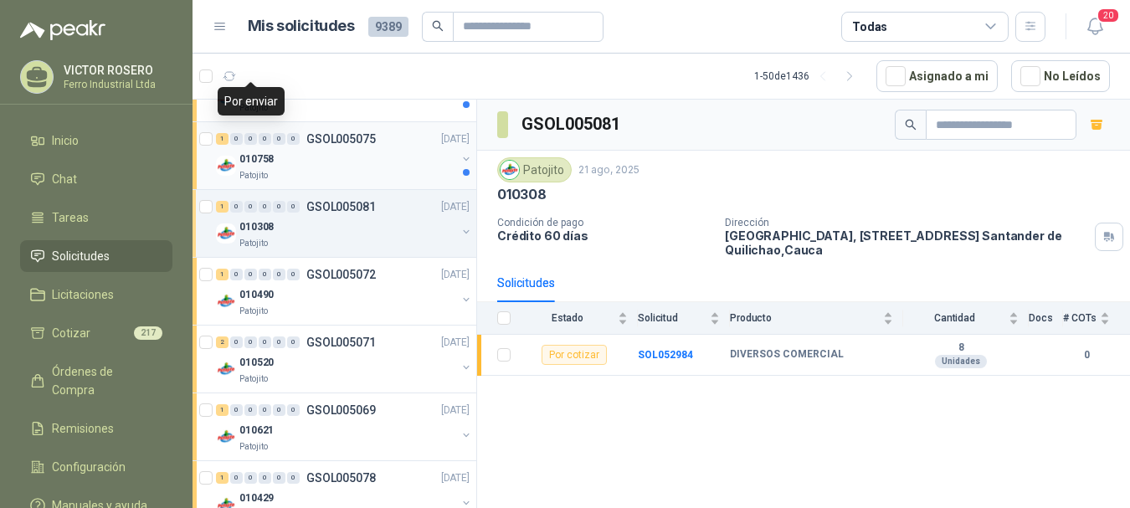
click at [340, 169] on div "Patojito" at bounding box center [347, 175] width 217 height 13
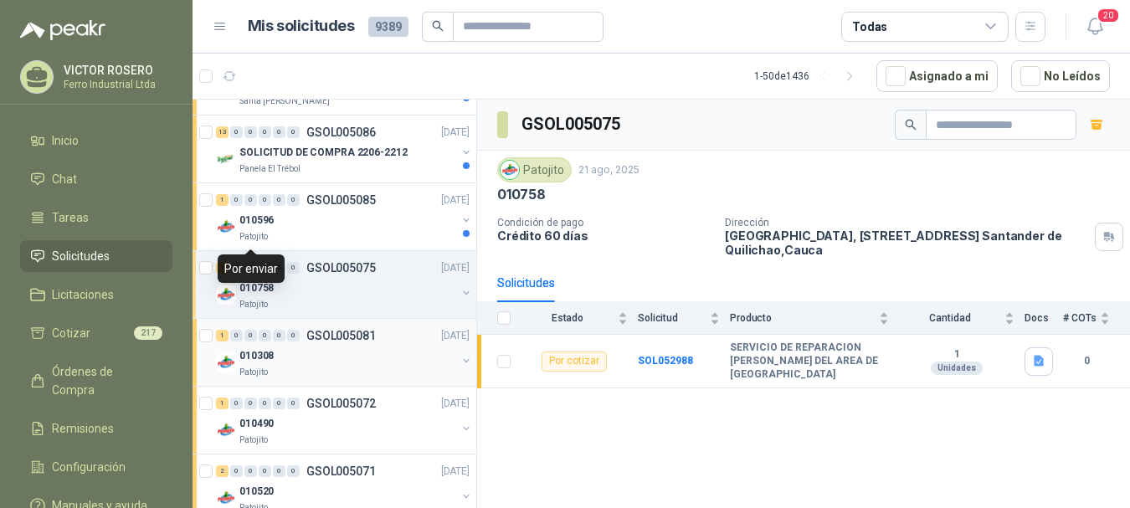
scroll to position [641, 0]
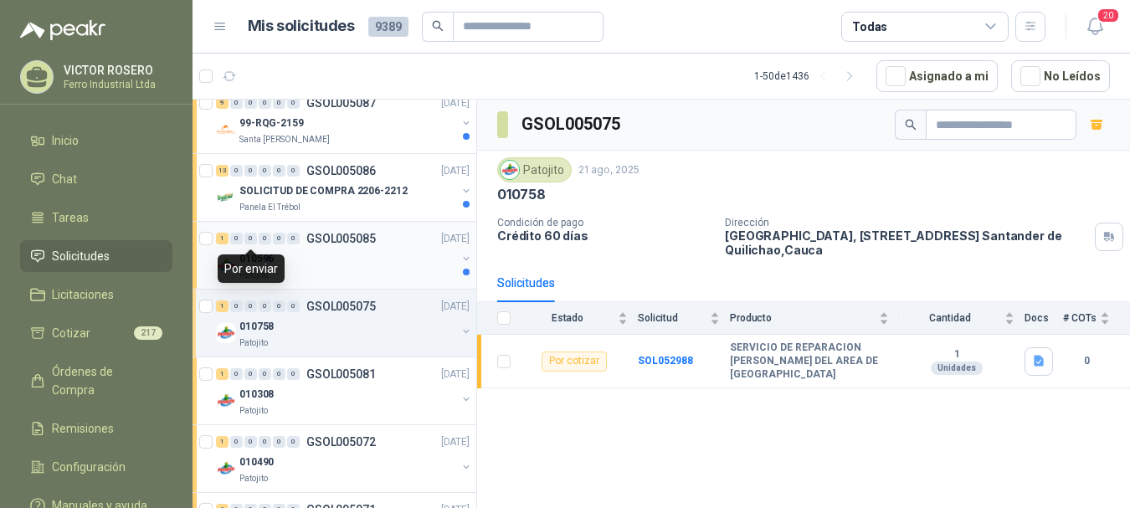
click at [334, 254] on div "010596" at bounding box center [347, 259] width 217 height 20
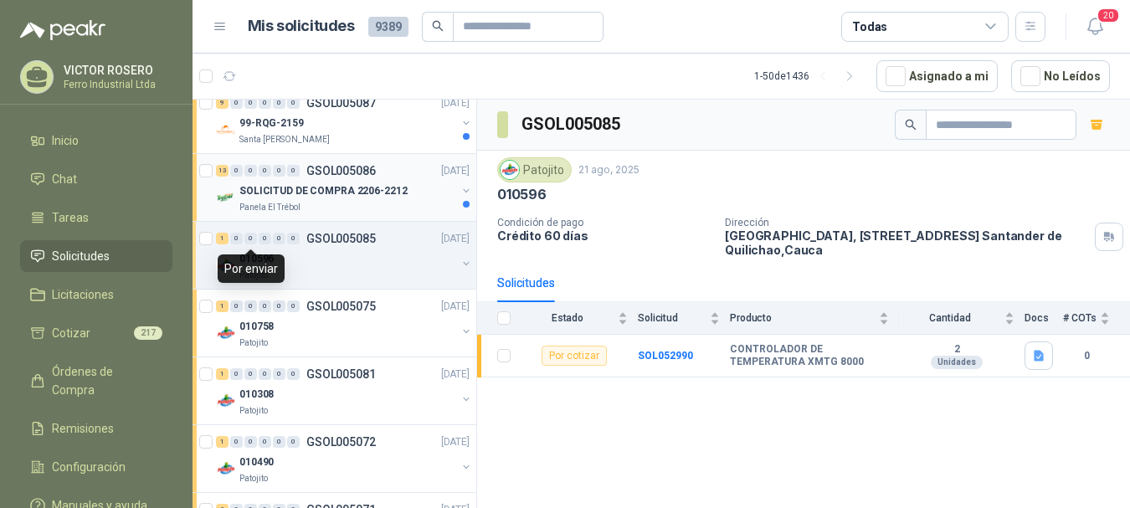
click at [340, 196] on p "SOLICITUD DE COMPRA 2206-2212" at bounding box center [323, 191] width 168 height 16
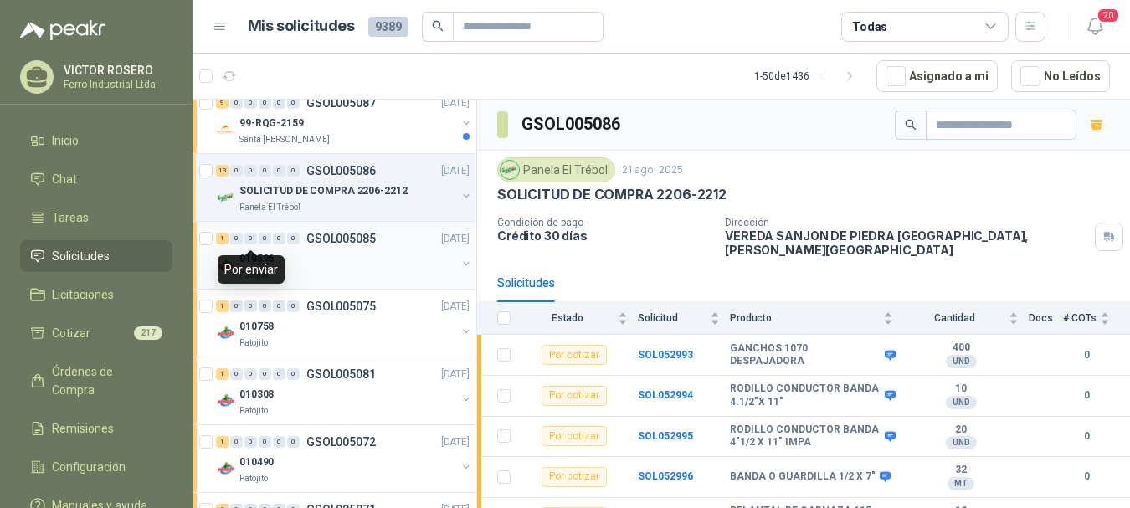
scroll to position [557, 0]
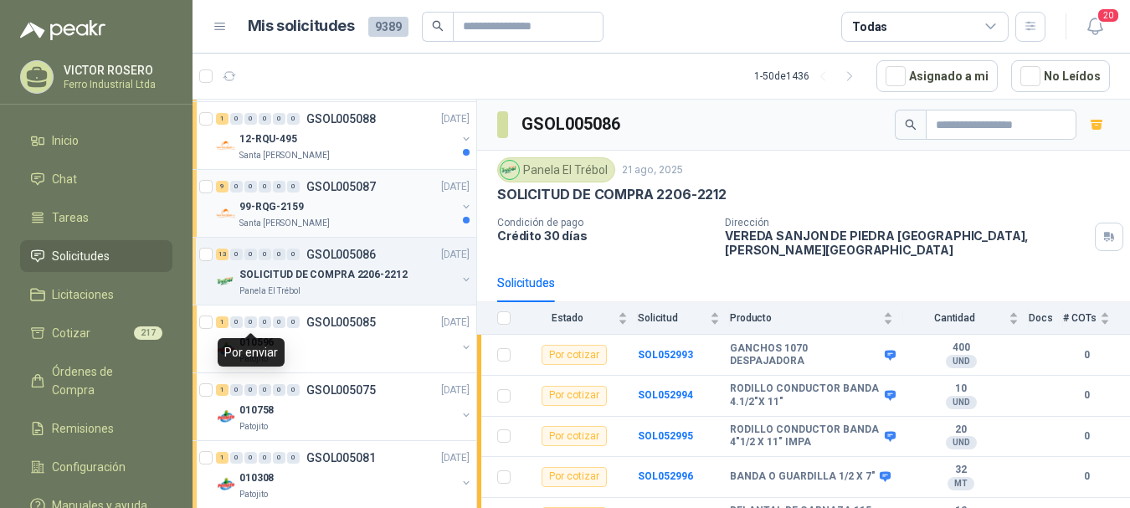
click at [356, 213] on div "99-RQG-2159" at bounding box center [347, 207] width 217 height 20
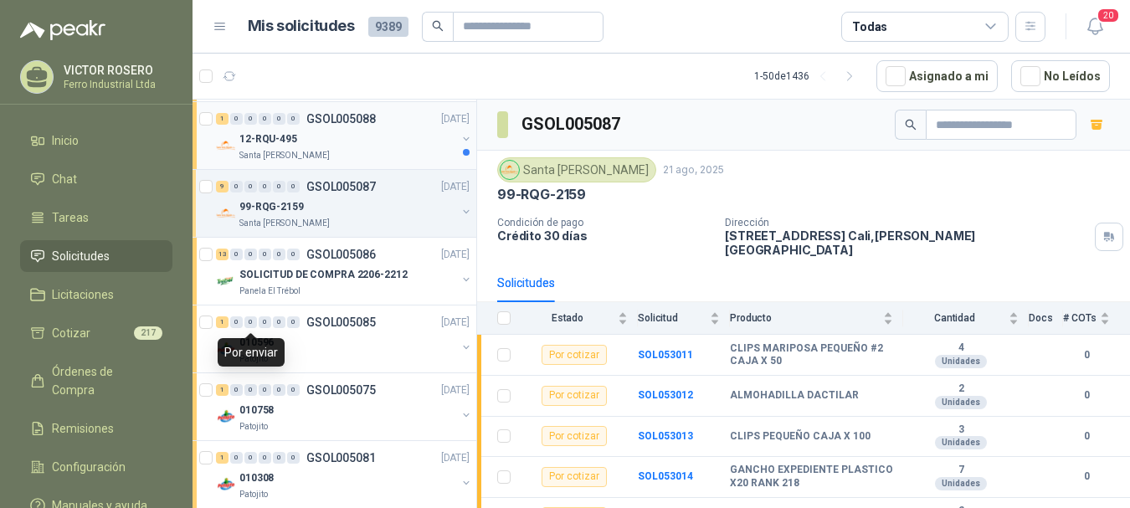
click at [363, 151] on div "Santa [PERSON_NAME]" at bounding box center [347, 155] width 217 height 13
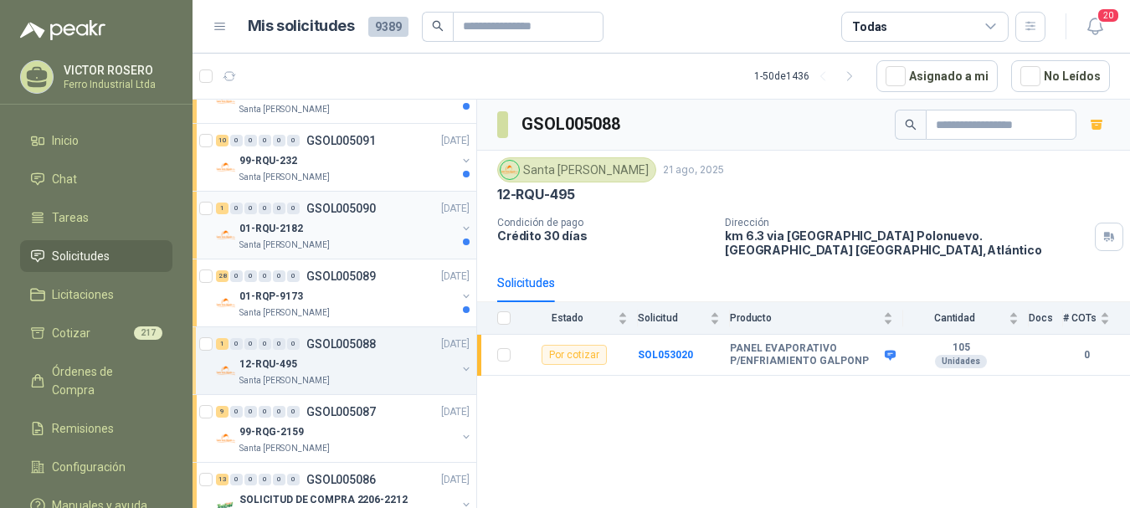
scroll to position [306, 0]
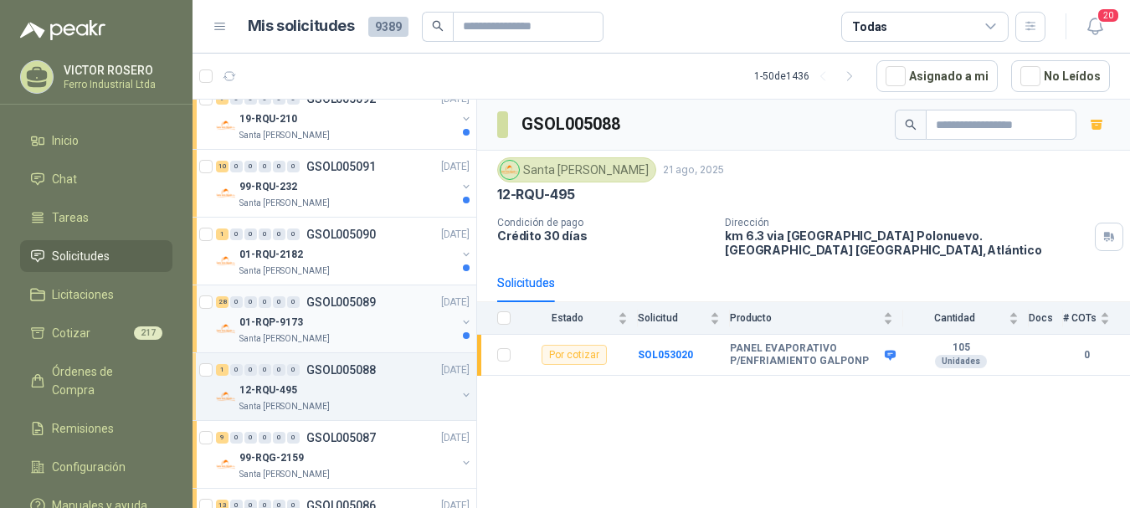
click at [373, 315] on div "01-RQP-9173" at bounding box center [347, 322] width 217 height 20
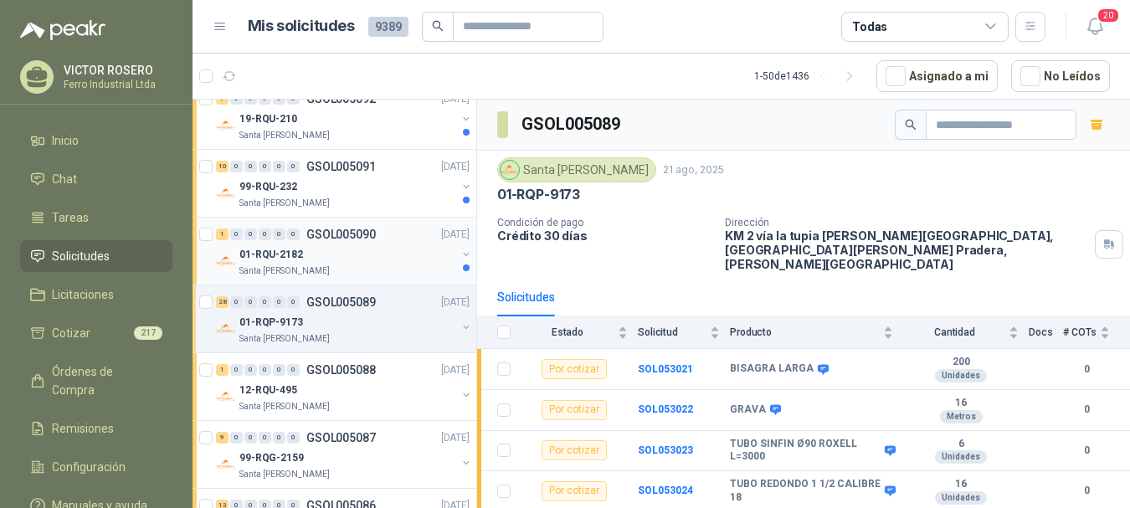
click at [372, 242] on div "1 0 0 0 0 0 GSOL005090 21/08/25" at bounding box center [344, 234] width 257 height 20
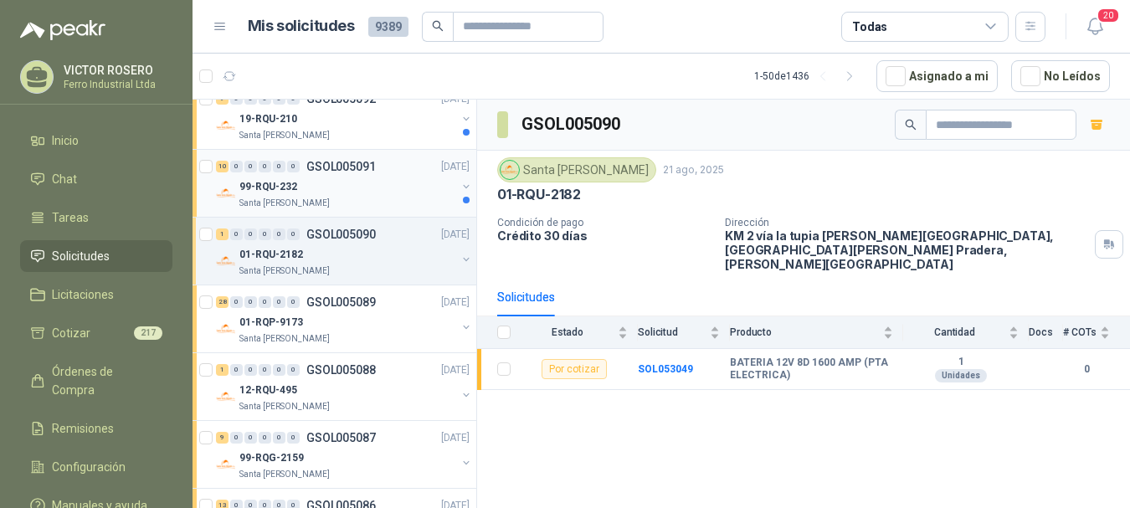
click at [375, 192] on div "99-RQU-232" at bounding box center [347, 187] width 217 height 20
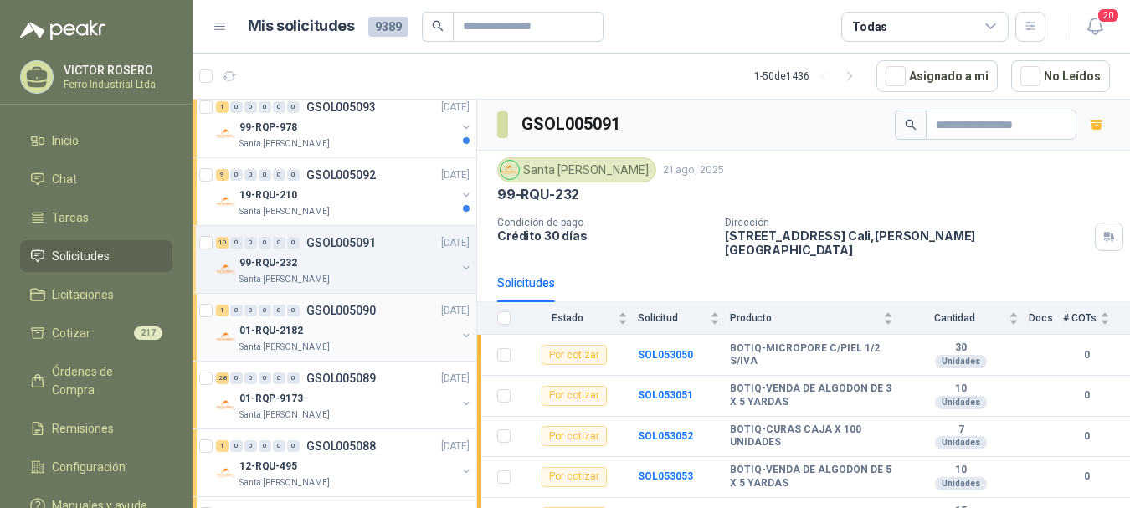
scroll to position [223, 0]
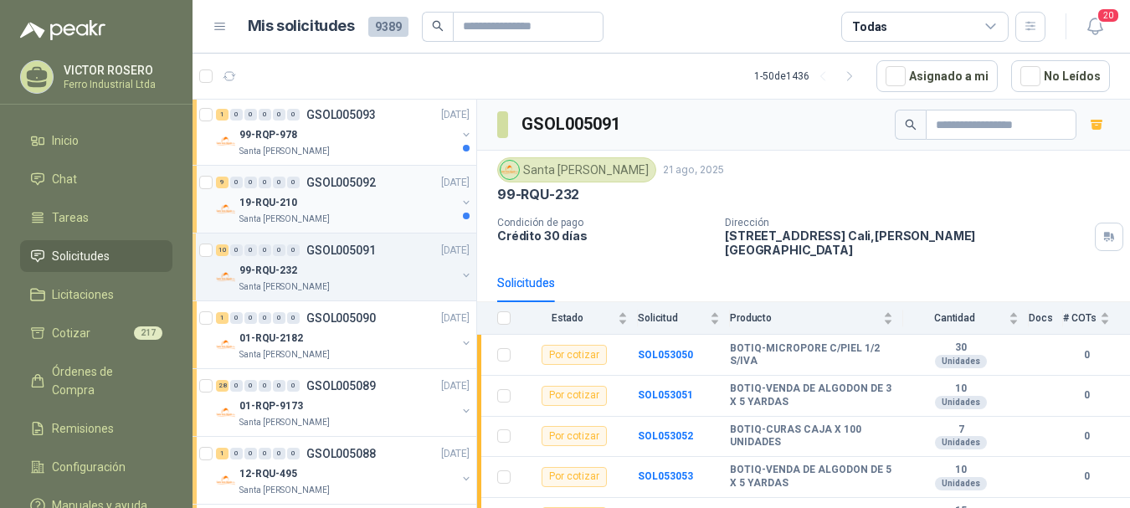
click at [372, 212] on div "19-RQU-210" at bounding box center [347, 202] width 217 height 20
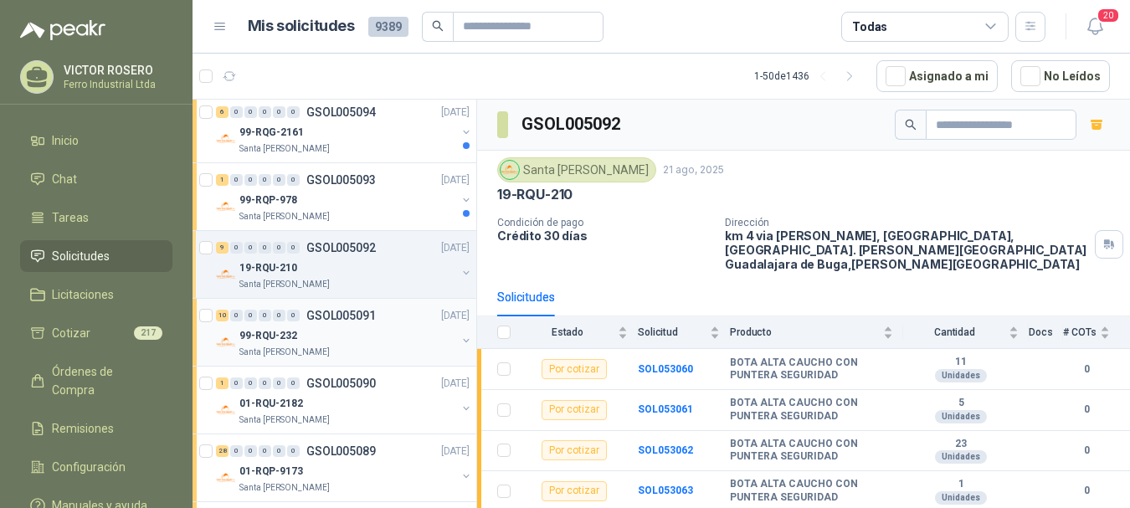
scroll to position [139, 0]
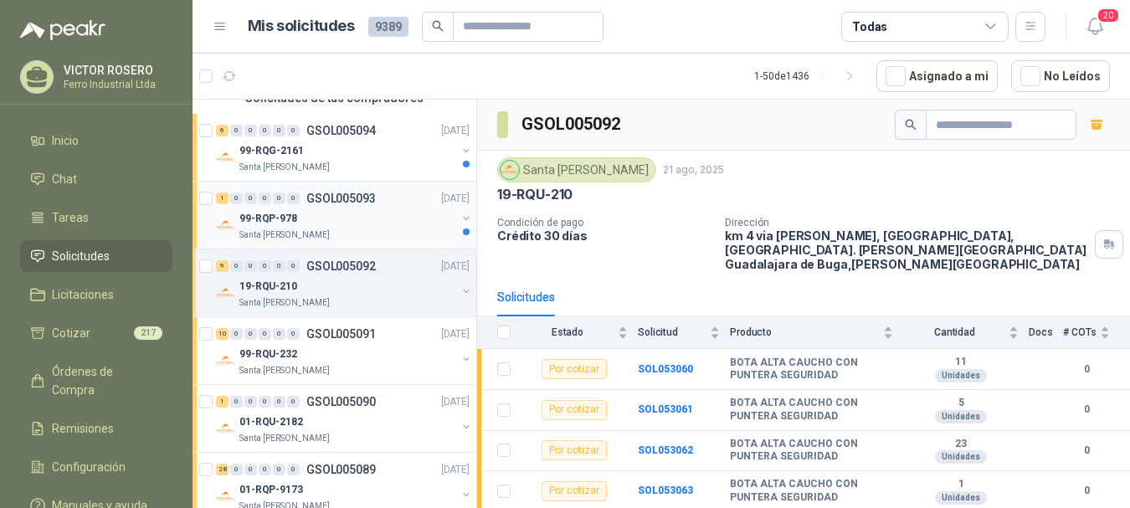
click at [352, 214] on div "99-RQP-978" at bounding box center [347, 218] width 217 height 20
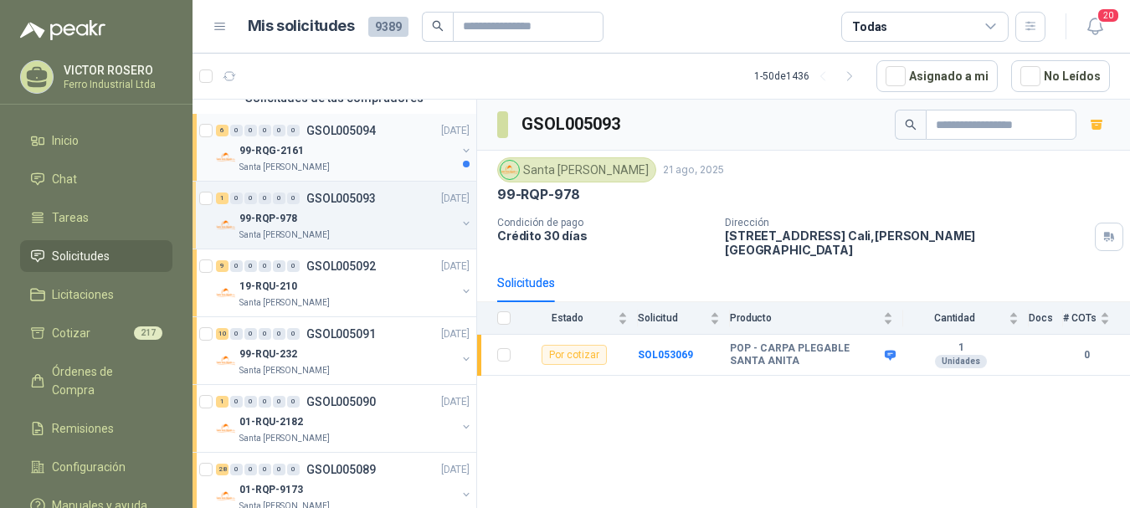
click at [361, 162] on div "Santa [PERSON_NAME]" at bounding box center [347, 167] width 217 height 13
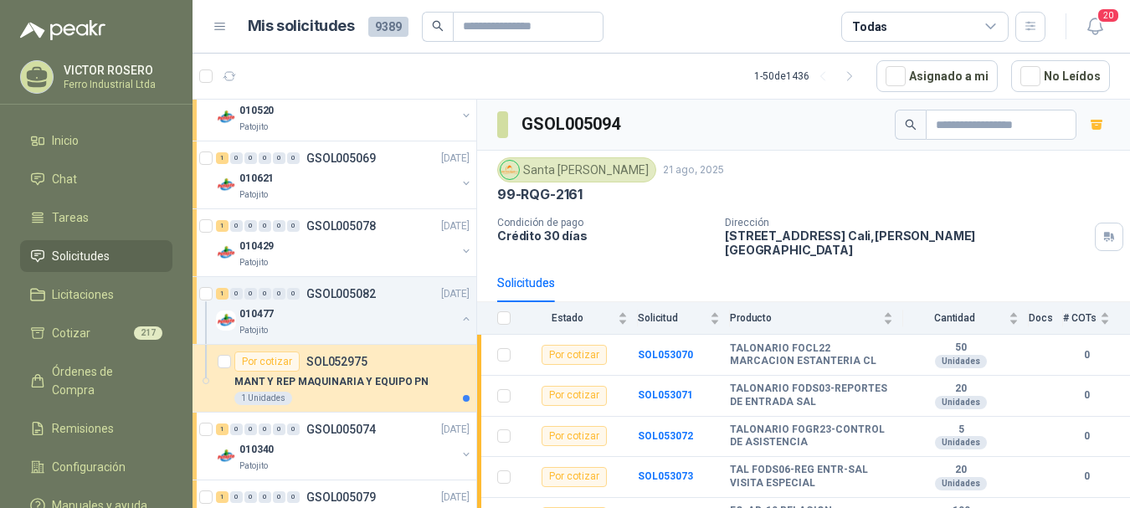
scroll to position [1143, 0]
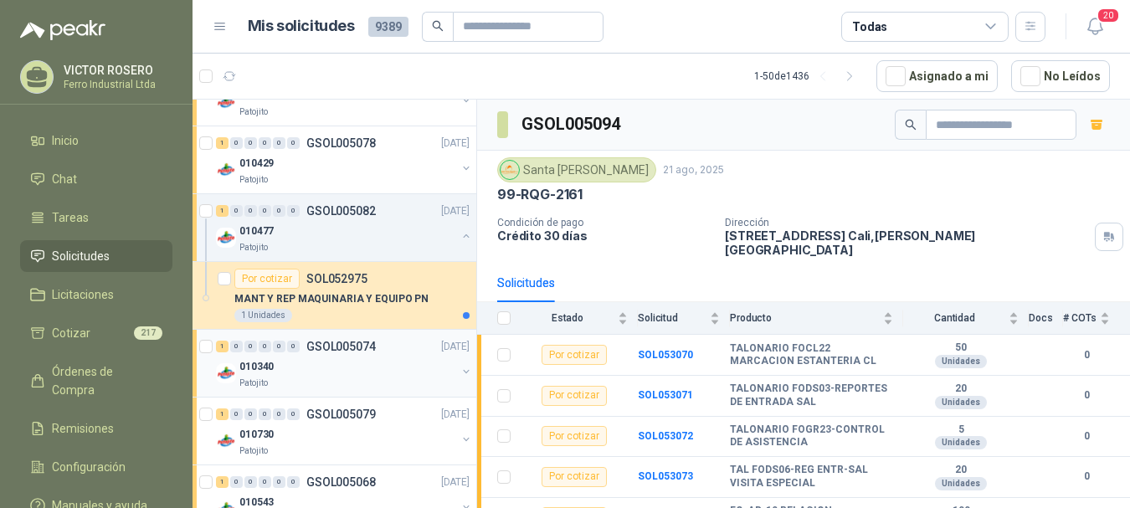
click at [389, 357] on div "010340" at bounding box center [347, 367] width 217 height 20
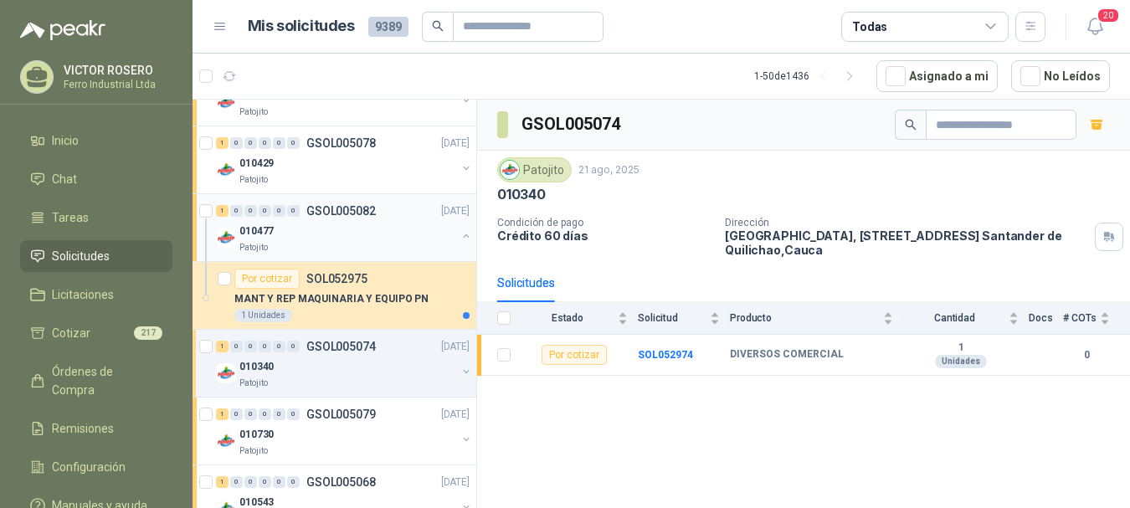
click at [389, 221] on div "010477" at bounding box center [347, 231] width 217 height 20
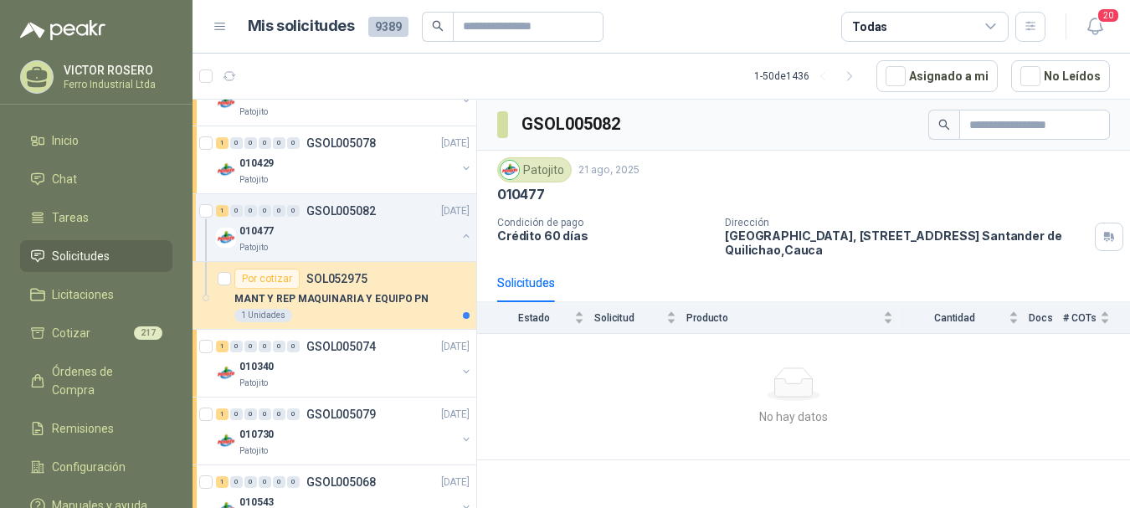
click at [459, 233] on button "button" at bounding box center [465, 235] width 13 height 13
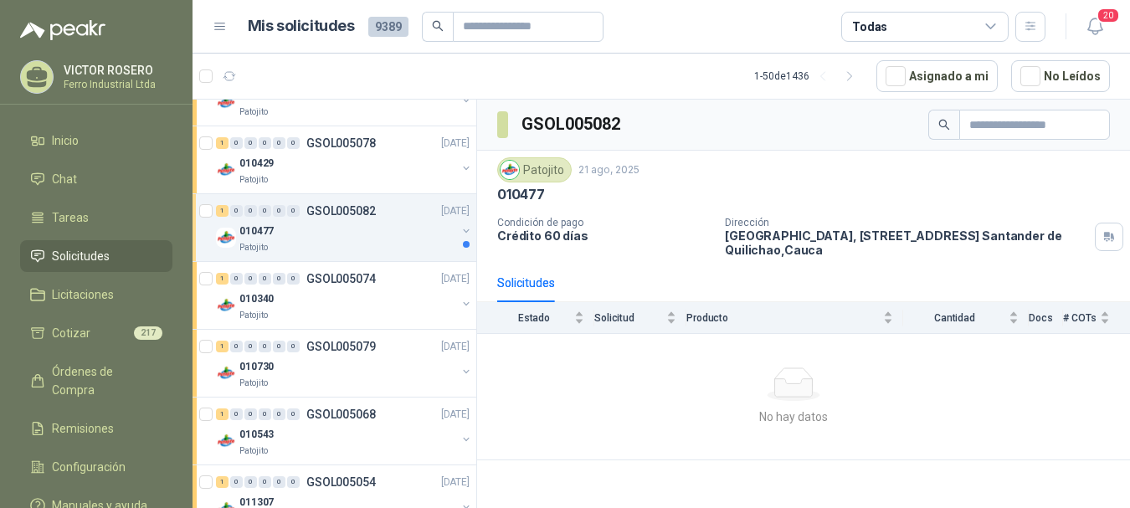
click at [347, 232] on div "010477" at bounding box center [347, 231] width 217 height 20
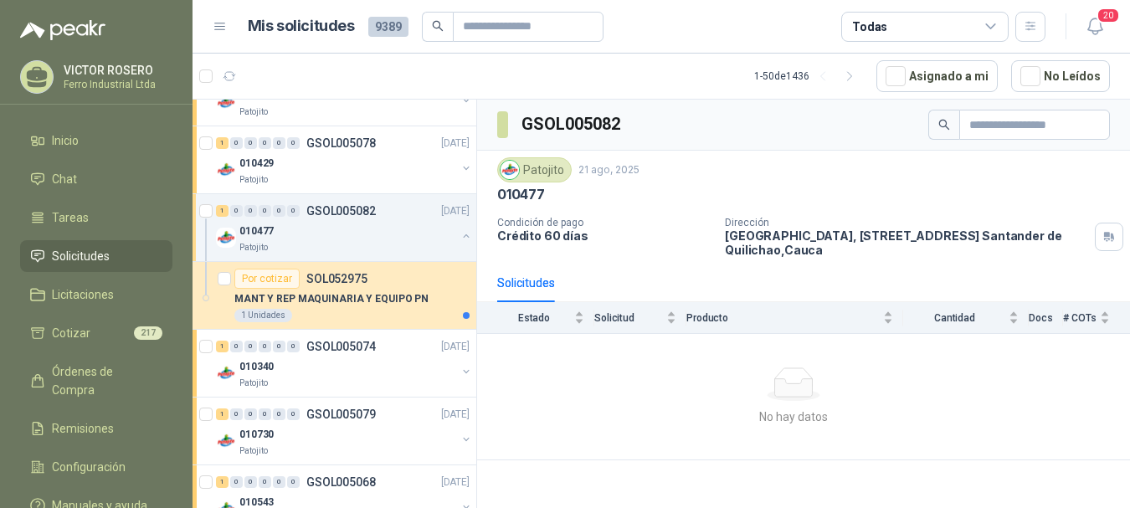
click at [347, 231] on div "010477" at bounding box center [347, 231] width 217 height 20
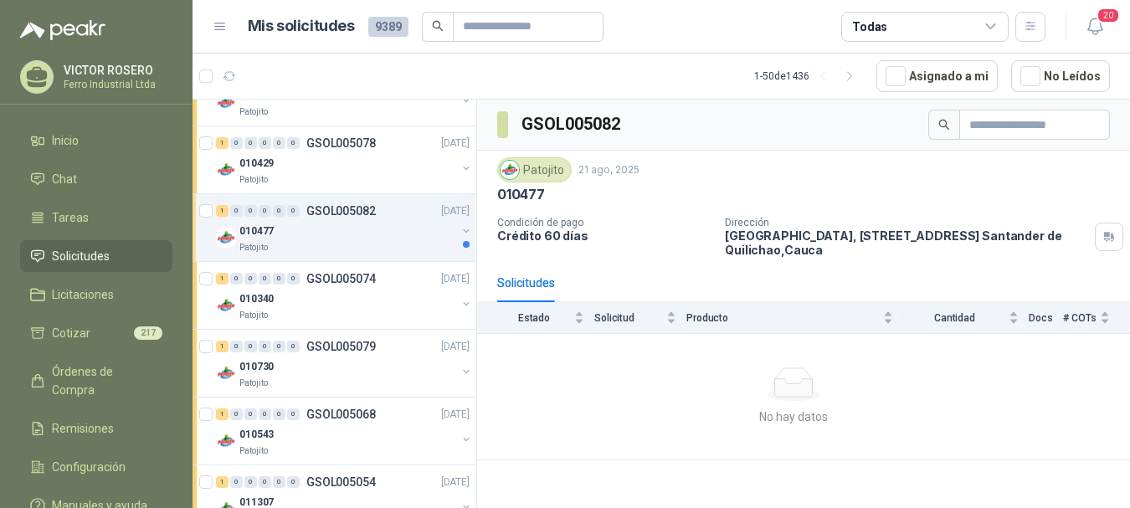
click at [347, 209] on p "GSOL005082" at bounding box center [340, 211] width 69 height 12
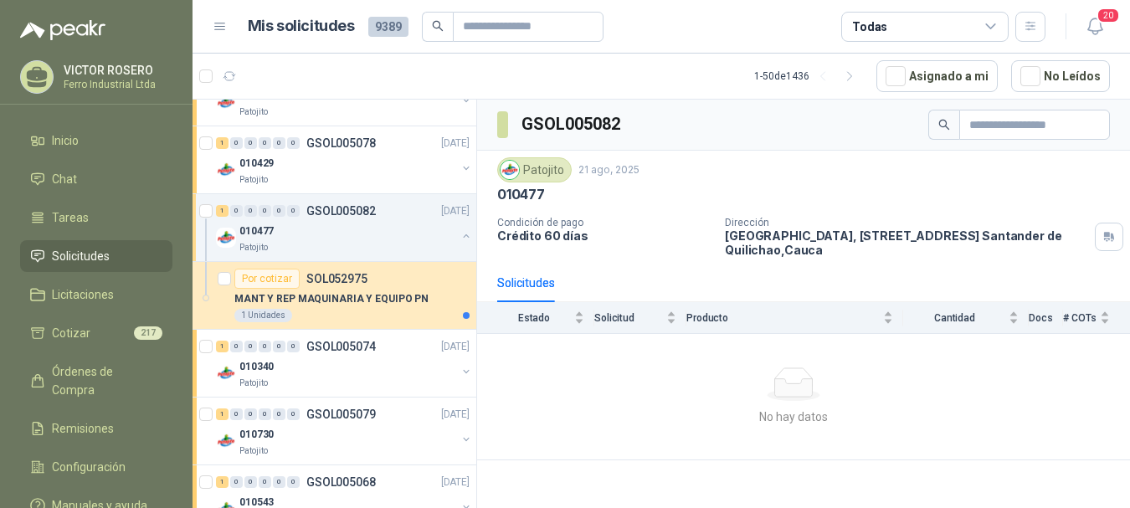
click at [347, 209] on p "GSOL005082" at bounding box center [340, 211] width 69 height 12
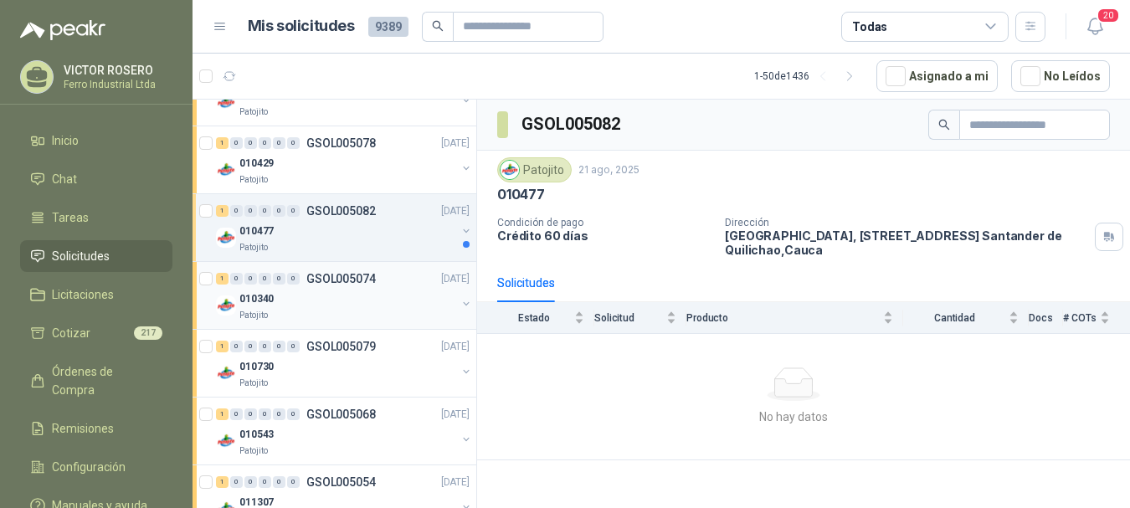
click at [371, 286] on div "1 0 0 0 0 0 GSOL005074 21/08/25" at bounding box center [344, 279] width 257 height 20
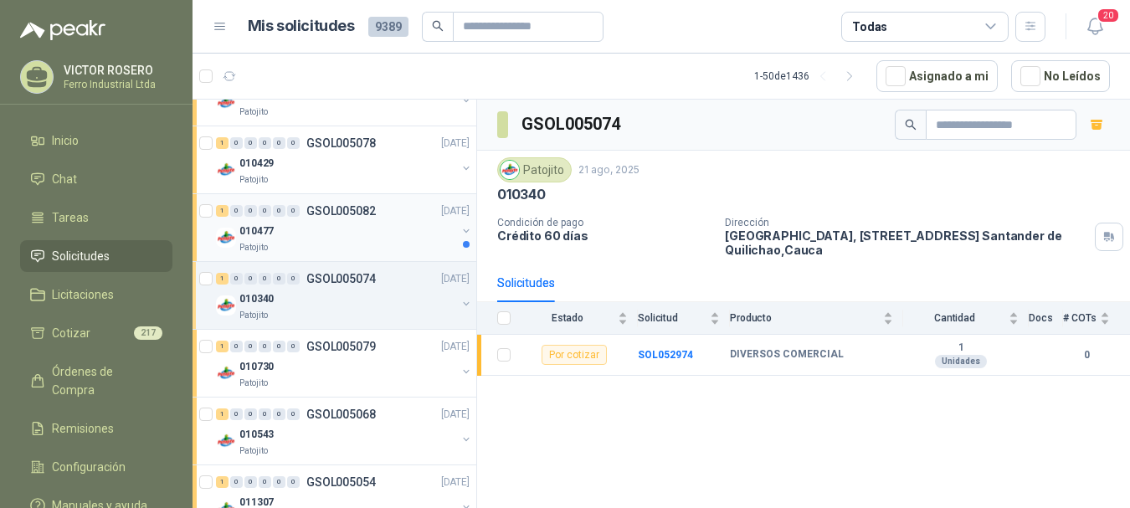
click at [382, 223] on div "010477" at bounding box center [347, 231] width 217 height 20
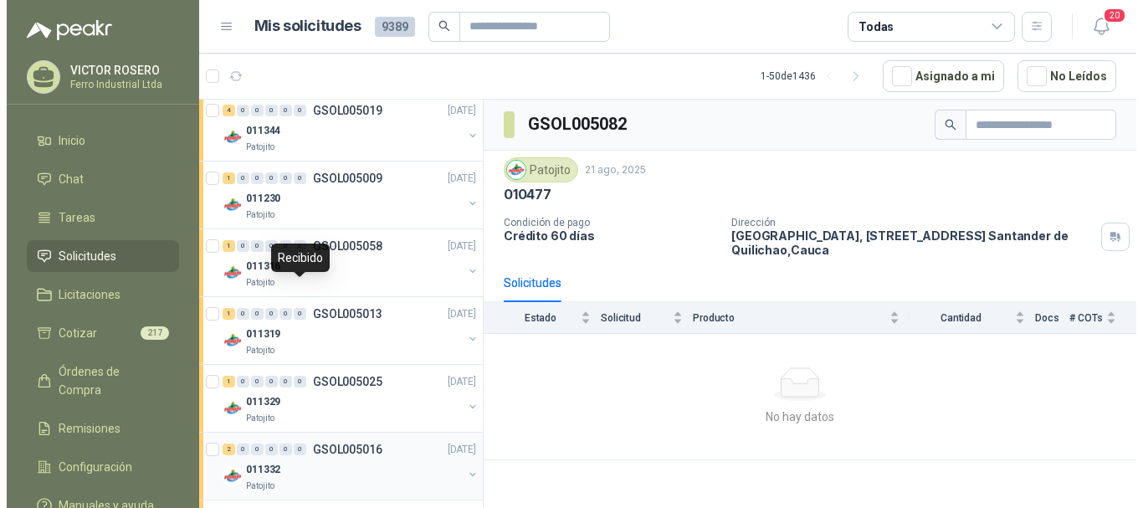
scroll to position [3152, 0]
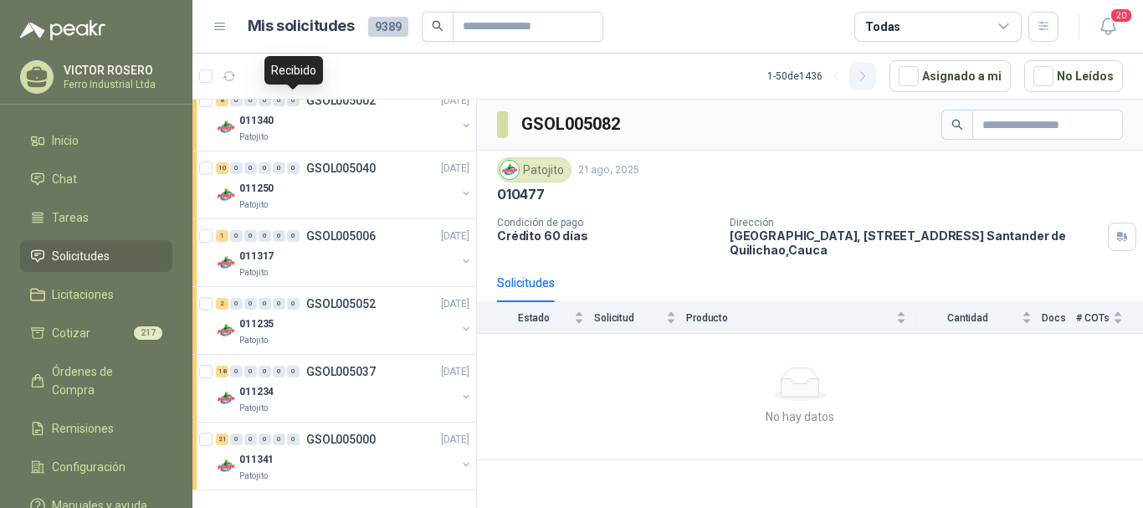
click at [870, 74] on icon "button" at bounding box center [863, 76] width 14 height 14
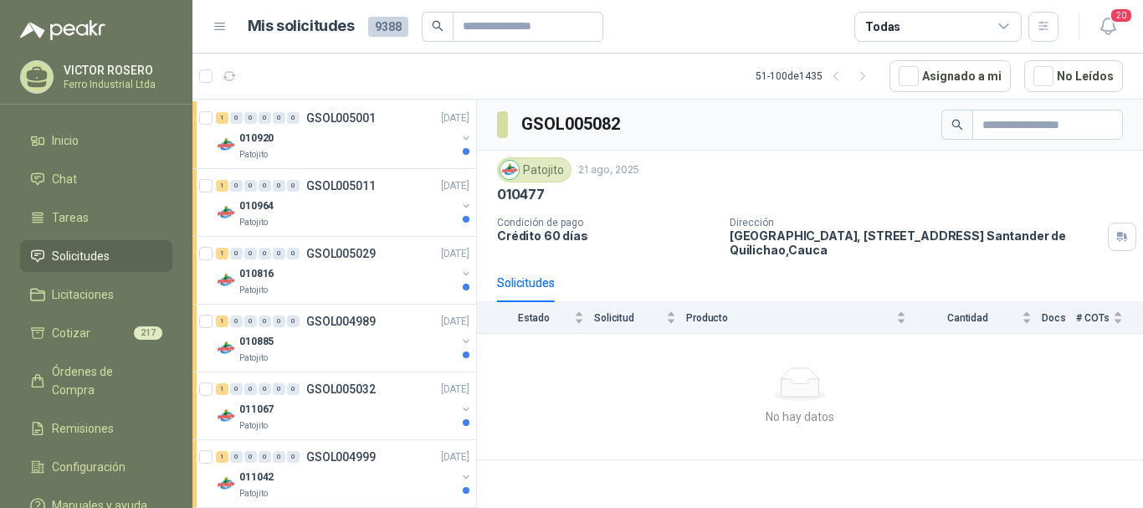
scroll to position [0, 0]
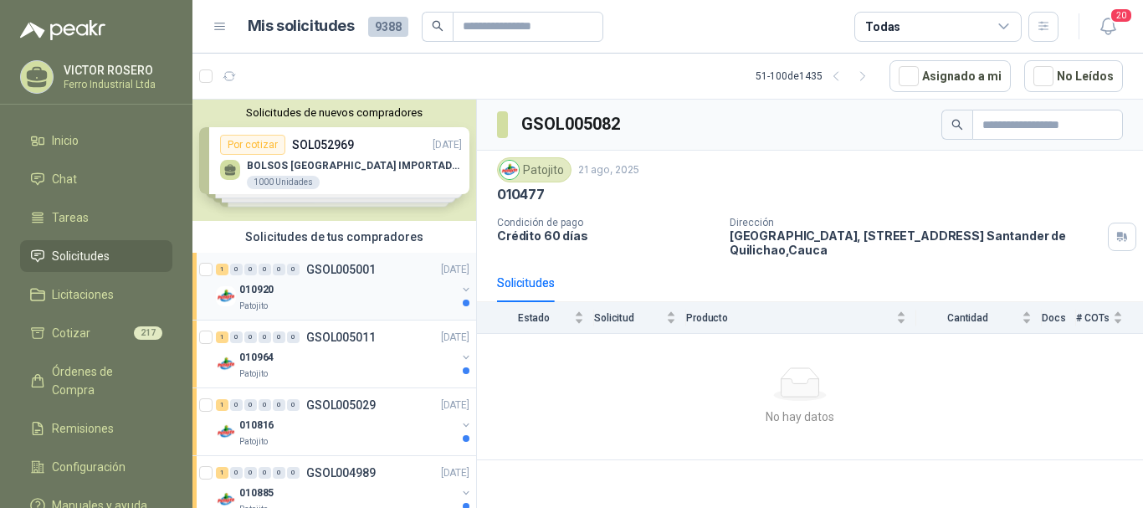
click at [373, 282] on div "010920" at bounding box center [347, 290] width 217 height 20
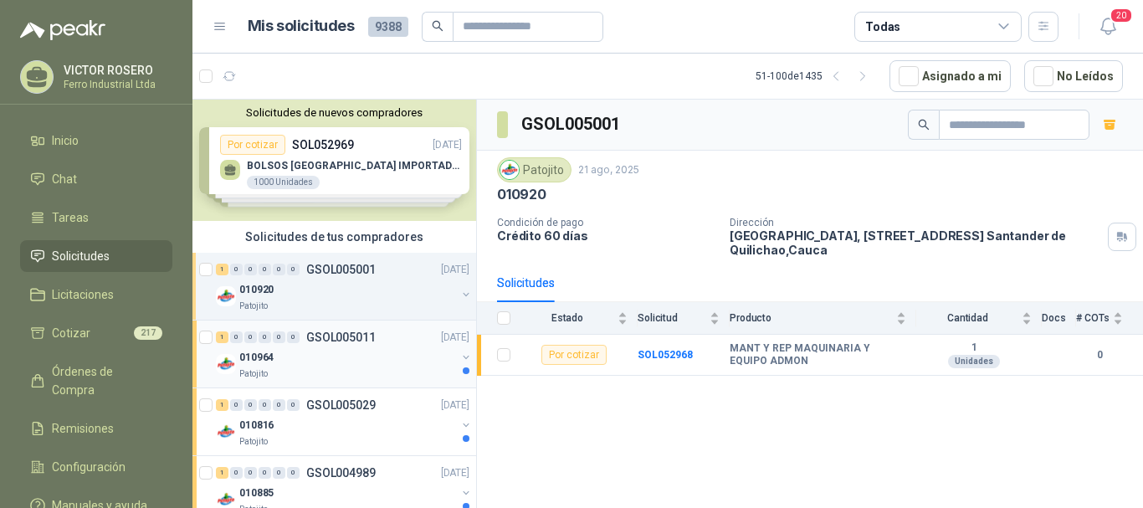
click at [350, 362] on div "010964" at bounding box center [347, 357] width 217 height 20
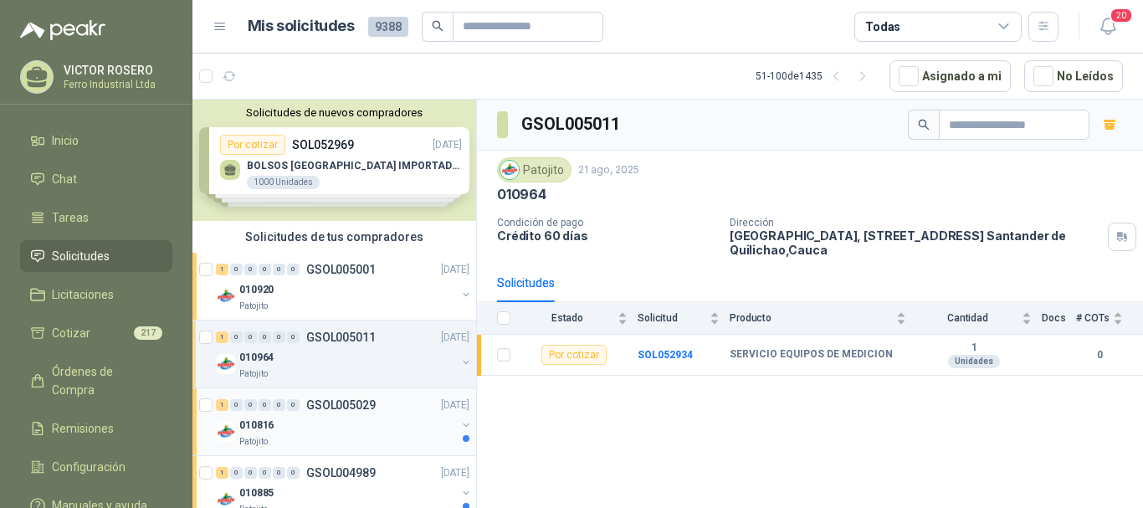
scroll to position [84, 0]
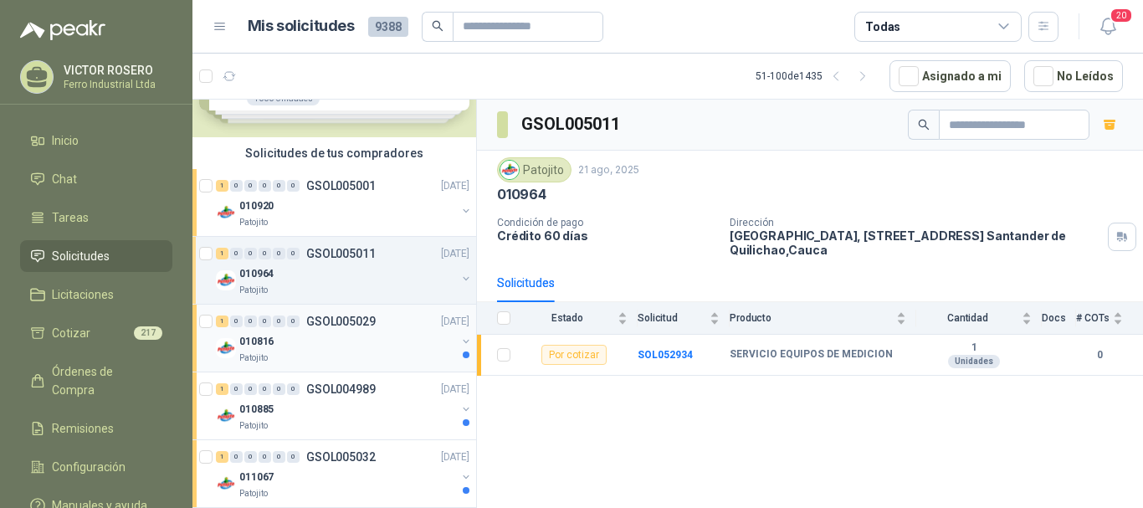
click at [348, 336] on div "010816" at bounding box center [347, 341] width 217 height 20
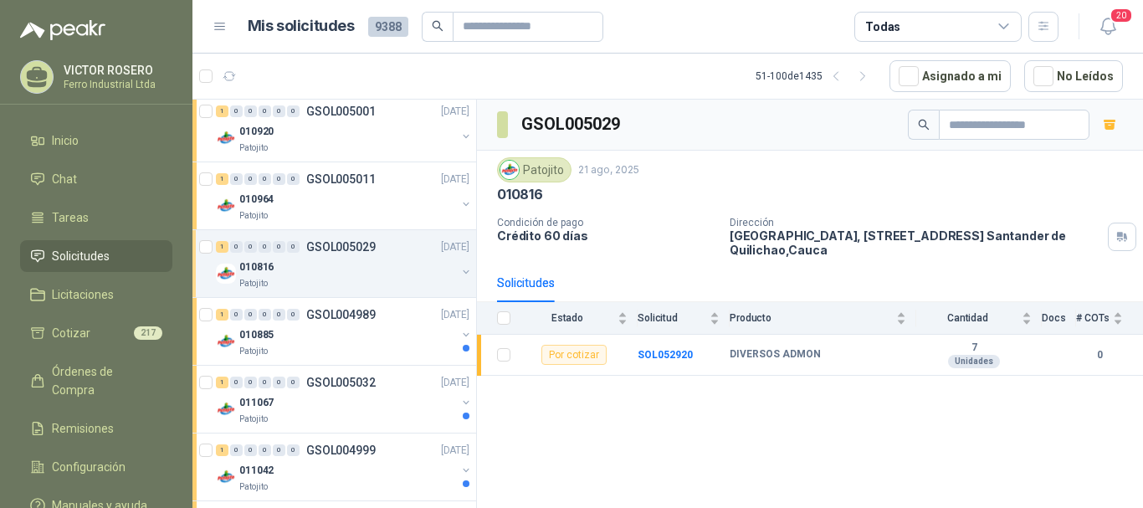
scroll to position [167, 0]
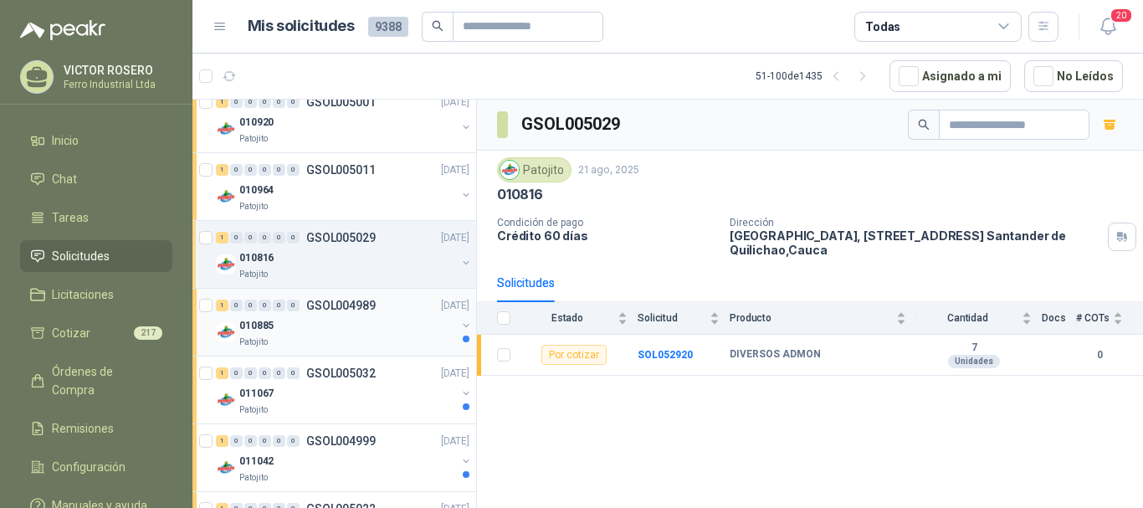
click at [348, 335] on div "010885" at bounding box center [347, 326] width 217 height 20
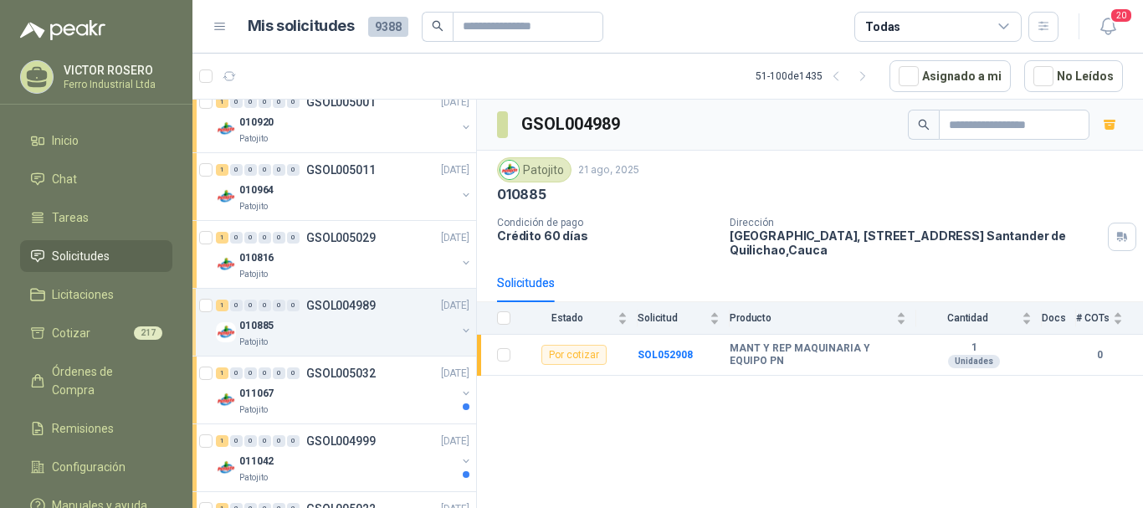
scroll to position [335, 0]
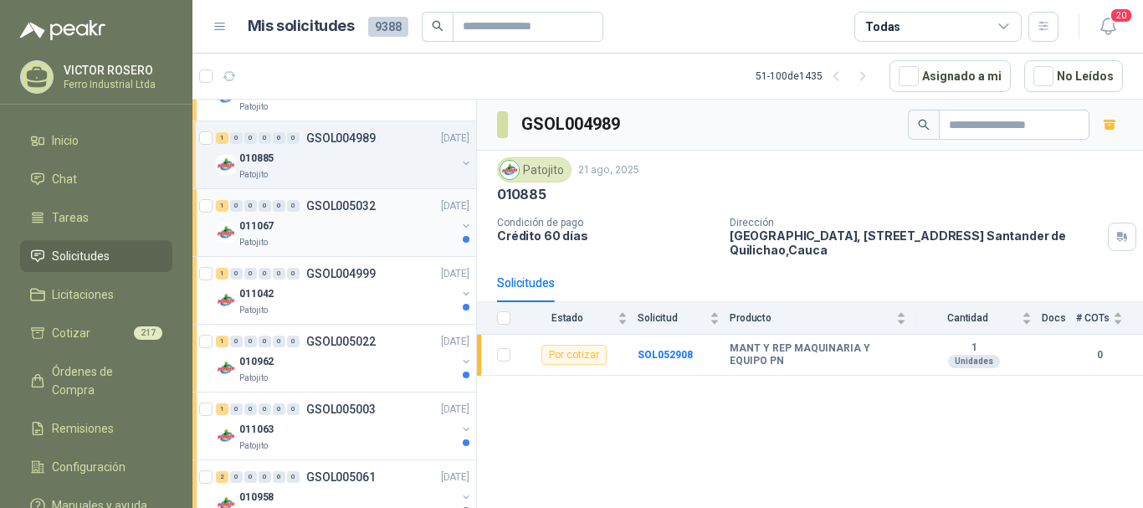
click at [329, 233] on div "011067" at bounding box center [347, 226] width 217 height 20
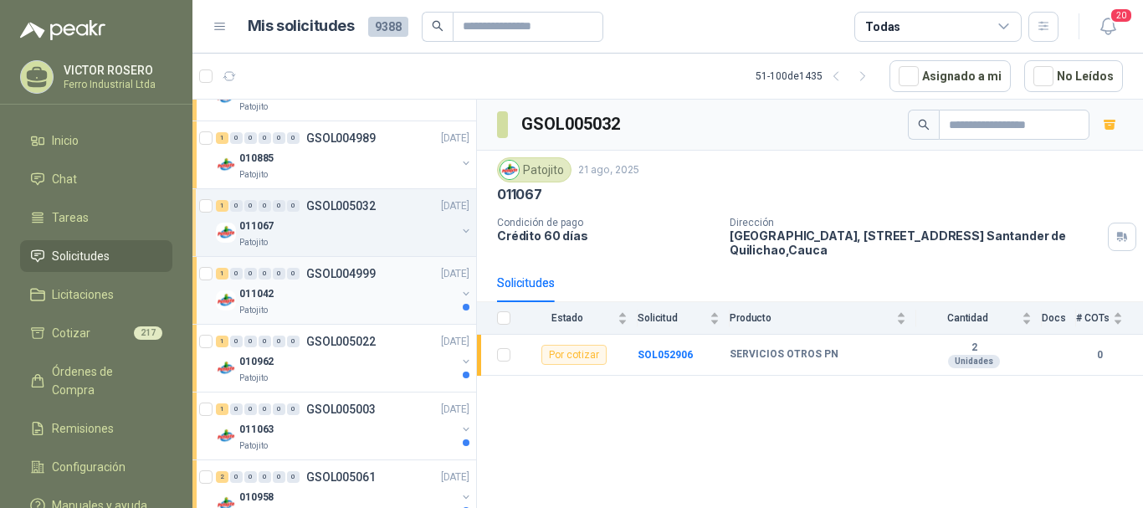
click at [336, 284] on div "011042" at bounding box center [347, 294] width 217 height 20
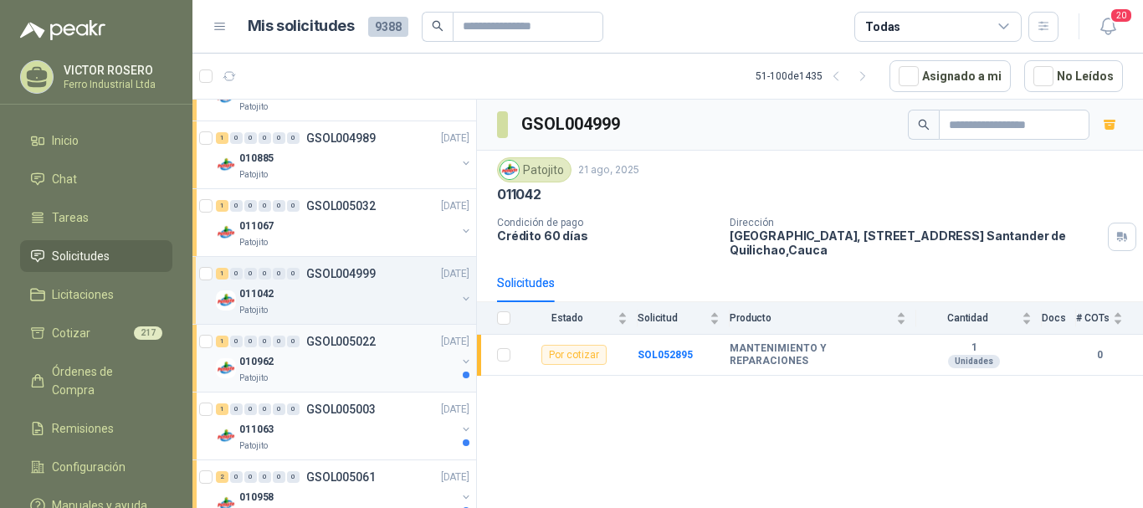
click at [341, 352] on div "010962" at bounding box center [347, 362] width 217 height 20
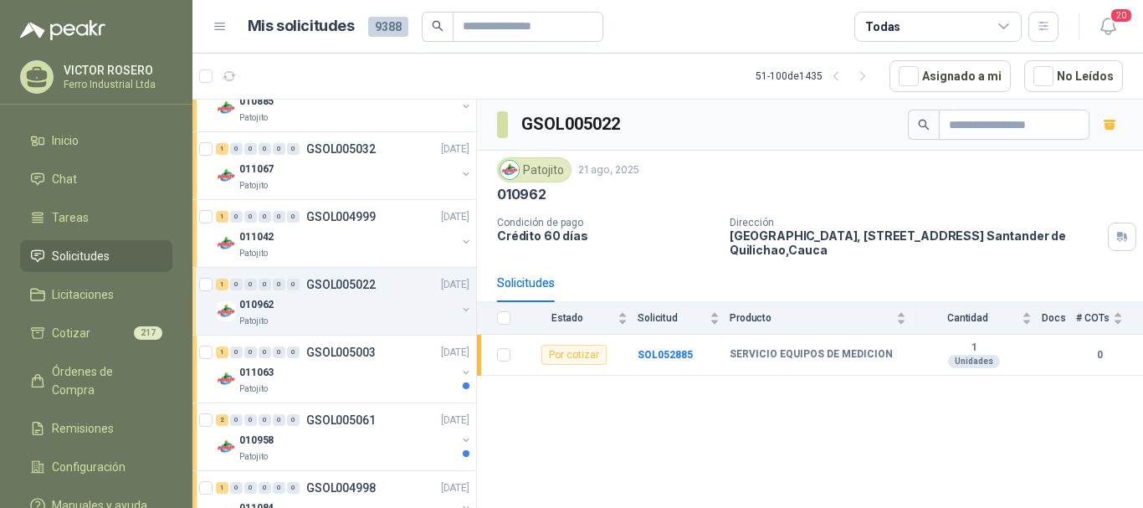
scroll to position [418, 0]
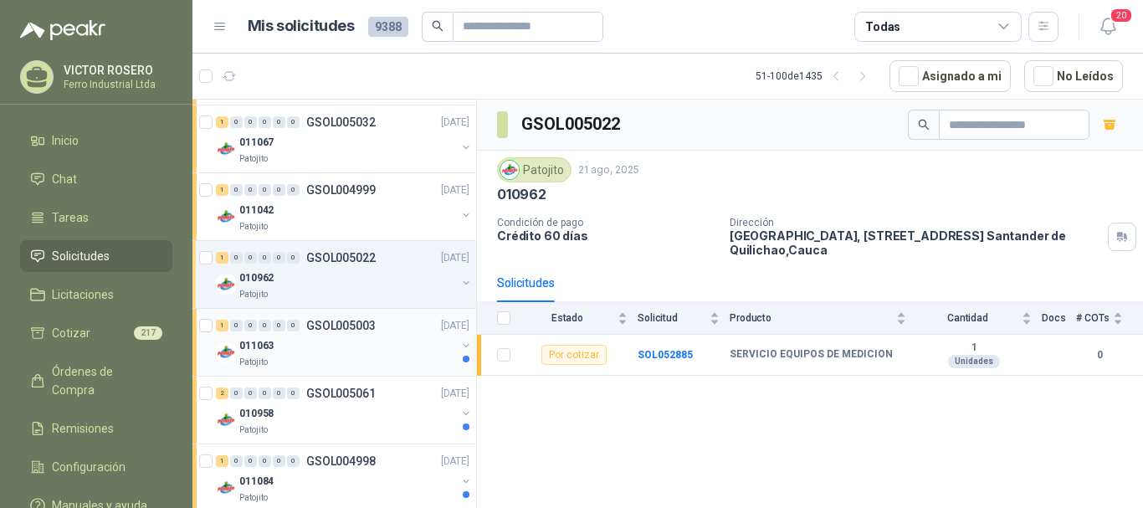
click at [342, 351] on div "011063" at bounding box center [347, 346] width 217 height 20
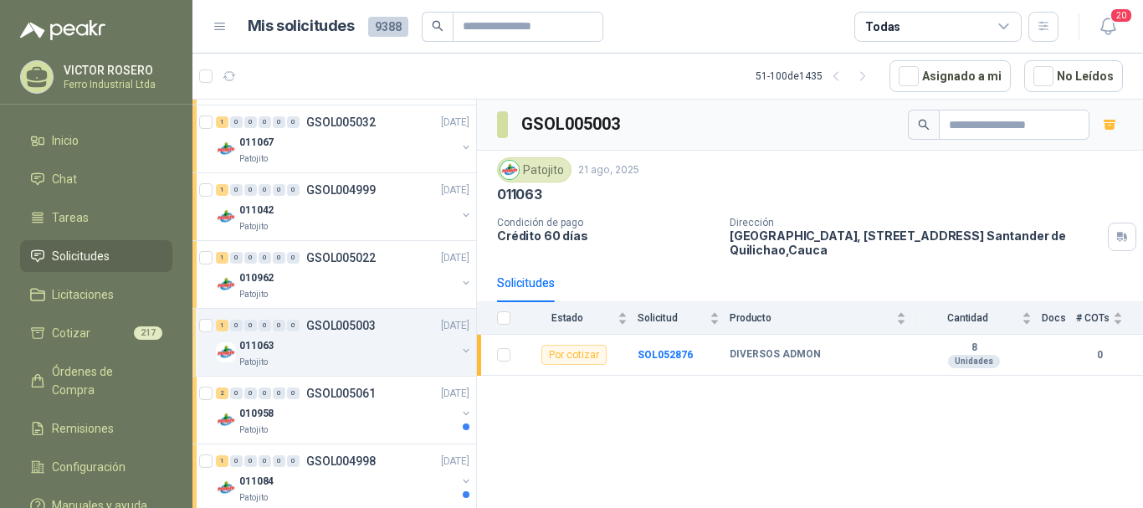
scroll to position [502, 0]
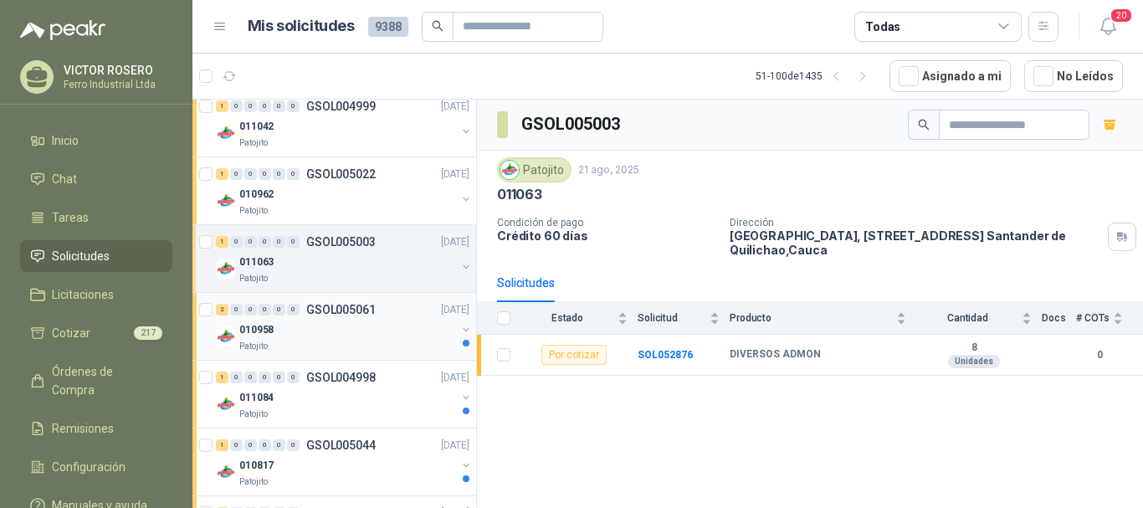
click at [332, 334] on div "010958" at bounding box center [347, 330] width 217 height 20
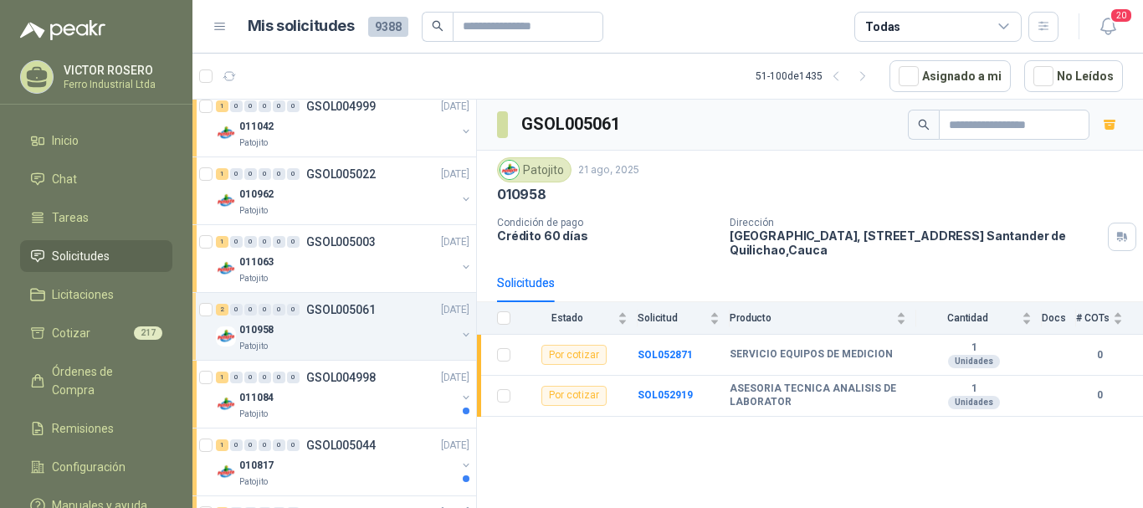
scroll to position [586, 0]
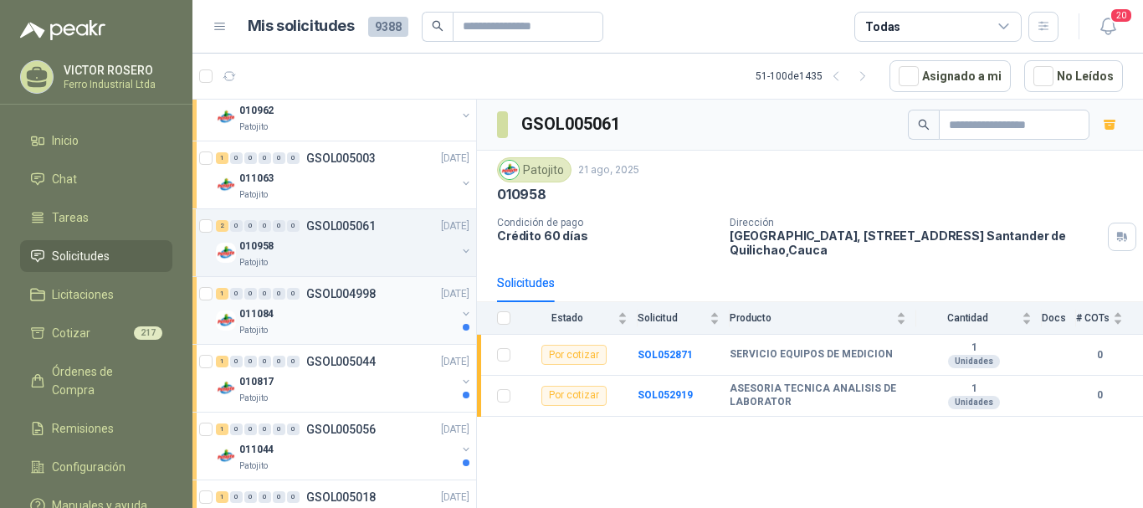
click at [332, 328] on div "Patojito" at bounding box center [347, 330] width 217 height 13
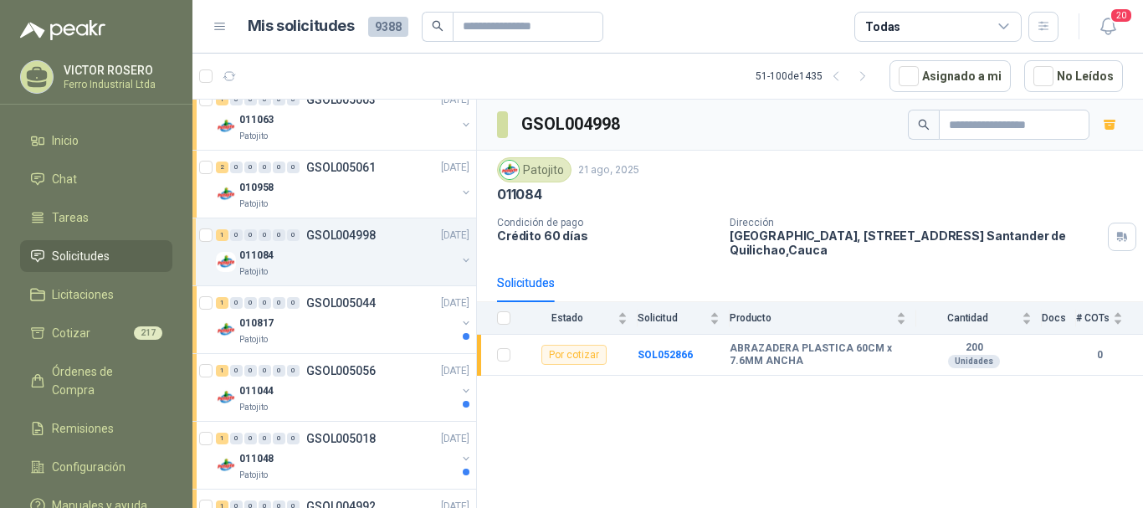
scroll to position [670, 0]
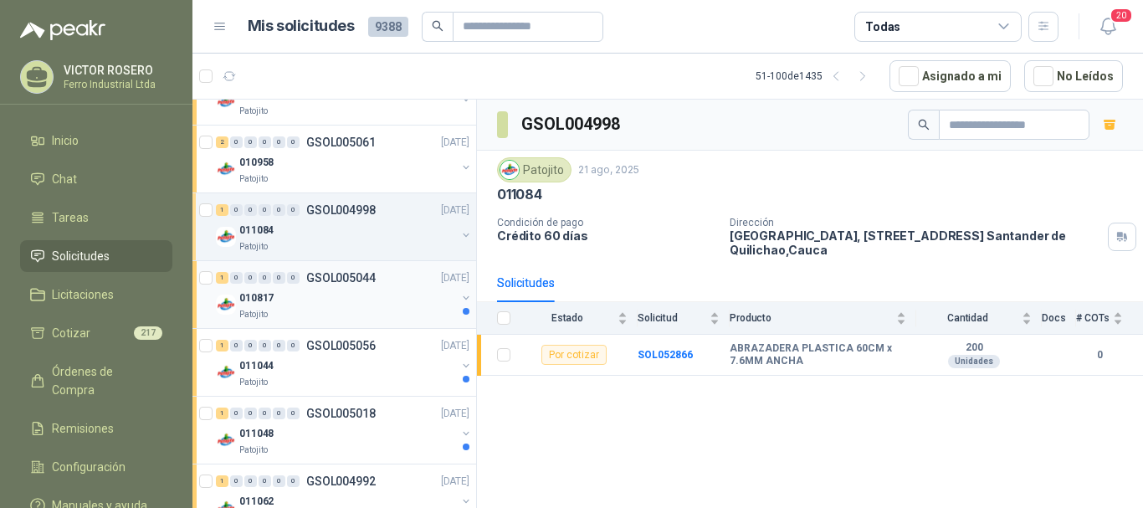
click at [339, 300] on div "010817" at bounding box center [347, 298] width 217 height 20
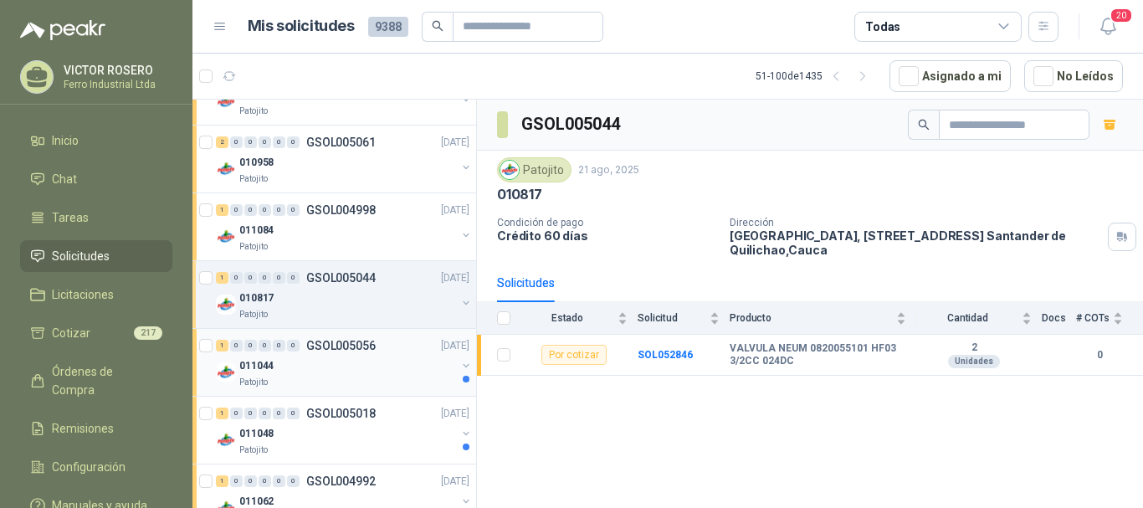
click at [333, 364] on div "011044" at bounding box center [347, 366] width 217 height 20
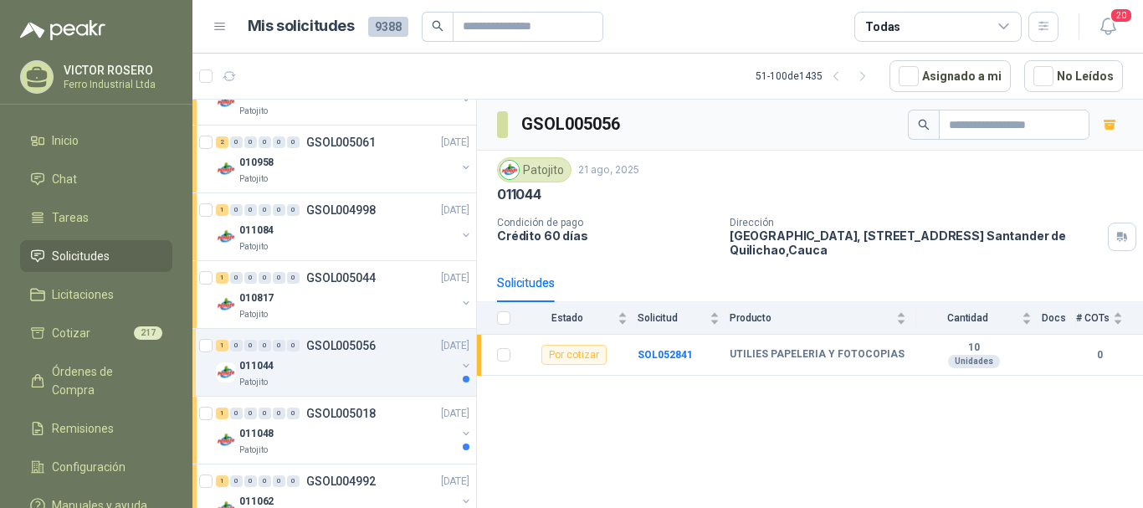
scroll to position [753, 0]
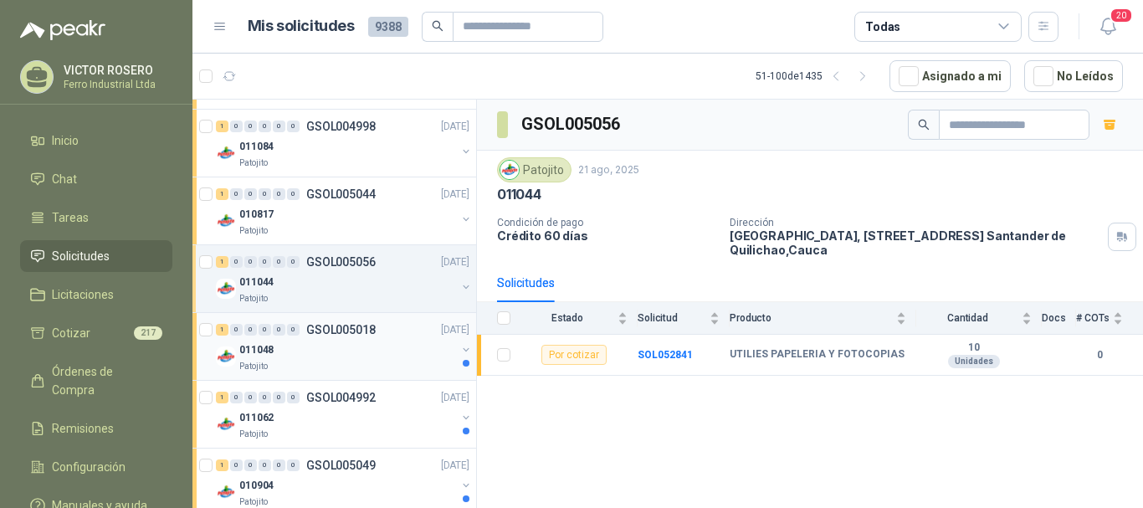
click at [333, 350] on div "011048" at bounding box center [347, 350] width 217 height 20
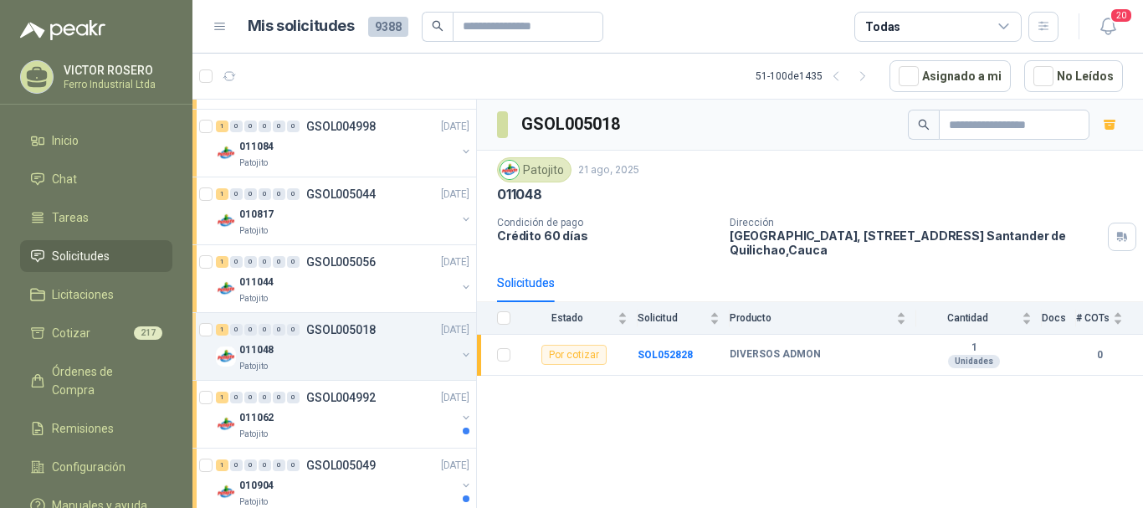
scroll to position [837, 0]
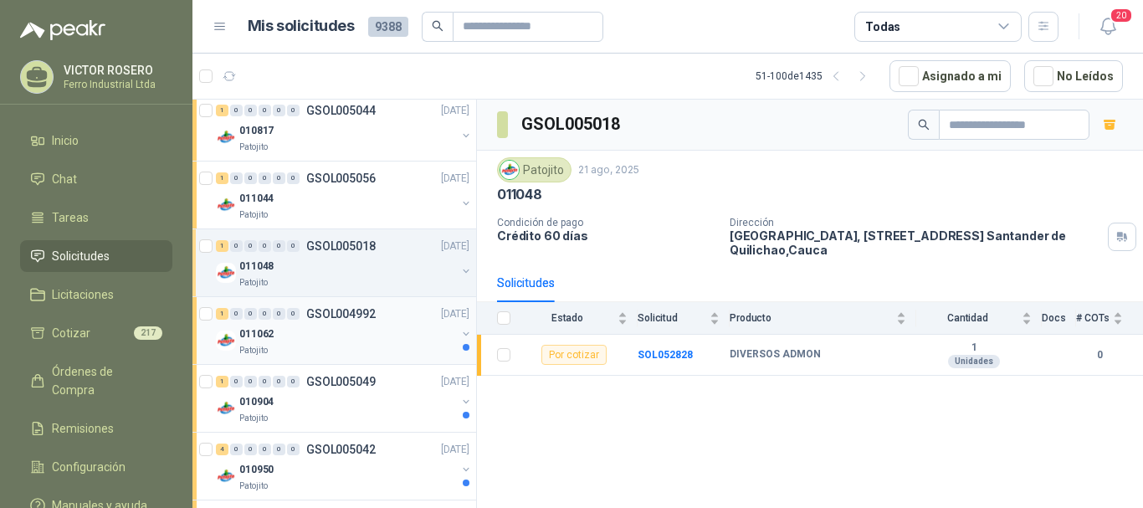
click at [333, 350] on div "Patojito" at bounding box center [347, 350] width 217 height 13
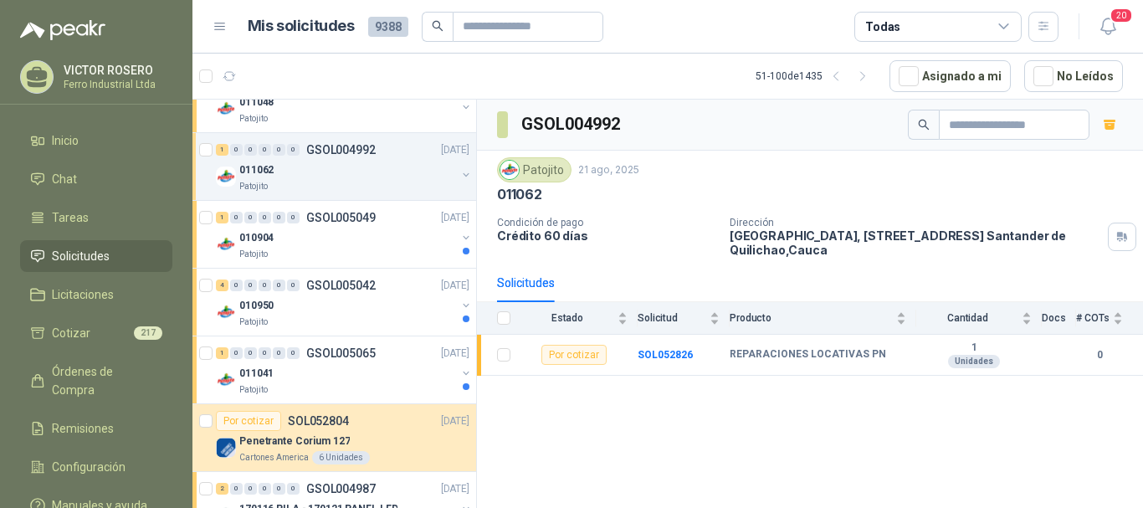
scroll to position [1004, 0]
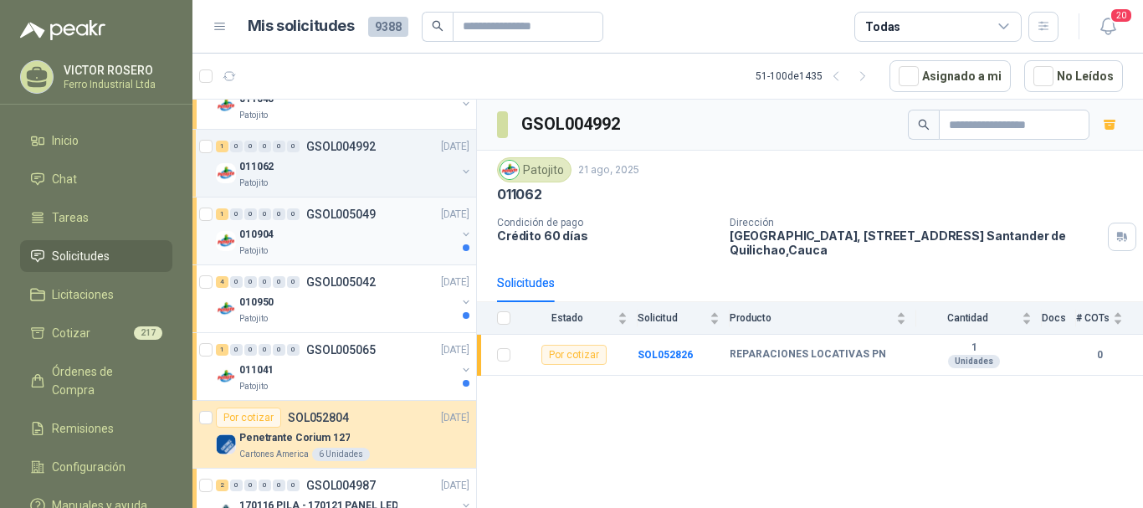
click at [347, 242] on div "010904" at bounding box center [347, 234] width 217 height 20
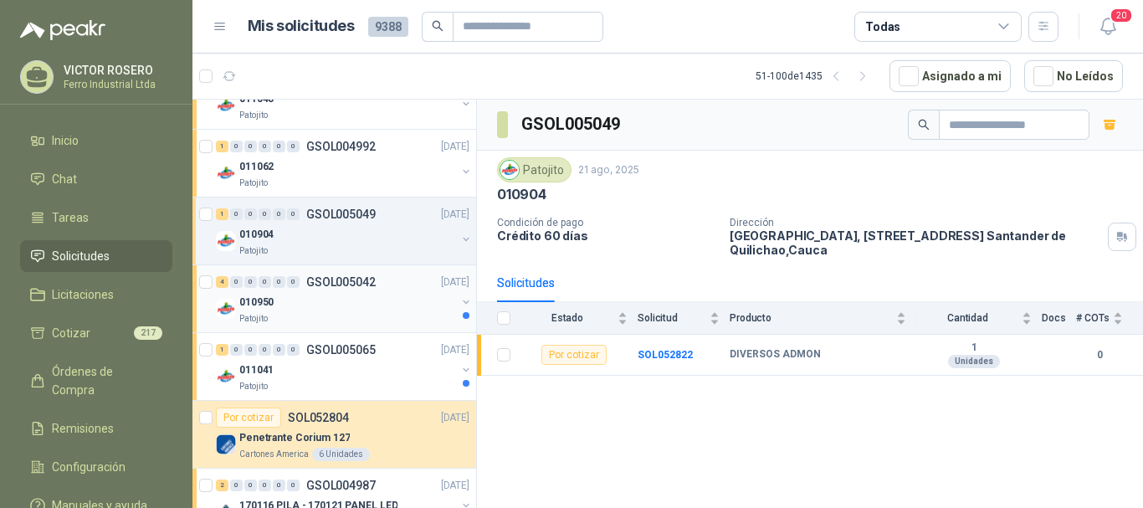
click at [353, 297] on div "010950" at bounding box center [347, 302] width 217 height 20
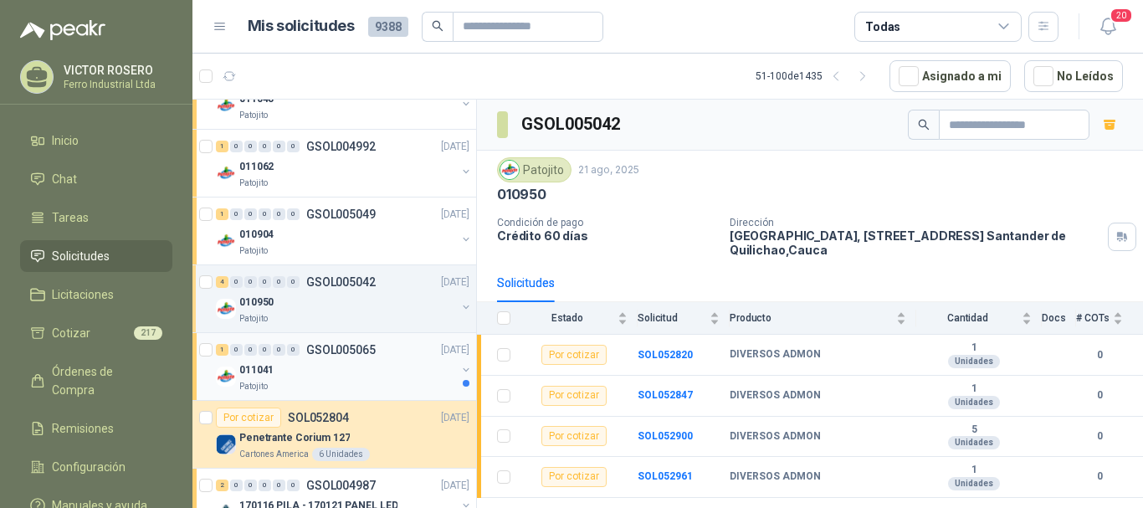
click at [338, 361] on div "011041" at bounding box center [347, 370] width 217 height 20
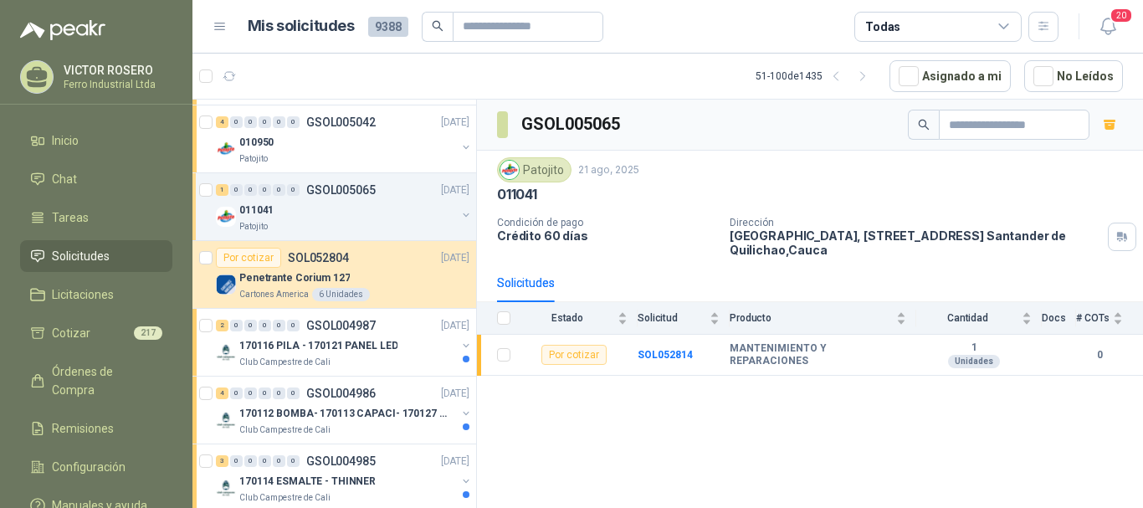
scroll to position [1172, 0]
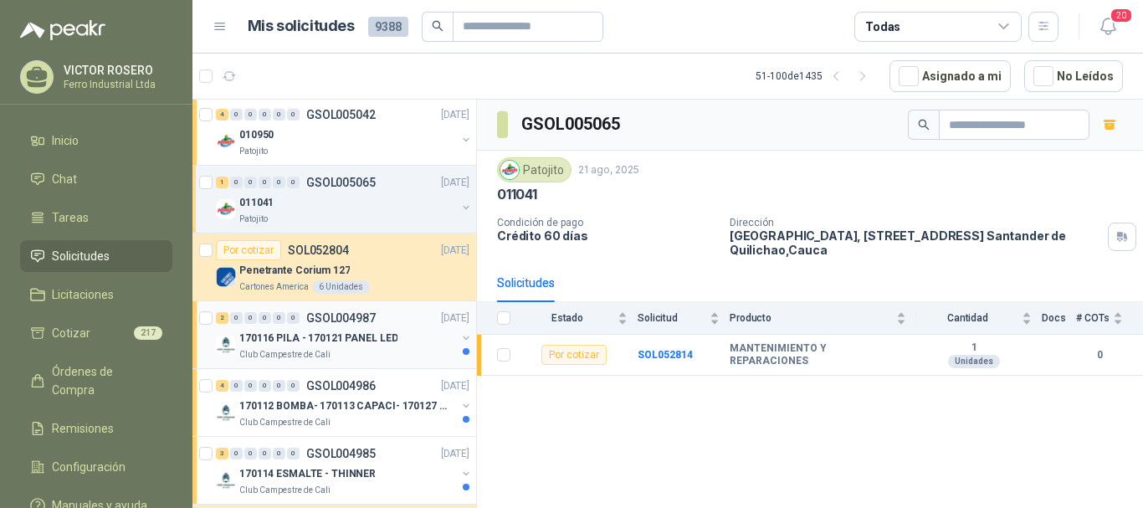
click at [325, 326] on div "2 0 0 0 0 0 GSOL004987 21/08/25" at bounding box center [344, 318] width 257 height 20
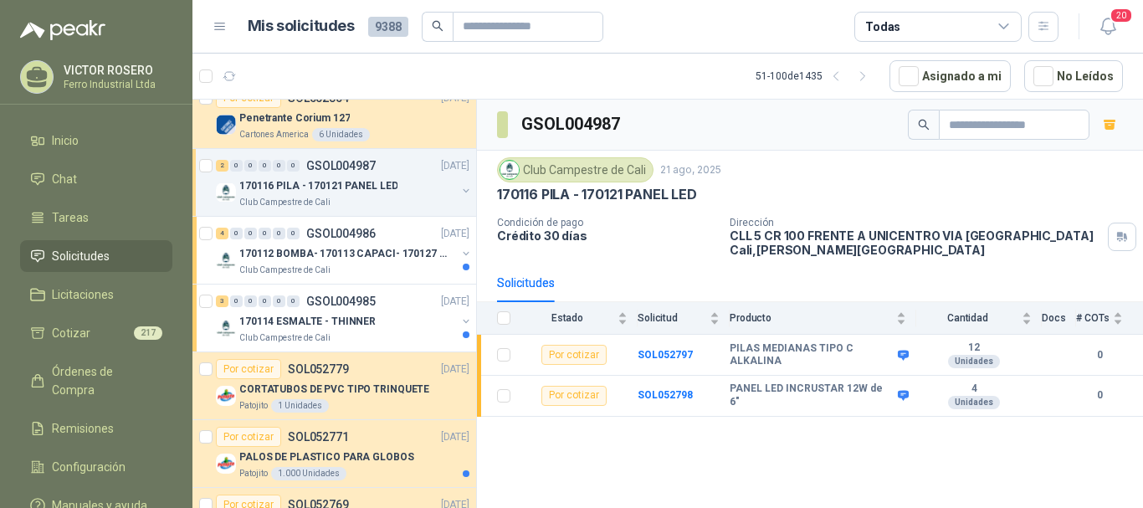
scroll to position [1339, 0]
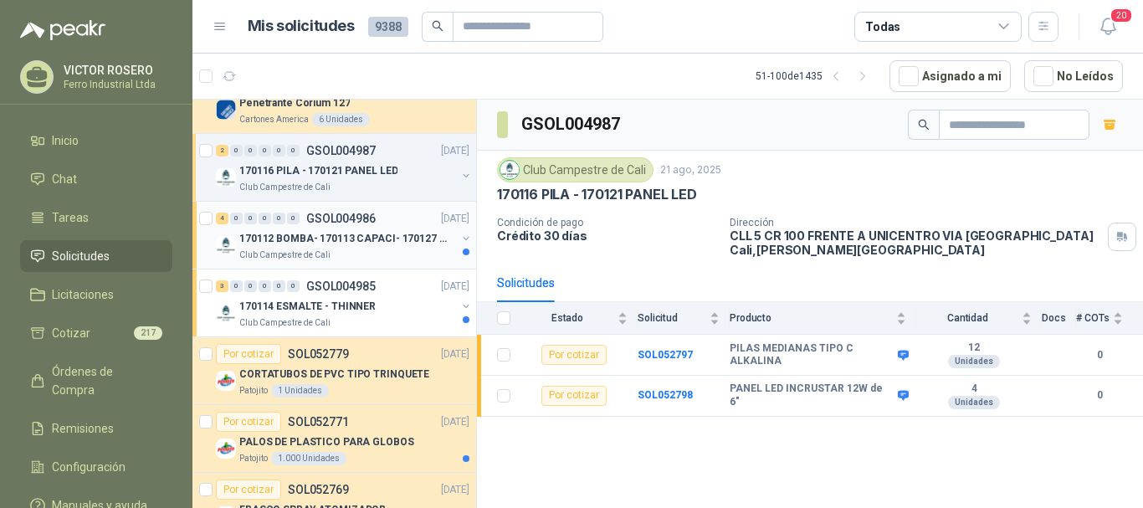
click at [360, 231] on p "170112 BOMBA- 170113 CAPACI- 170127 MOTOR 170119 R" at bounding box center [343, 239] width 208 height 16
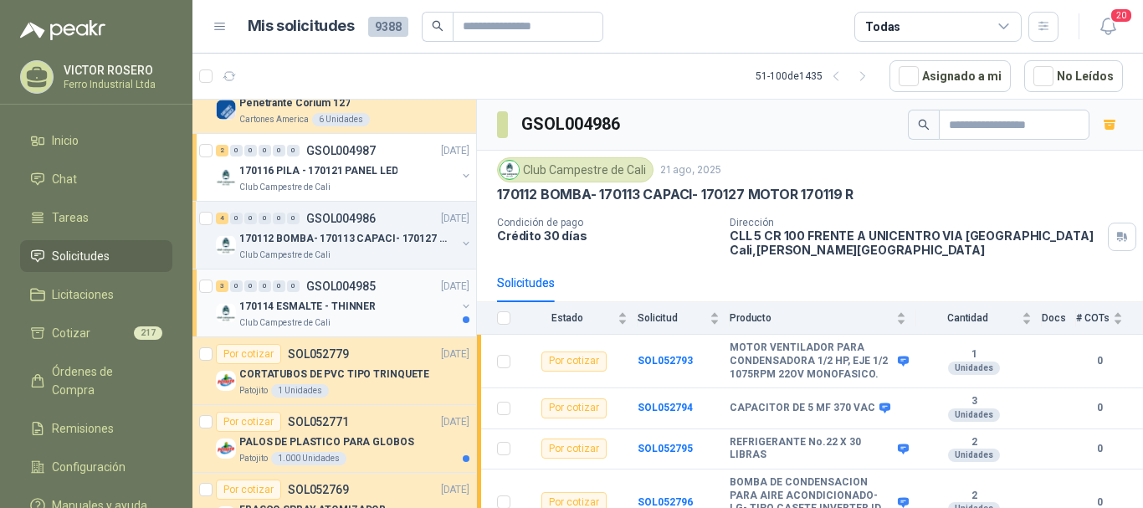
click at [367, 297] on div "170114 ESMALTE - THINNER" at bounding box center [347, 306] width 217 height 20
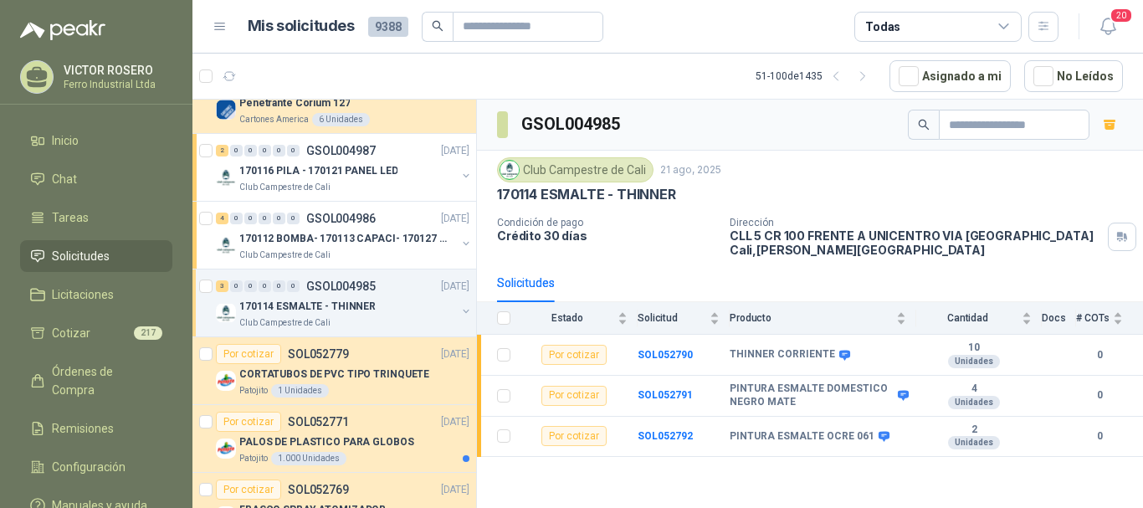
scroll to position [1423, 0]
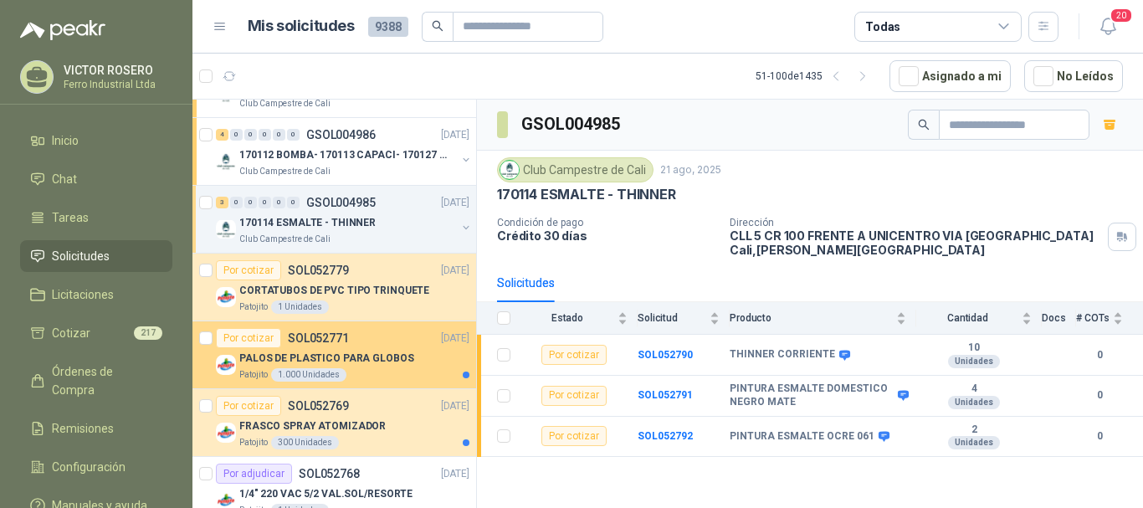
click at [393, 355] on p "PALOS DE PLASTICO PARA GLOBOS" at bounding box center [326, 359] width 175 height 16
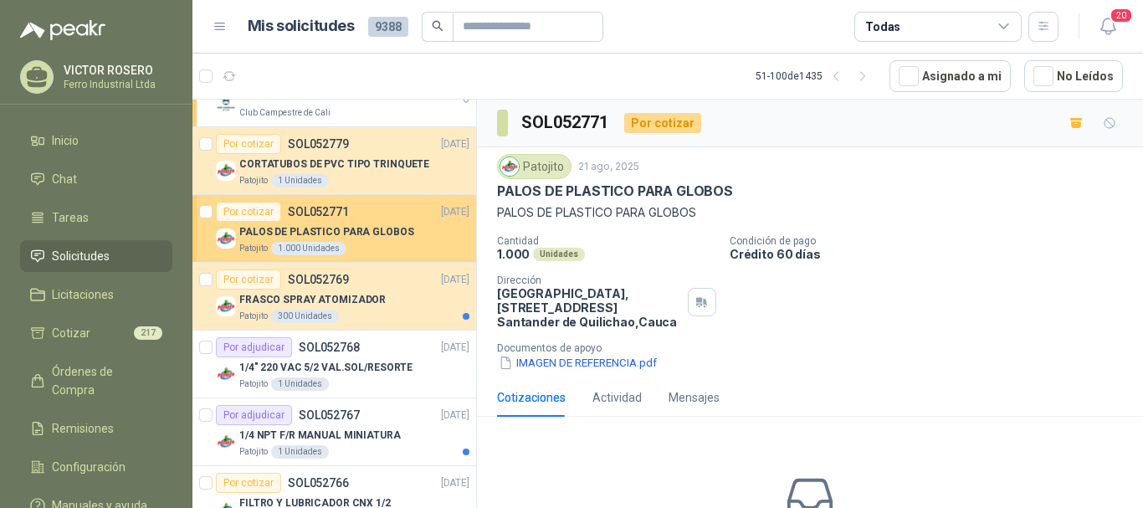
scroll to position [1590, 0]
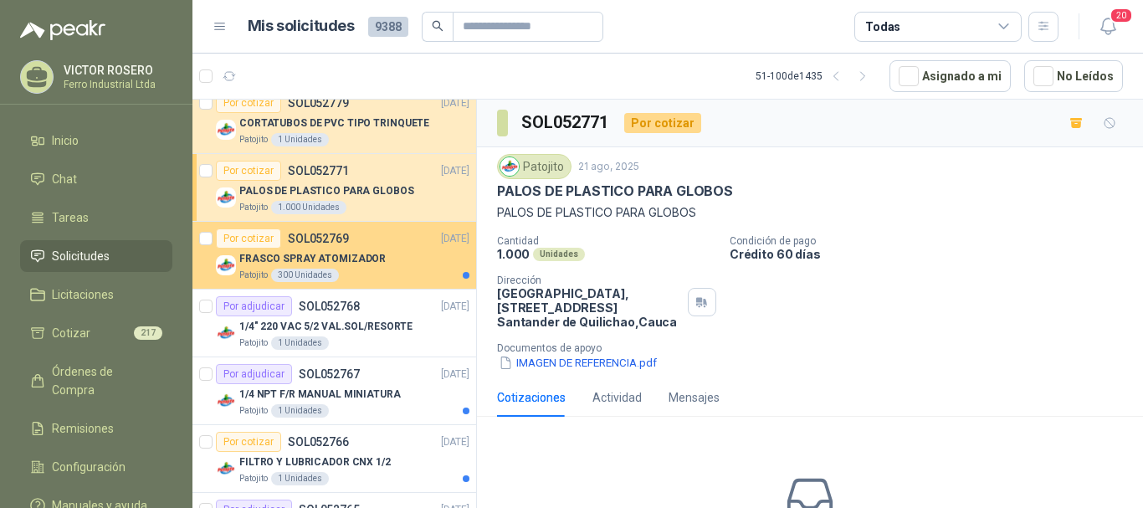
click at [385, 275] on div "Patojito 300 Unidades" at bounding box center [354, 275] width 230 height 13
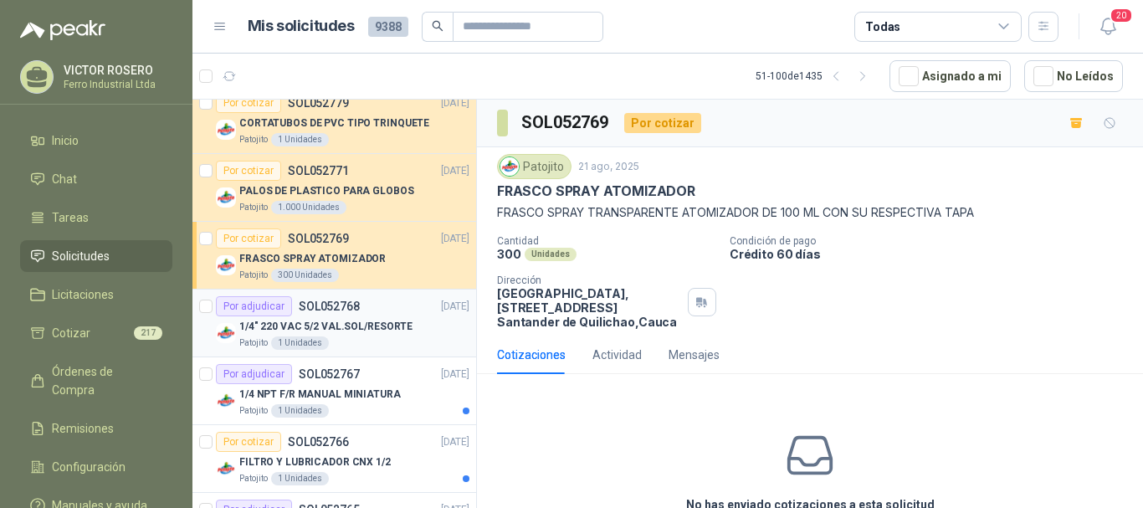
scroll to position [1674, 0]
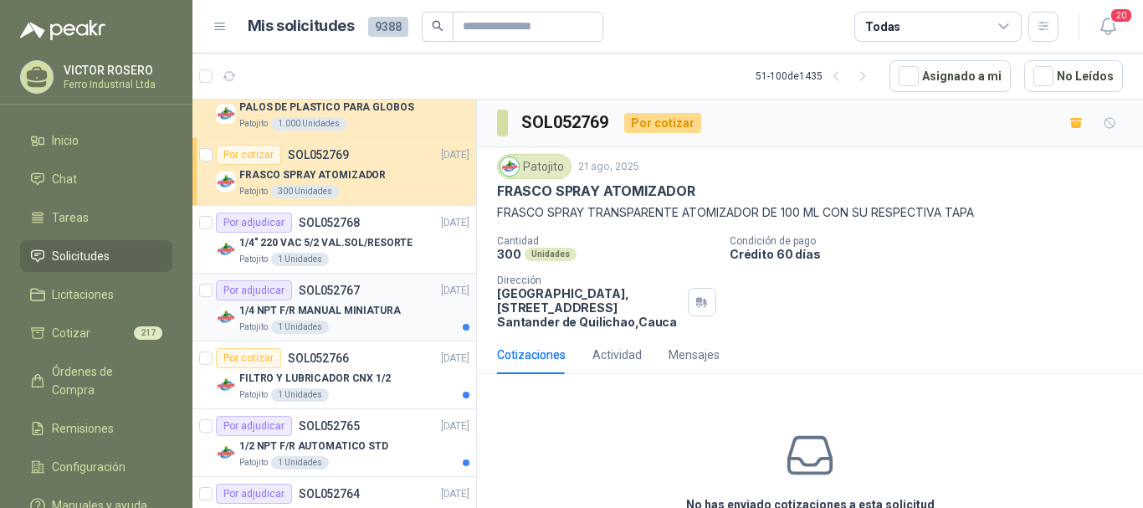
click at [390, 305] on p "1/4 NPT F/R MANUAL MINIATURA" at bounding box center [320, 311] width 162 height 16
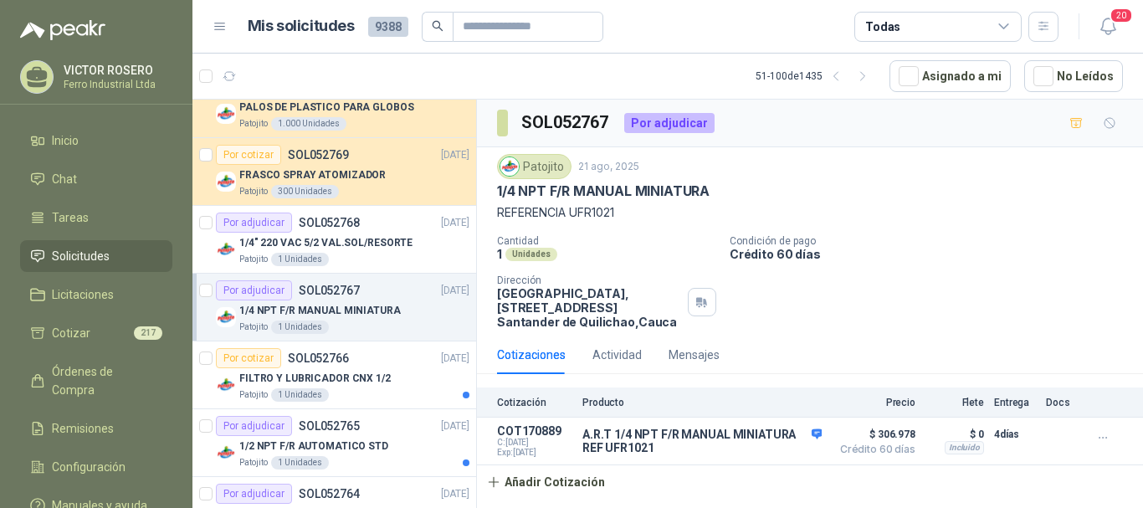
scroll to position [1758, 0]
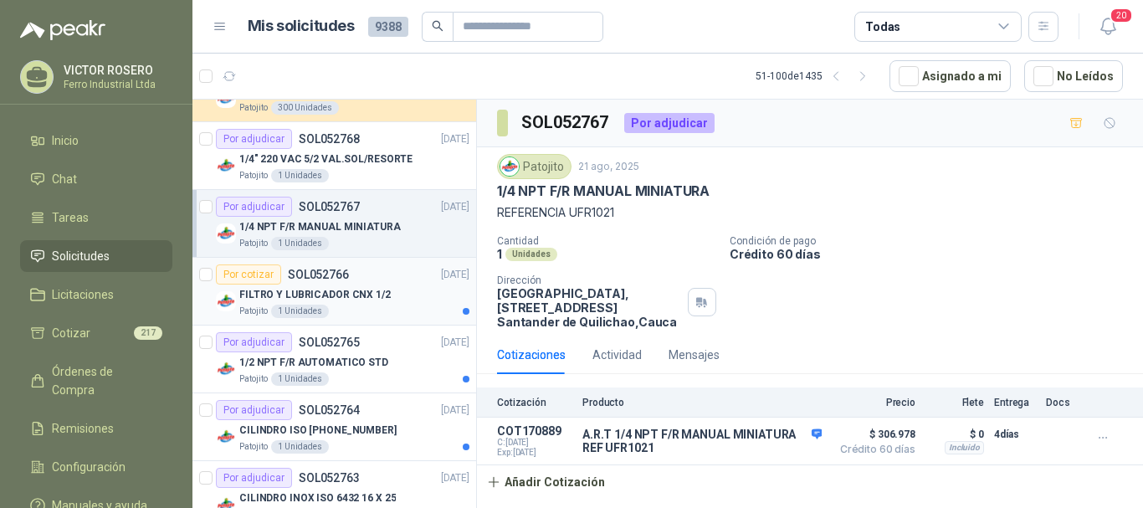
click at [390, 305] on div "Patojito 1 Unidades" at bounding box center [354, 311] width 230 height 13
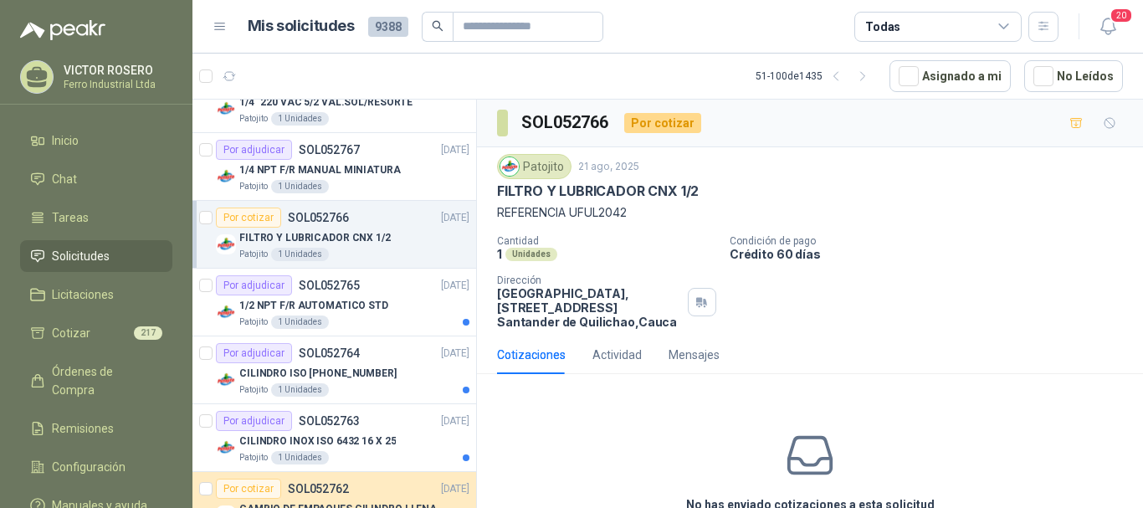
scroll to position [1841, 0]
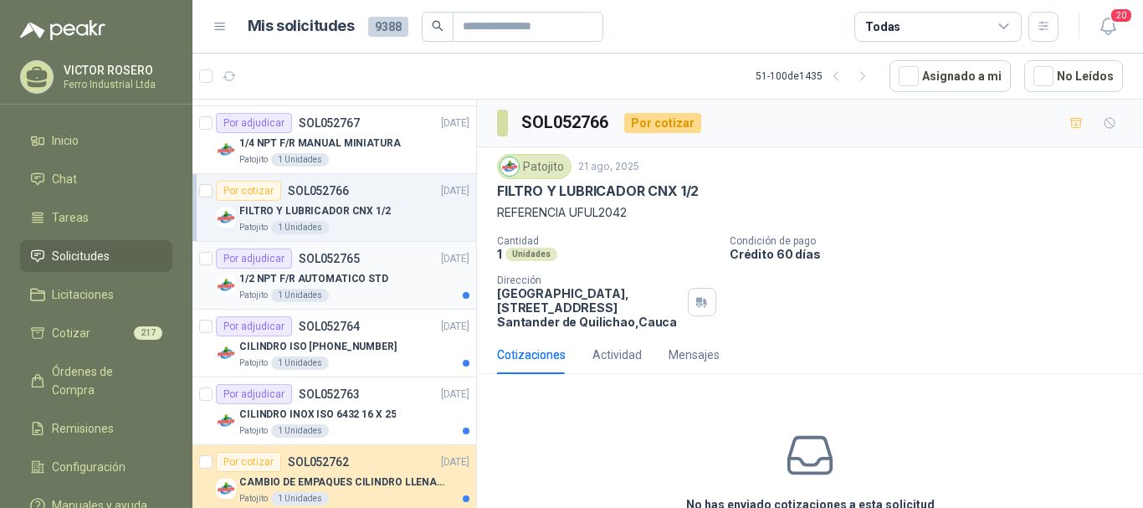
click at [386, 276] on div "1/2 NPT F/R AUTOMATICO STD" at bounding box center [354, 279] width 230 height 20
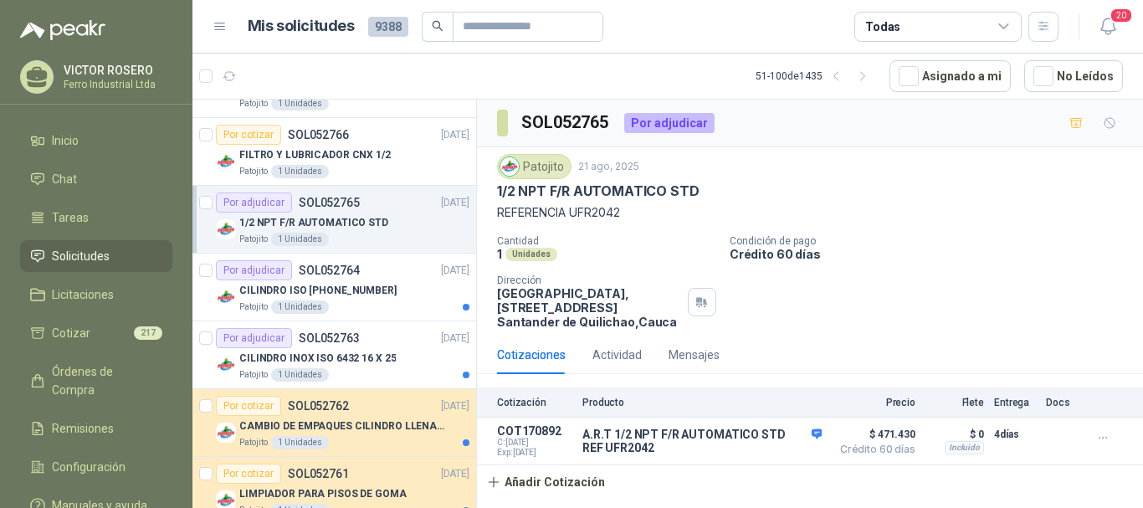
scroll to position [1925, 0]
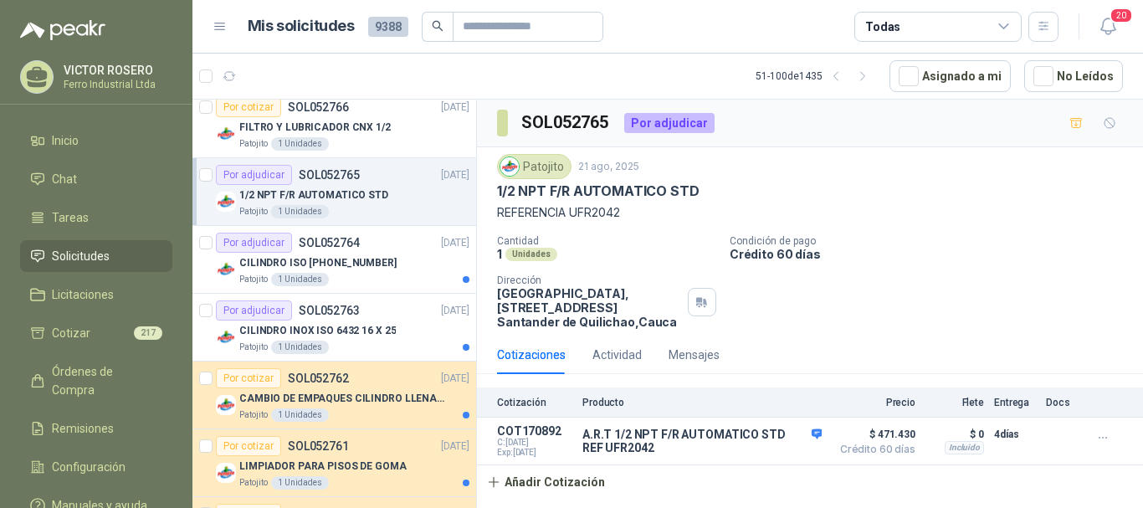
click at [386, 276] on div "Patojito 1 Unidades" at bounding box center [354, 279] width 230 height 13
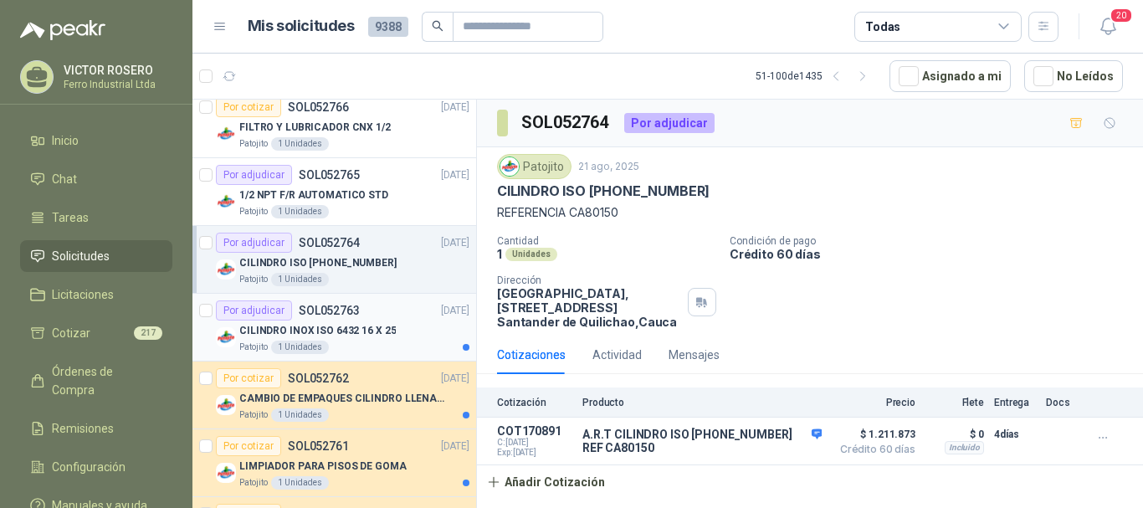
click at [382, 327] on p "CILINDRO INOX ISO 6432 16 X 25" at bounding box center [317, 331] width 157 height 16
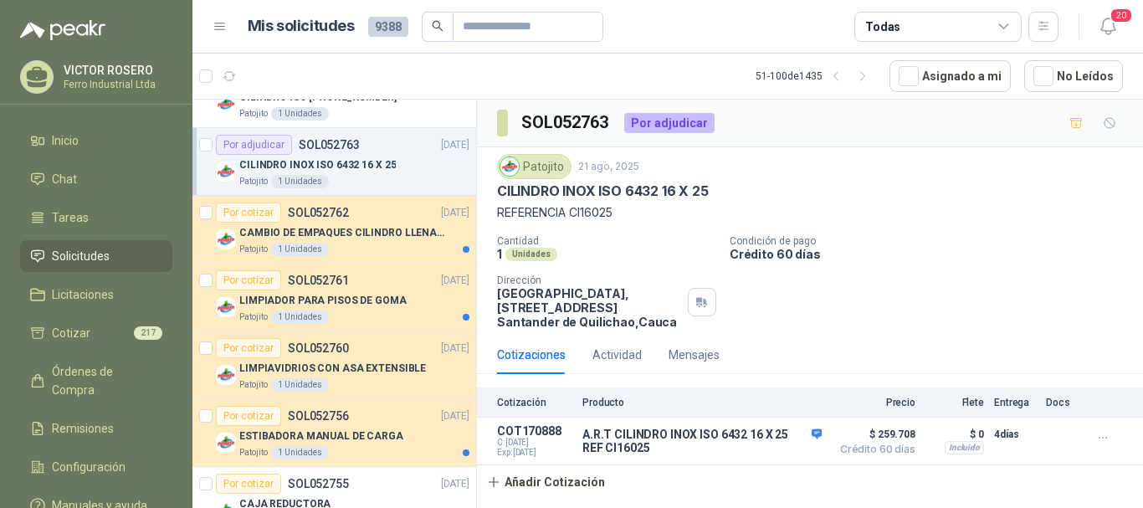
scroll to position [2092, 0]
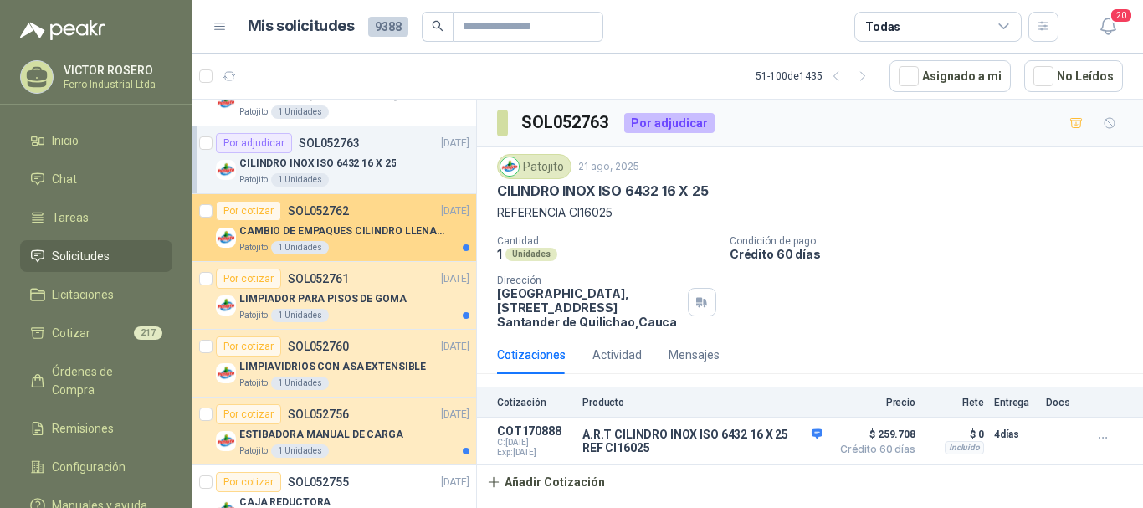
click at [386, 227] on p "CAMBIO DE EMPAQUES CILINDRO LLENADORA MANUALNUAL" at bounding box center [343, 231] width 208 height 16
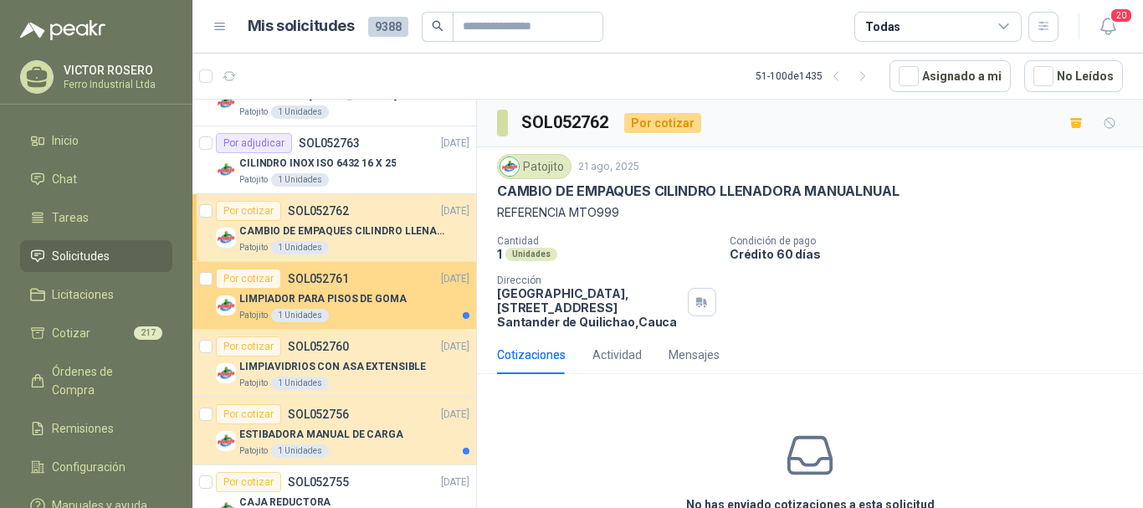
click at [382, 285] on div "Por cotizar SOL052761 21/08/25" at bounding box center [343, 279] width 254 height 20
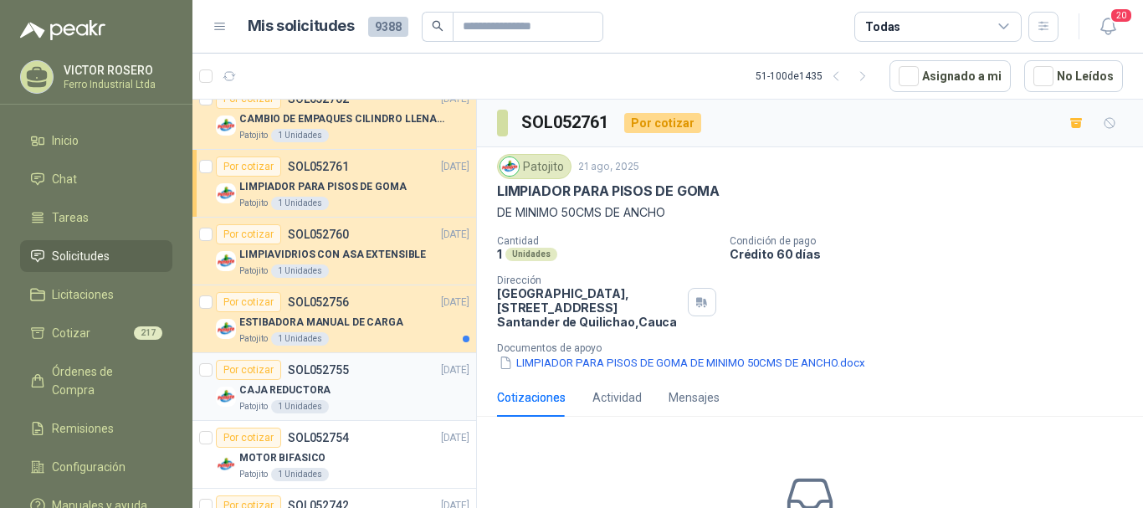
scroll to position [2260, 0]
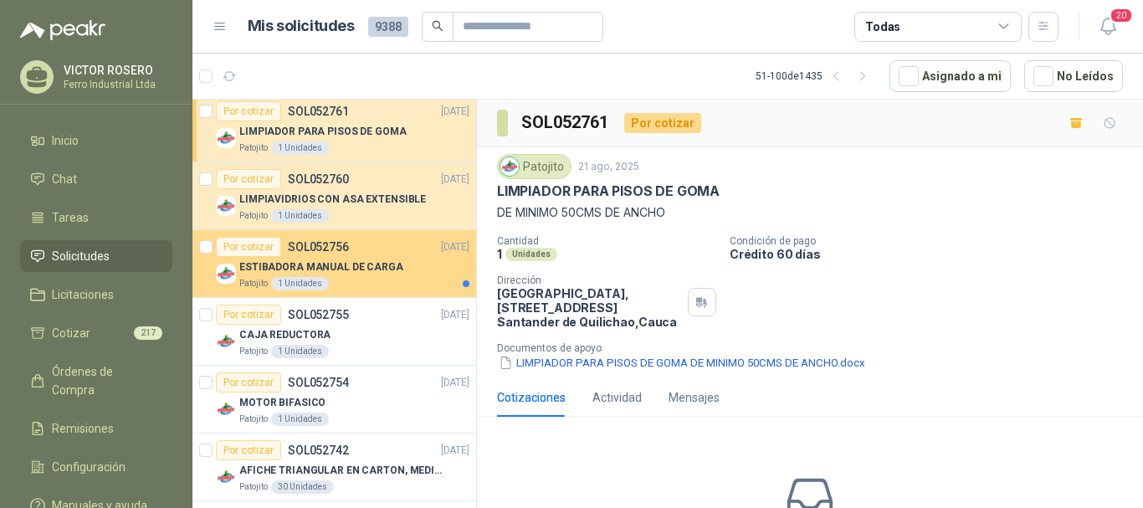
click at [389, 276] on div "ESTIBADORA MANUAL DE CARGA" at bounding box center [354, 267] width 230 height 20
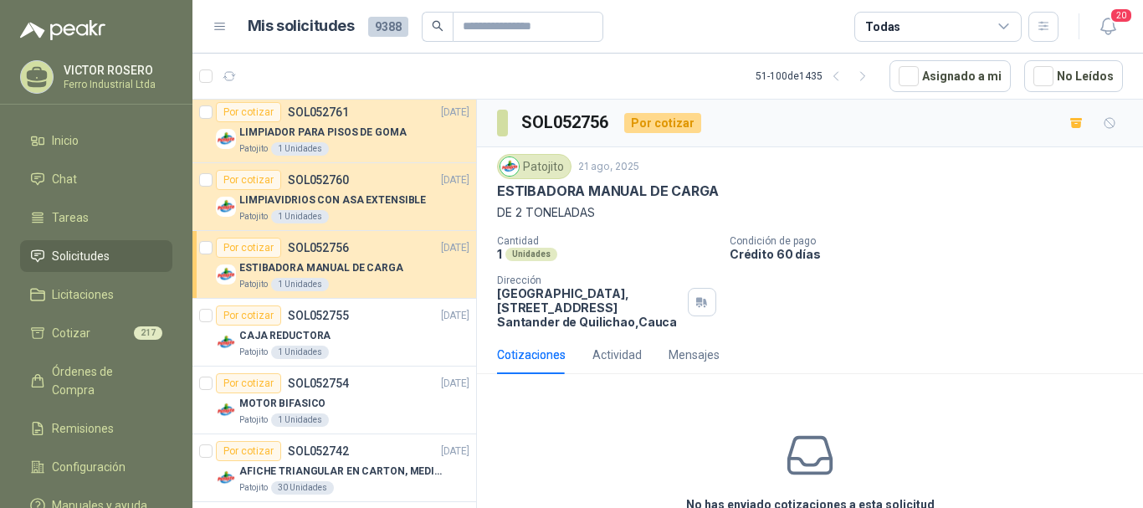
scroll to position [2009, 0]
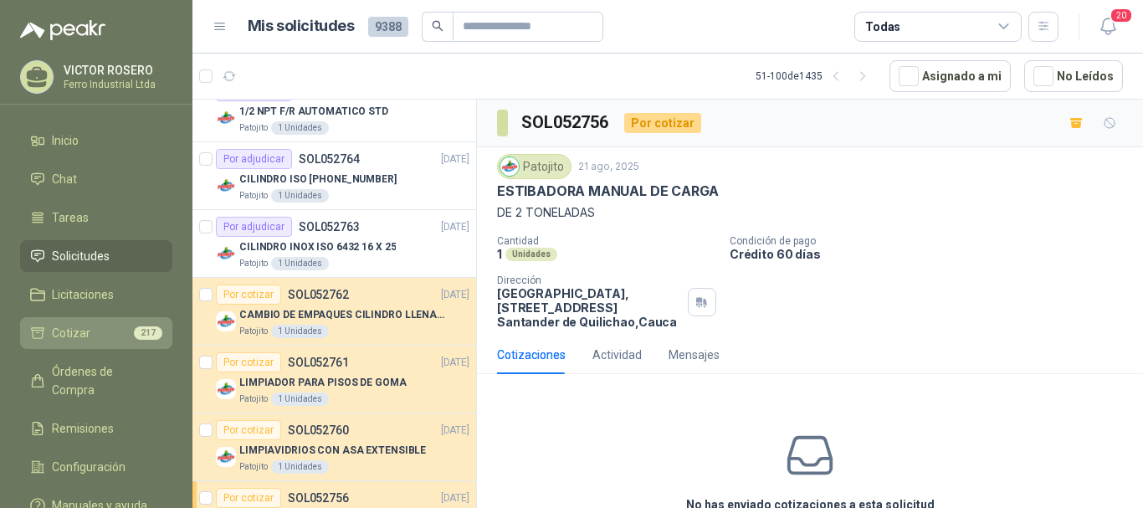
click at [84, 336] on span "Cotizar" at bounding box center [71, 333] width 38 height 18
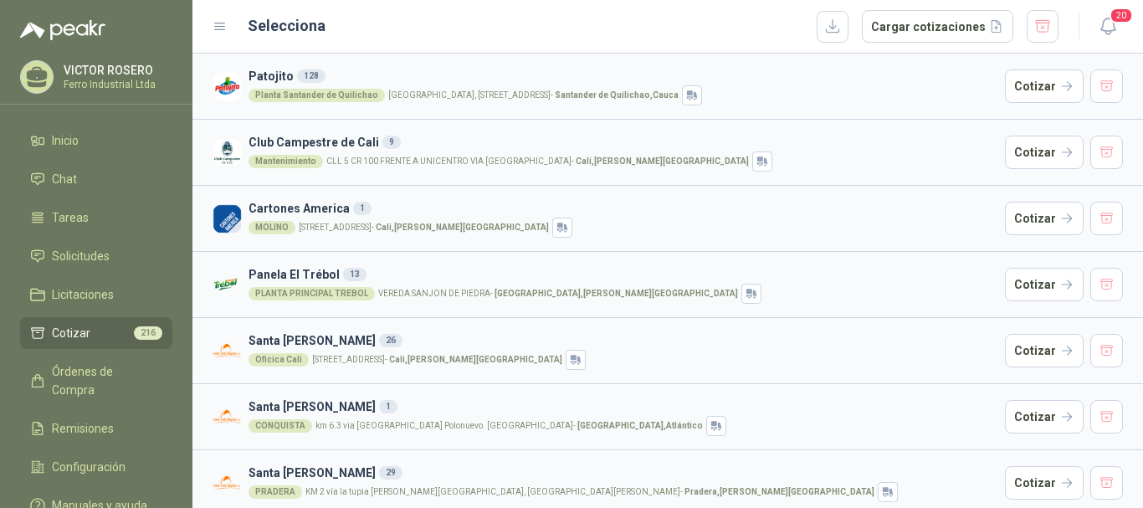
scroll to position [74, 0]
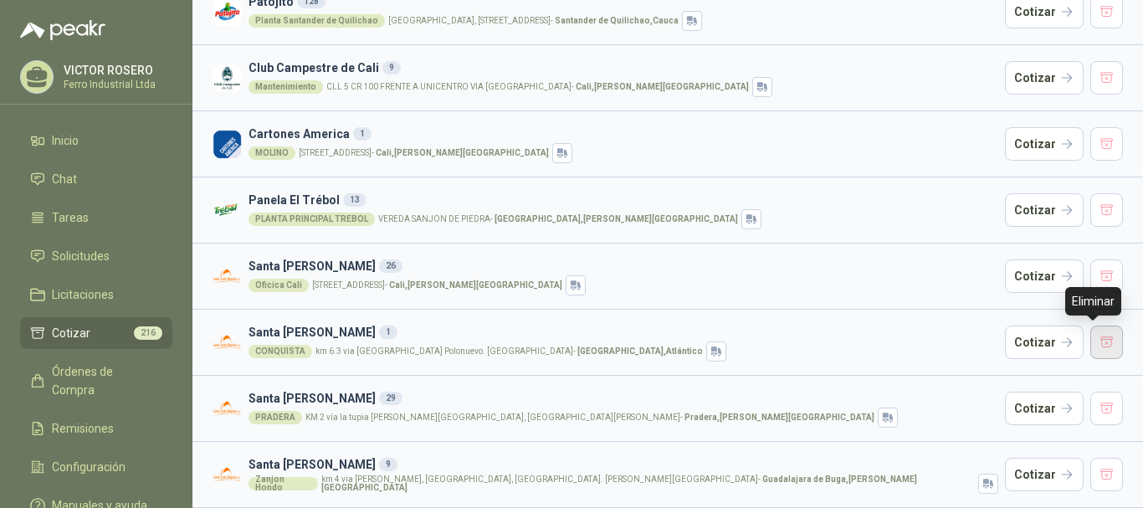
click at [1097, 336] on button "button" at bounding box center [1107, 342] width 33 height 33
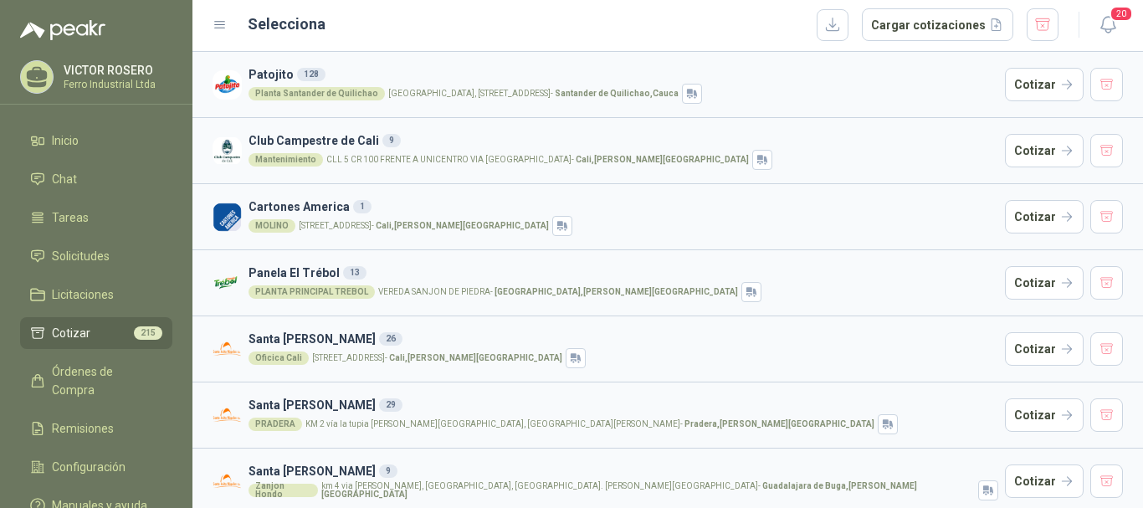
scroll to position [0, 0]
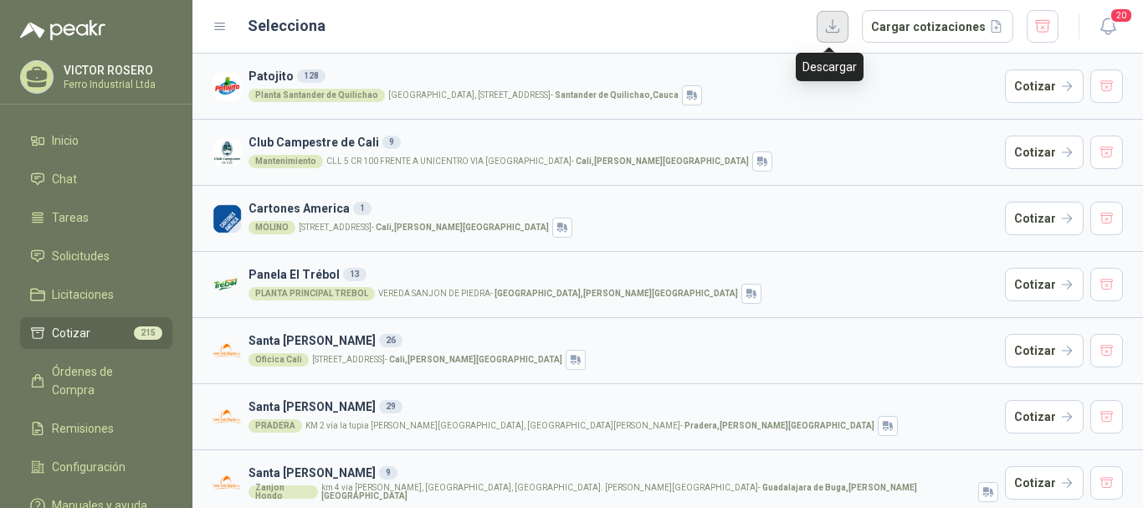
click at [824, 28] on button "button" at bounding box center [833, 27] width 32 height 32
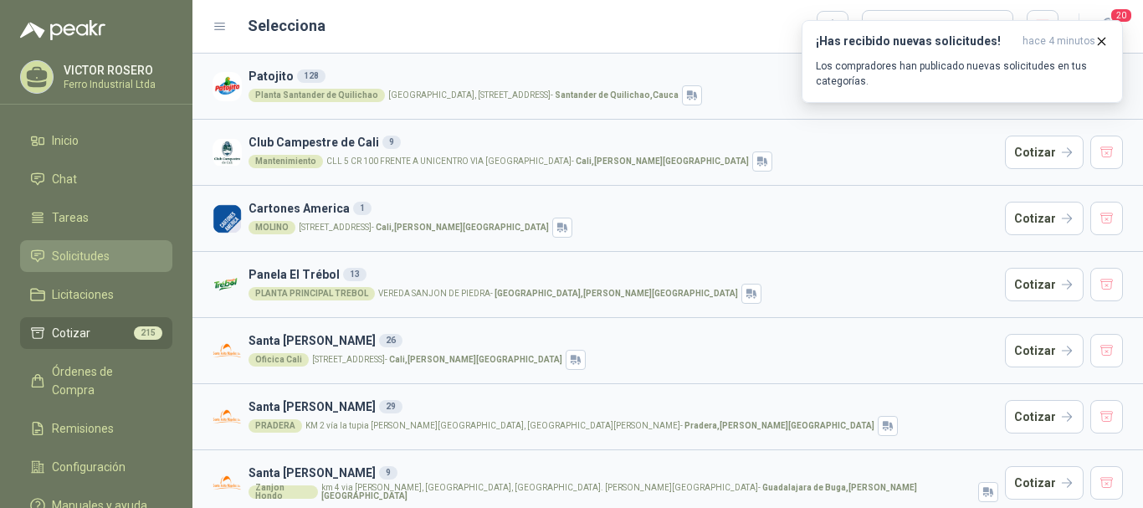
click at [69, 259] on span "Solicitudes" at bounding box center [81, 256] width 58 height 18
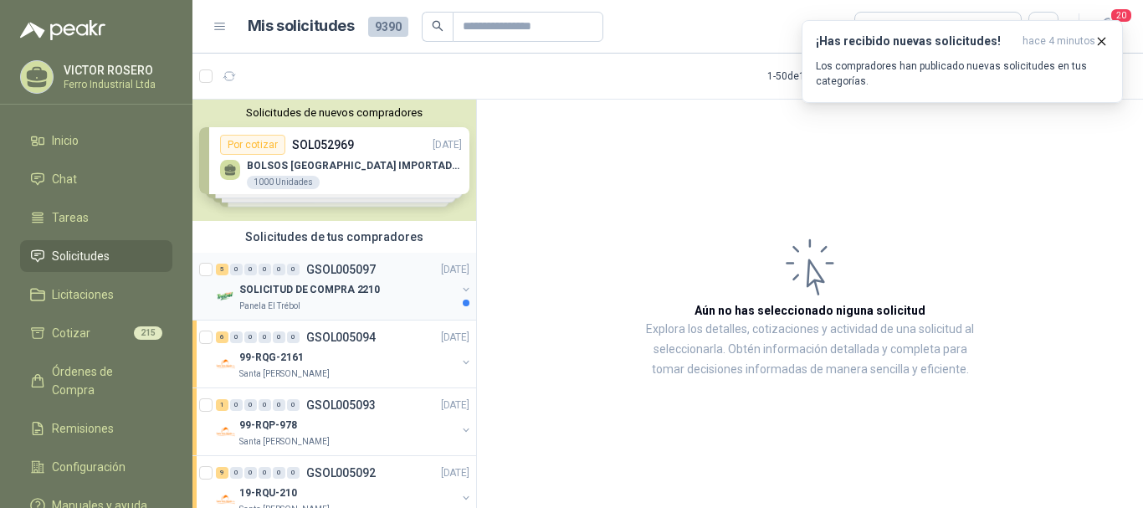
click at [352, 295] on p "SOLICITUD DE COMPRA 2210" at bounding box center [309, 290] width 141 height 16
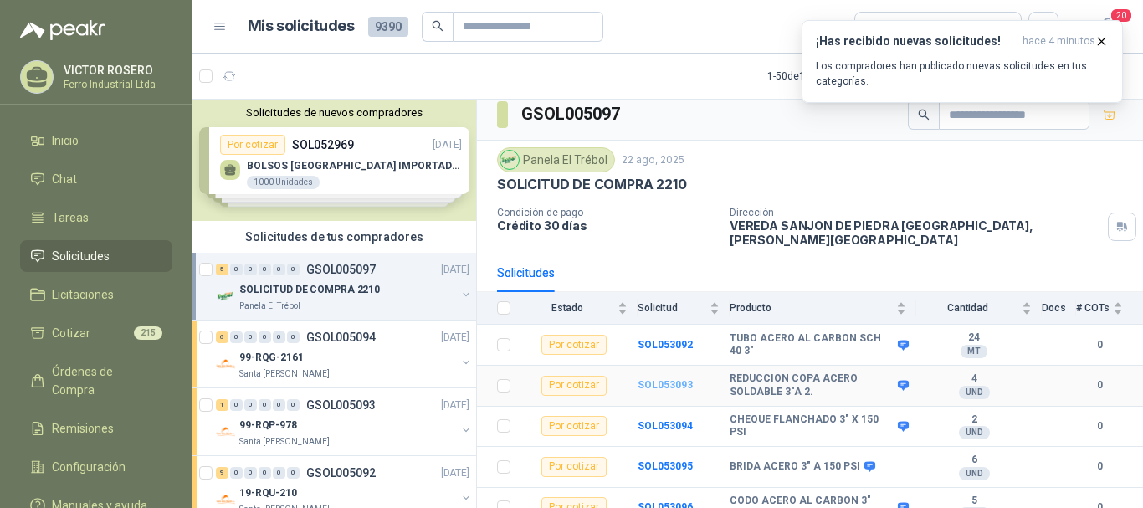
scroll to position [13, 0]
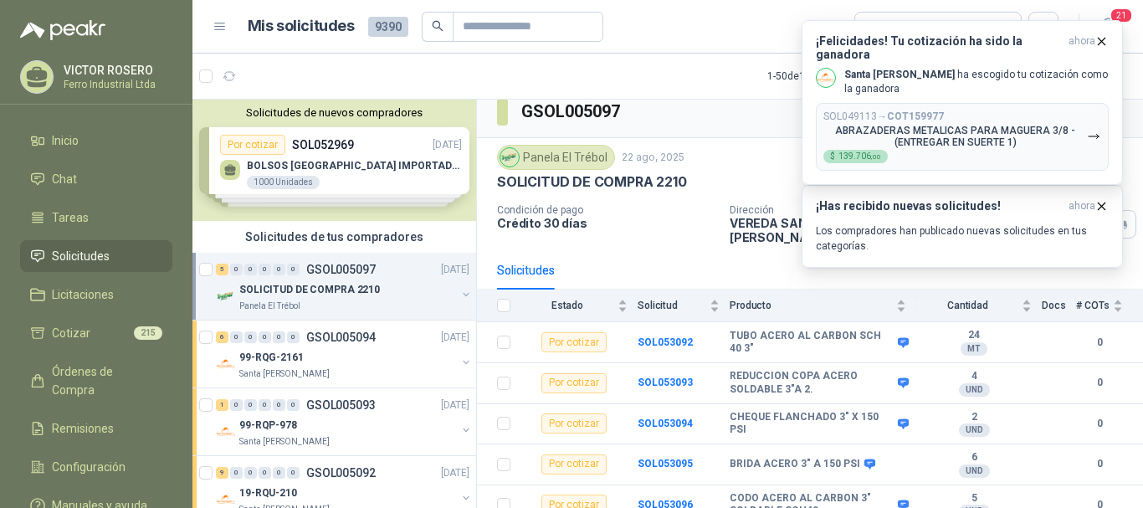
click at [689, 80] on article "1 - 50 de 1434 Asignado a mi No Leídos" at bounding box center [667, 76] width 951 height 45
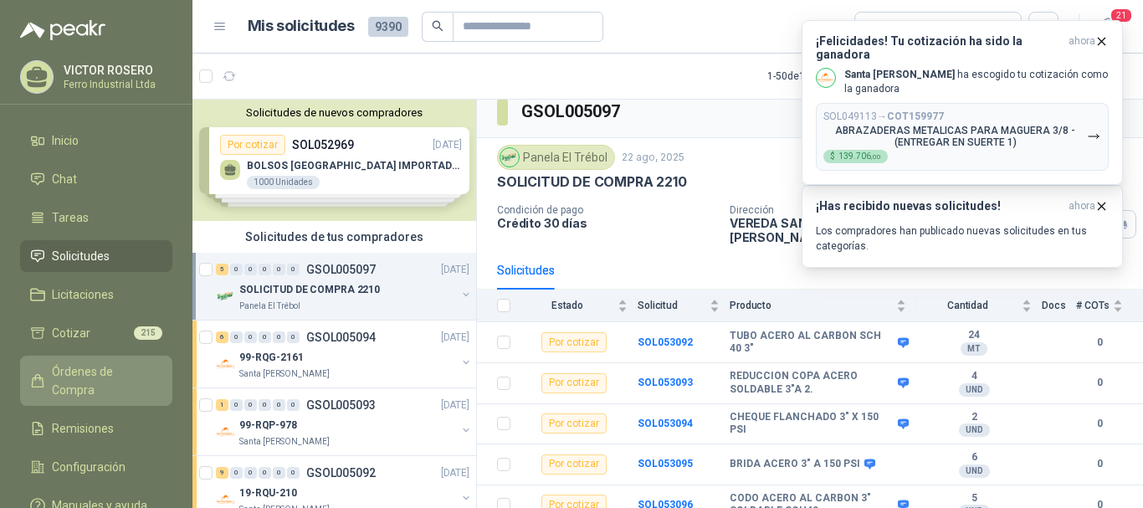
click at [85, 362] on link "Órdenes de Compra" at bounding box center [96, 381] width 152 height 50
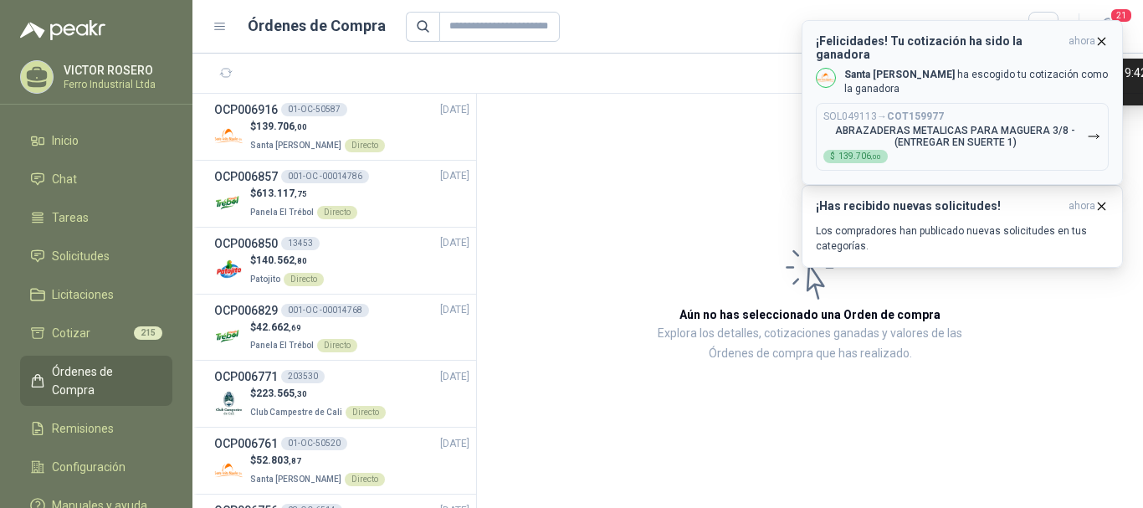
click at [1100, 44] on icon "button" at bounding box center [1102, 41] width 7 height 7
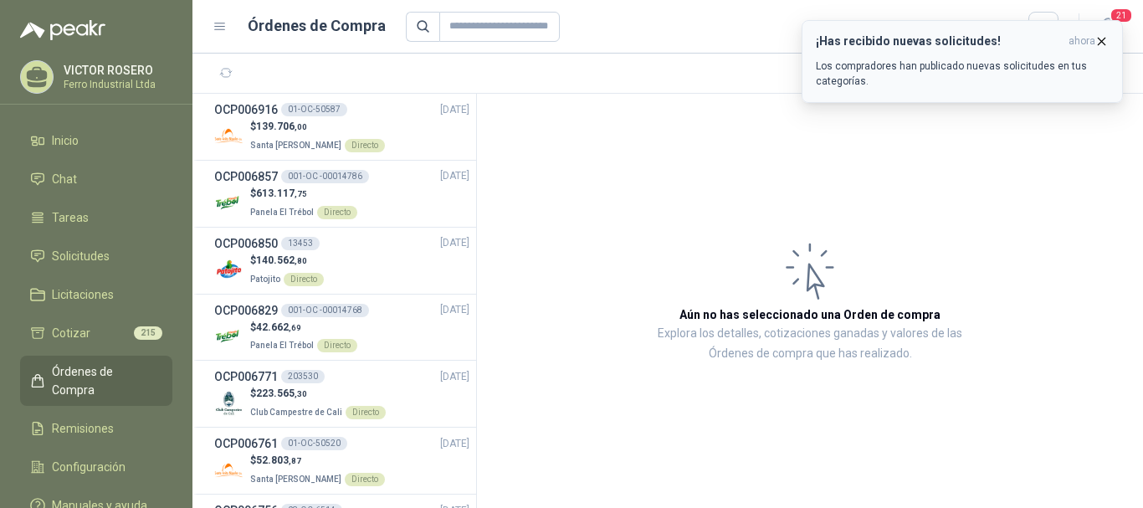
click at [1103, 39] on icon "button" at bounding box center [1102, 41] width 14 height 14
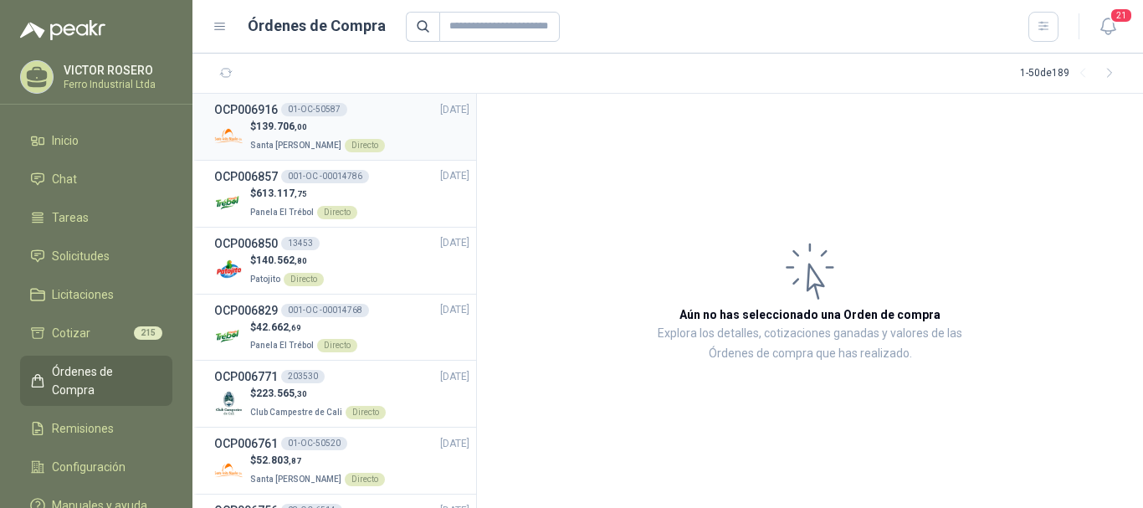
click at [400, 110] on div "OCP006916 01-OC-50587 22/08/25" at bounding box center [341, 109] width 255 height 18
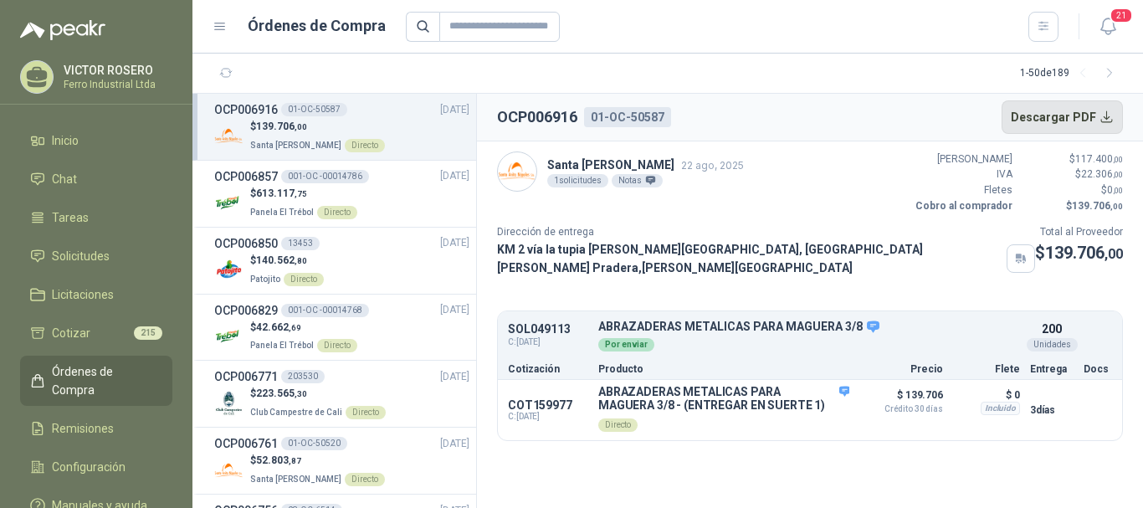
click at [1055, 119] on button "Descargar PDF" at bounding box center [1063, 116] width 122 height 33
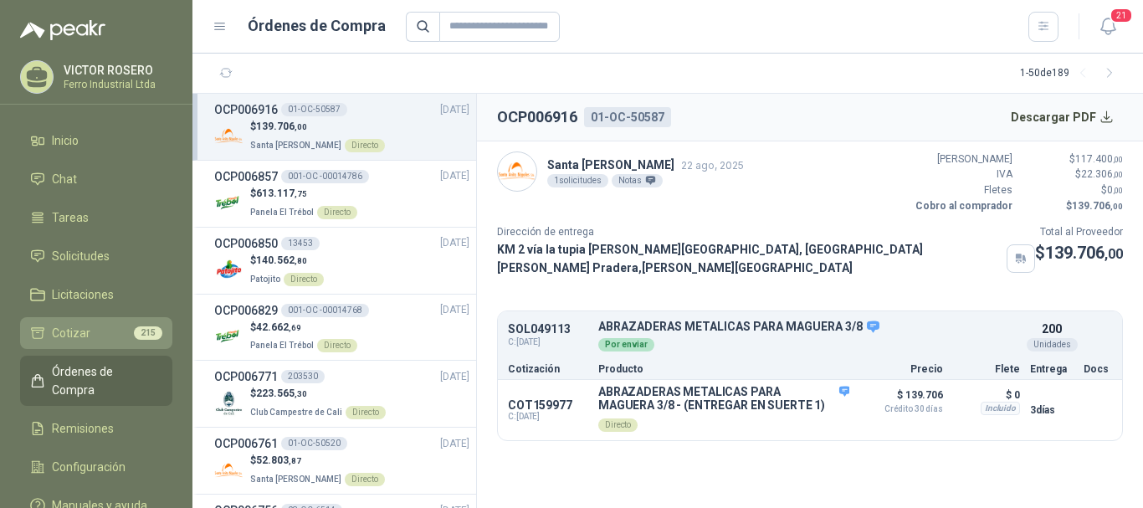
click at [69, 319] on link "Cotizar 215" at bounding box center [96, 333] width 152 height 32
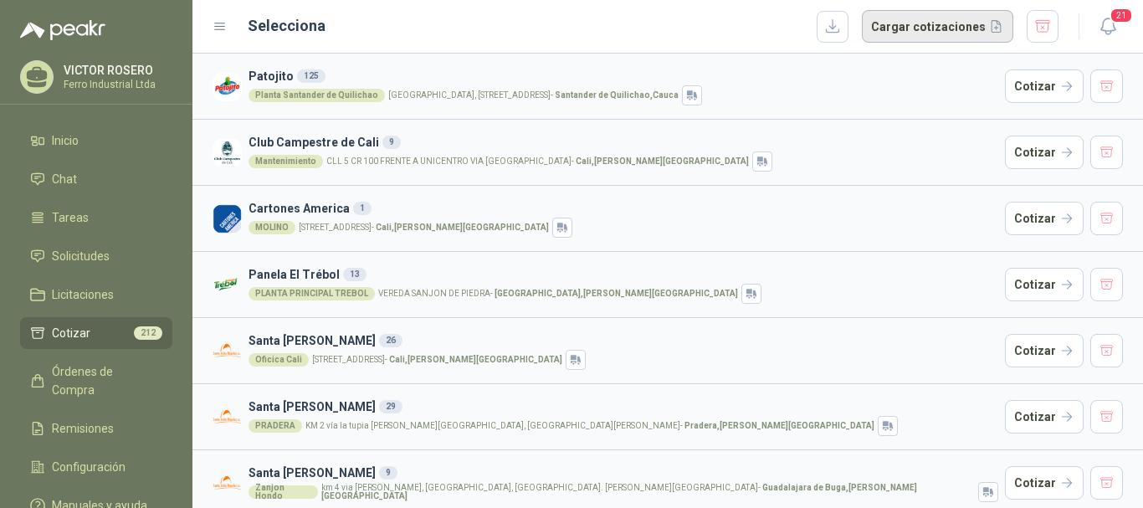
click at [881, 22] on button "Cargar cotizaciones" at bounding box center [937, 26] width 151 height 33
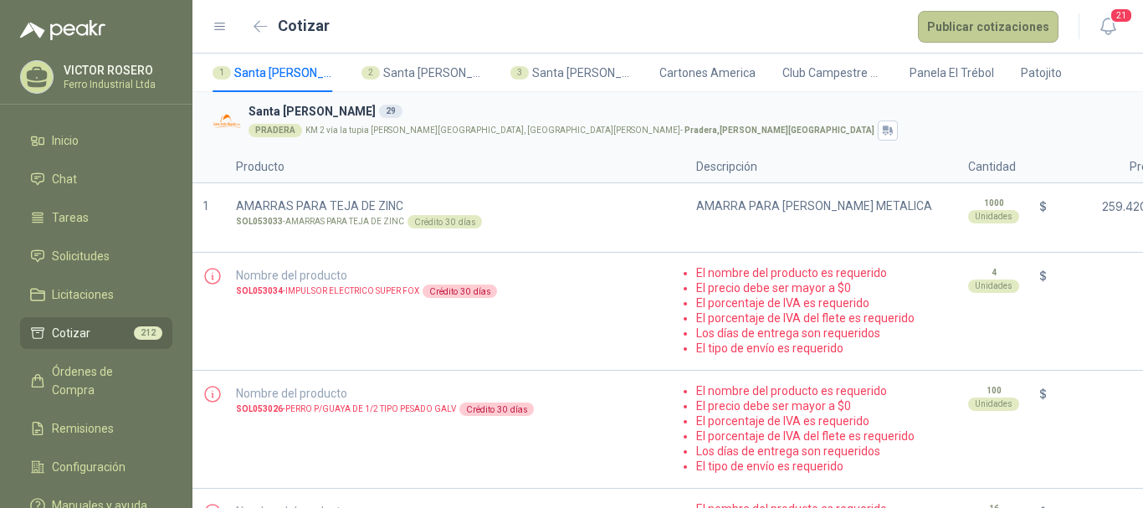
click at [973, 38] on button "Publicar cotizaciones" at bounding box center [988, 27] width 141 height 32
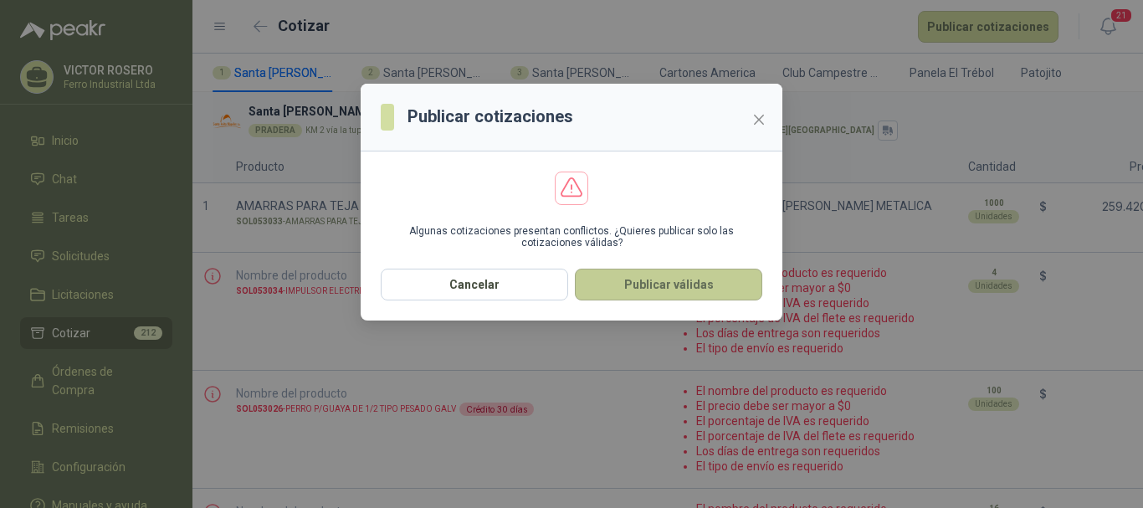
click at [620, 296] on button "Publicar válidas" at bounding box center [668, 285] width 187 height 32
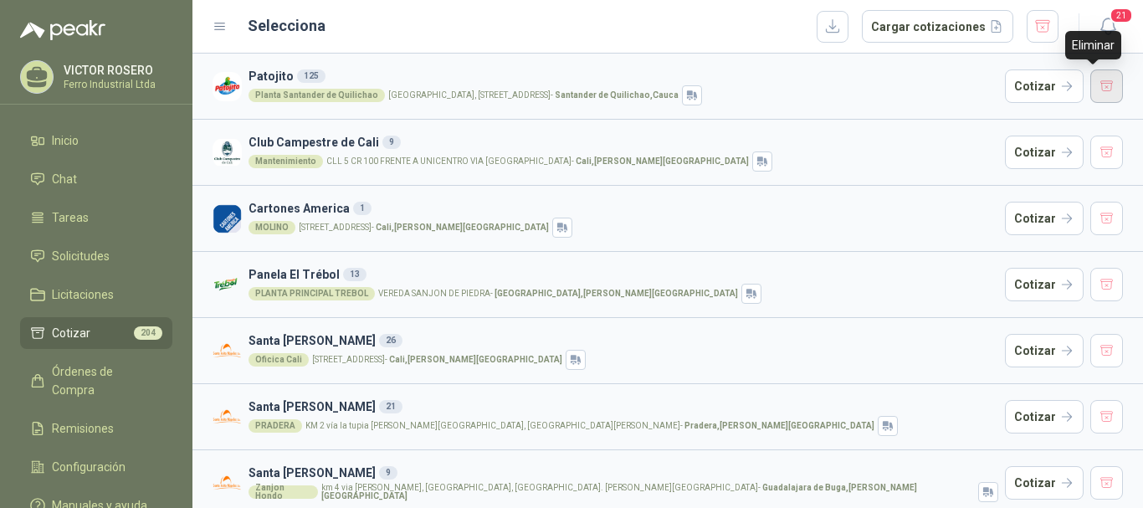
click at [1101, 75] on button "button" at bounding box center [1107, 85] width 33 height 33
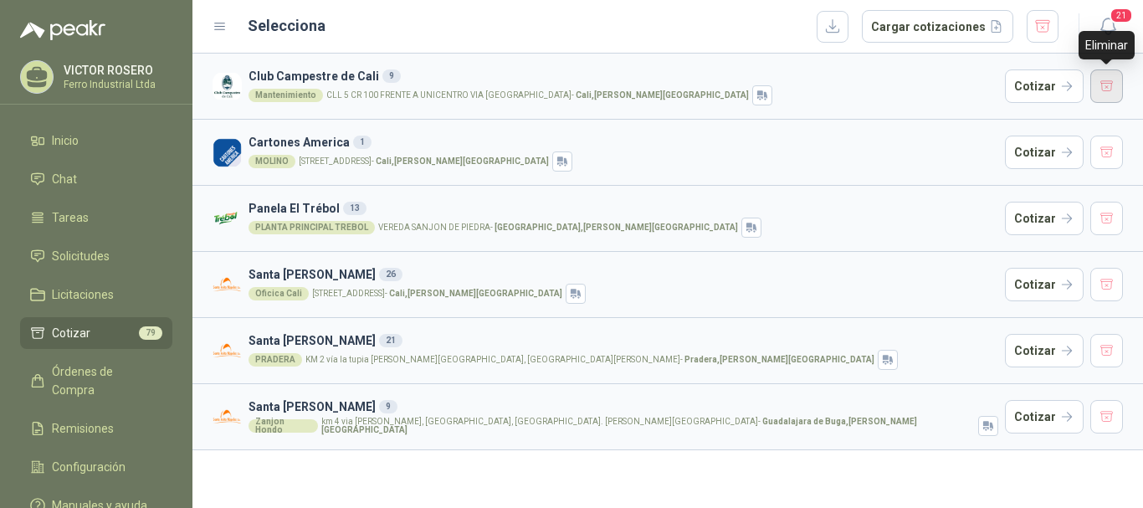
click at [1098, 81] on button "button" at bounding box center [1107, 85] width 33 height 33
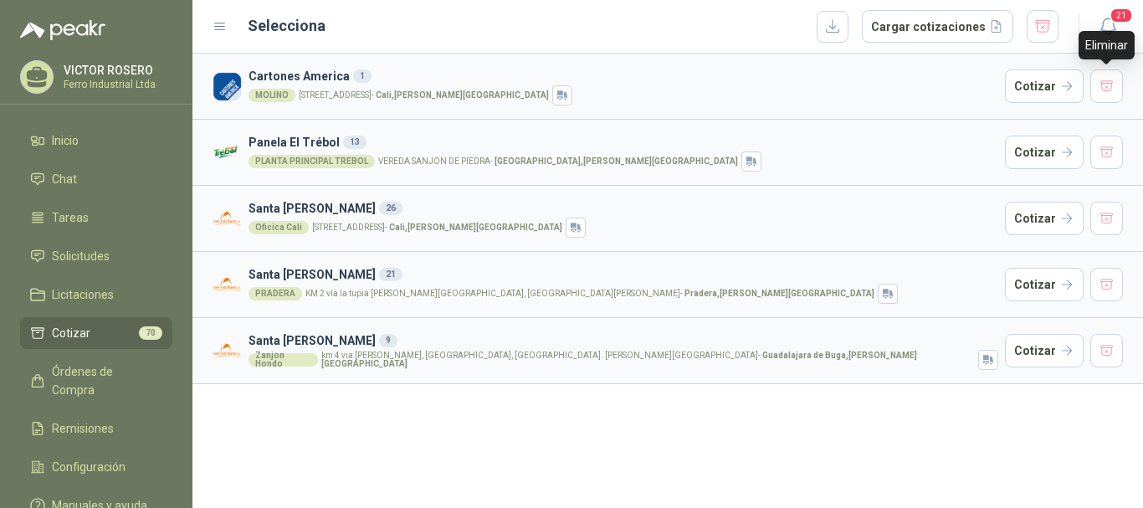
click at [1098, 81] on button "button" at bounding box center [1107, 85] width 33 height 33
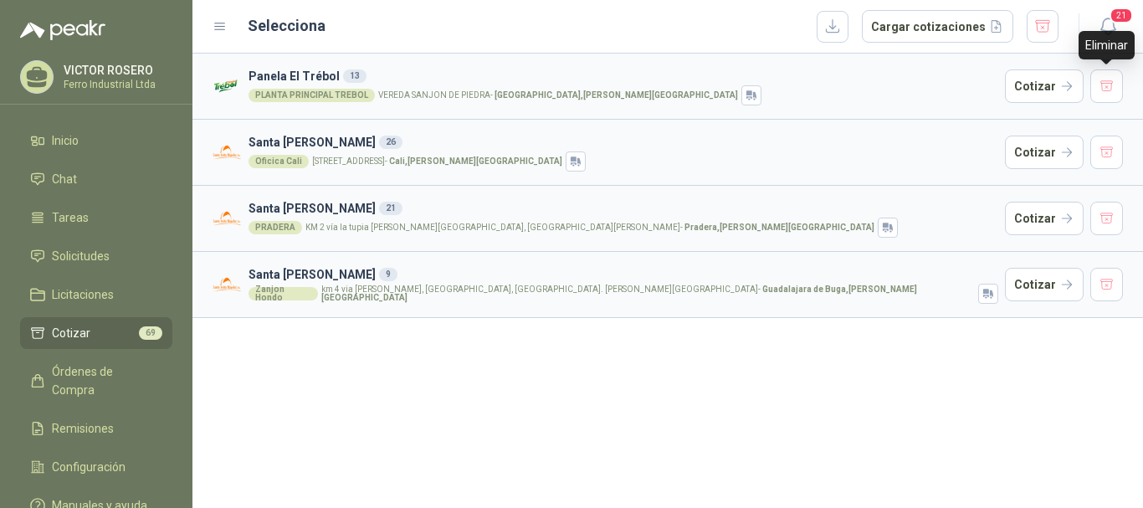
click at [1098, 81] on button "button" at bounding box center [1107, 85] width 33 height 33
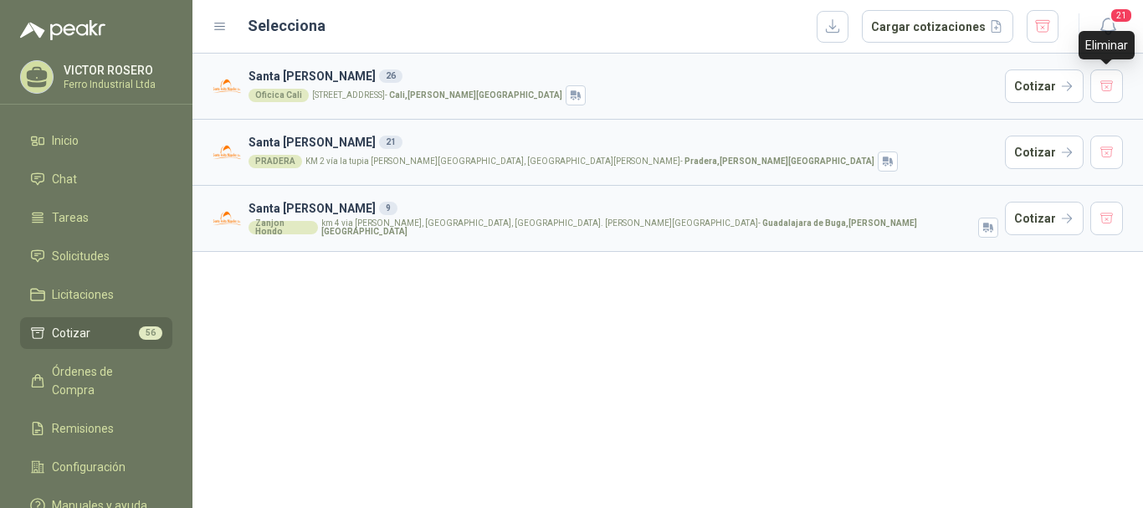
click at [1098, 81] on button "button" at bounding box center [1107, 85] width 33 height 33
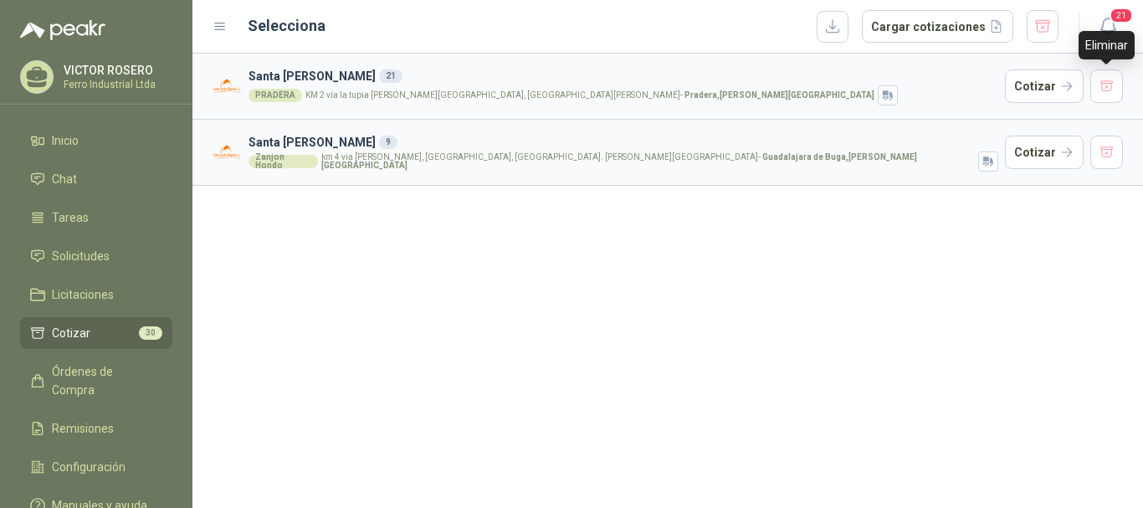
click at [1098, 81] on button "button" at bounding box center [1107, 85] width 33 height 33
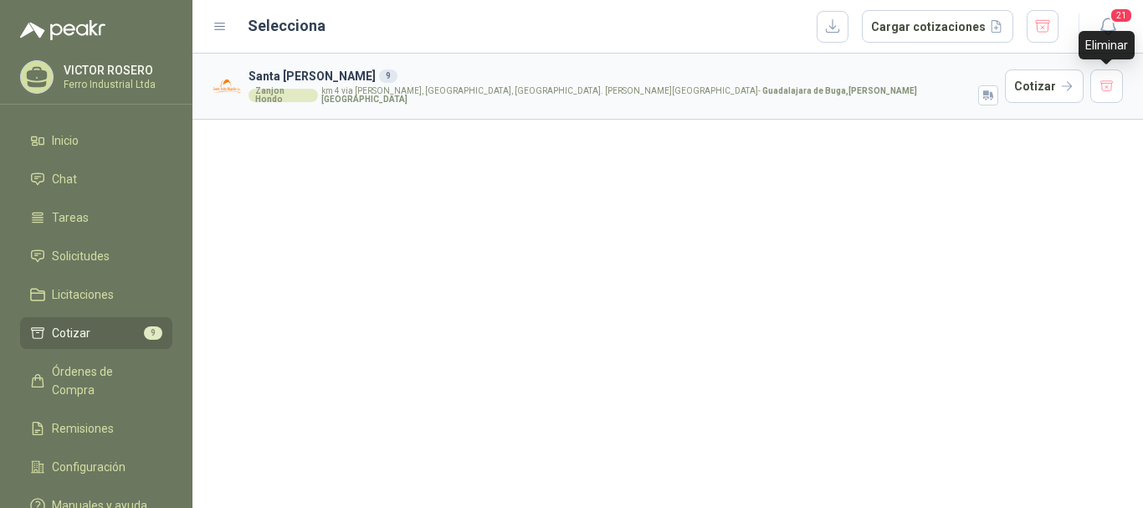
click at [1098, 81] on button "button" at bounding box center [1107, 85] width 33 height 33
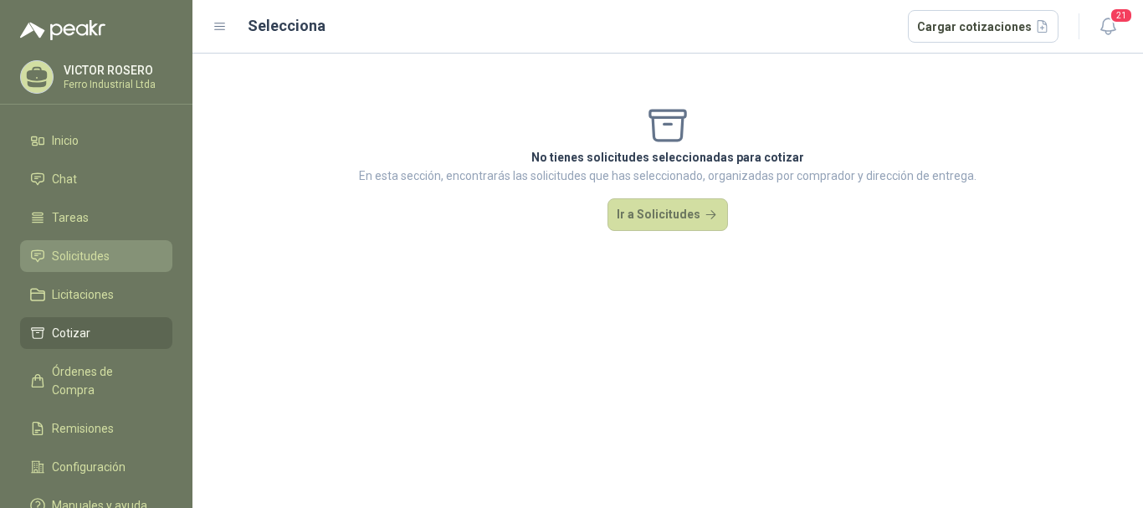
click at [125, 255] on li "Solicitudes" at bounding box center [96, 256] width 132 height 18
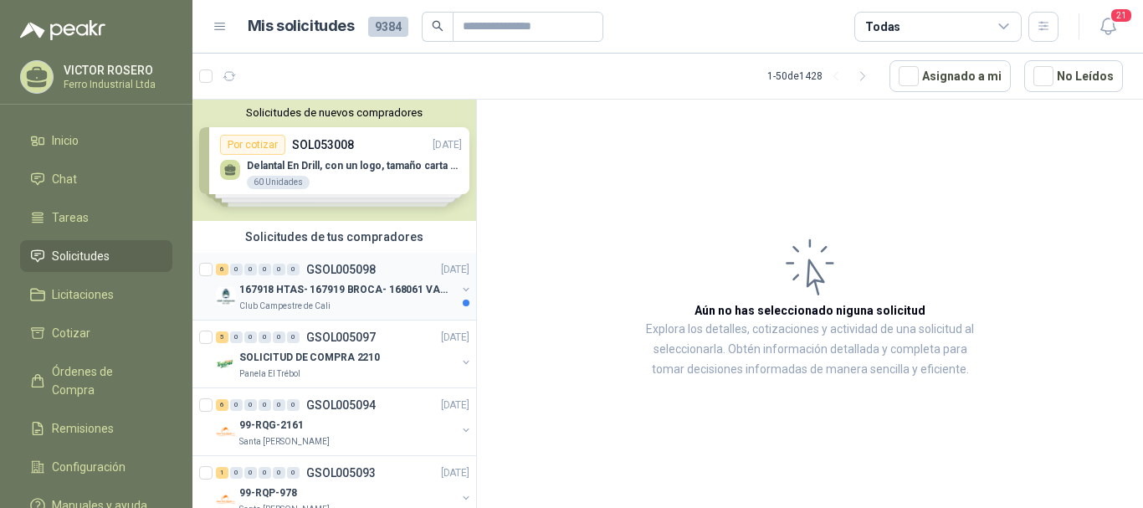
scroll to position [84, 0]
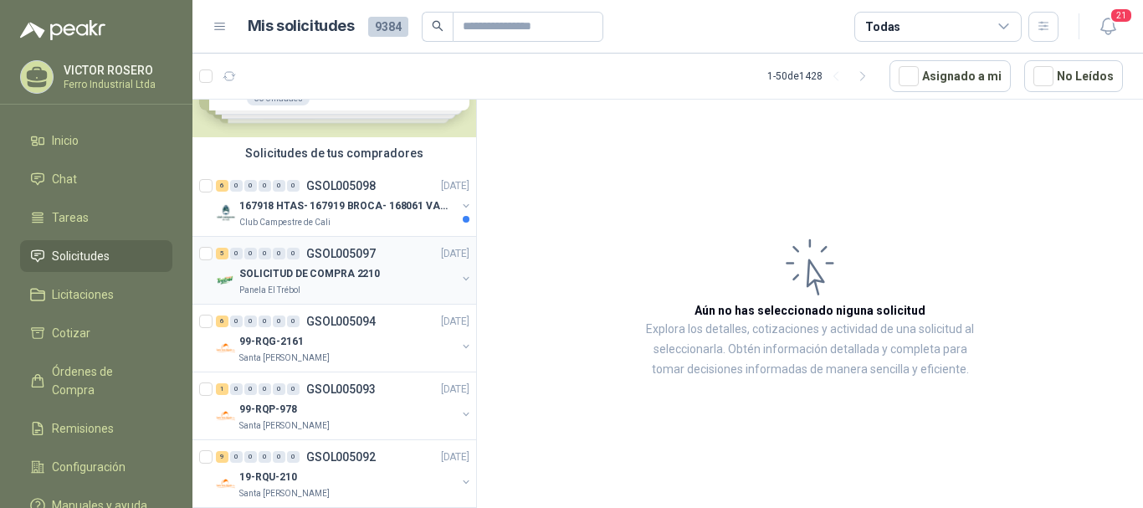
click at [326, 273] on p "SOLICITUD DE COMPRA 2210" at bounding box center [309, 274] width 141 height 16
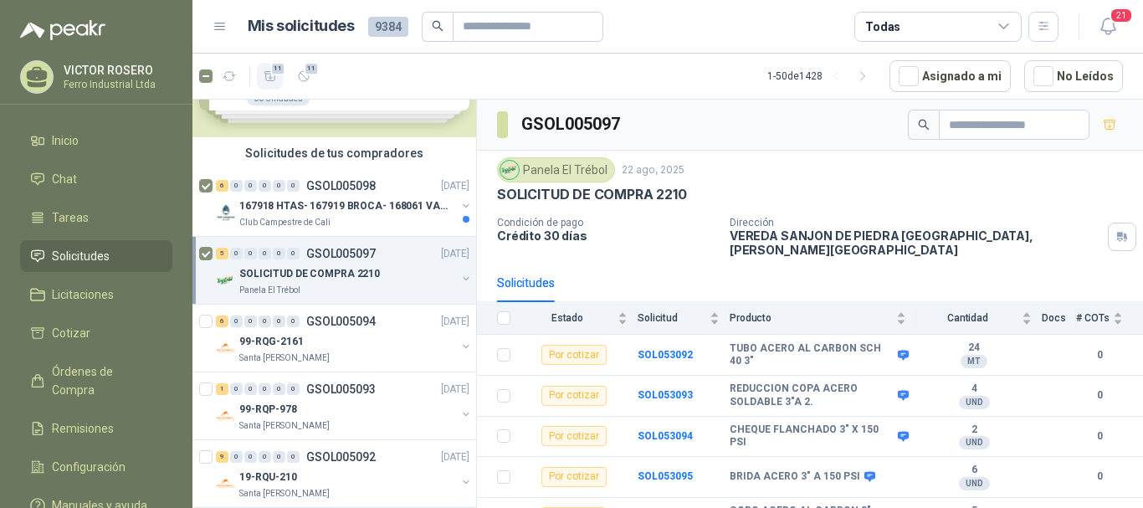
click at [265, 63] on button "11" at bounding box center [270, 76] width 27 height 27
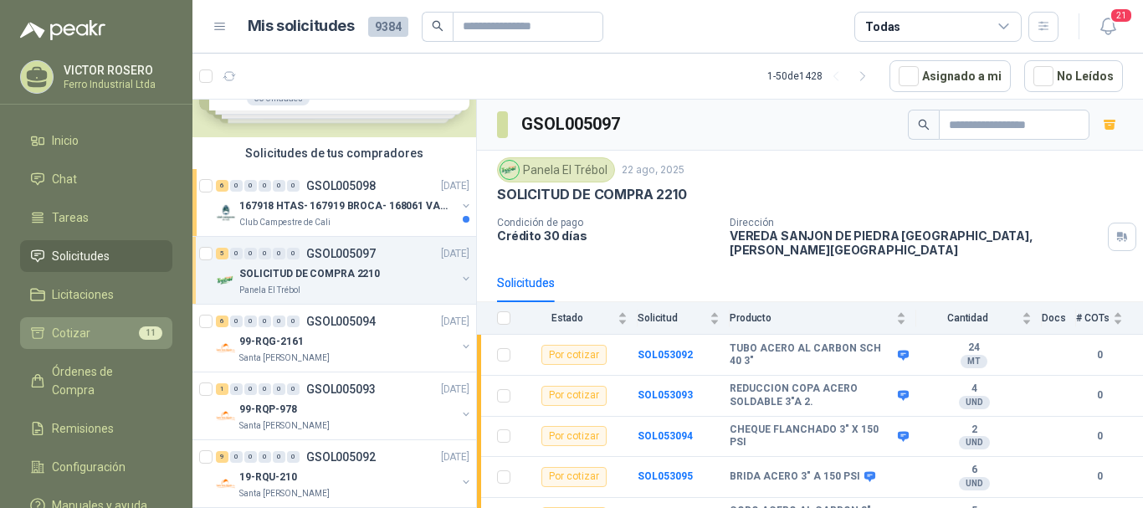
click at [92, 332] on li "Cotizar 11" at bounding box center [96, 333] width 132 height 18
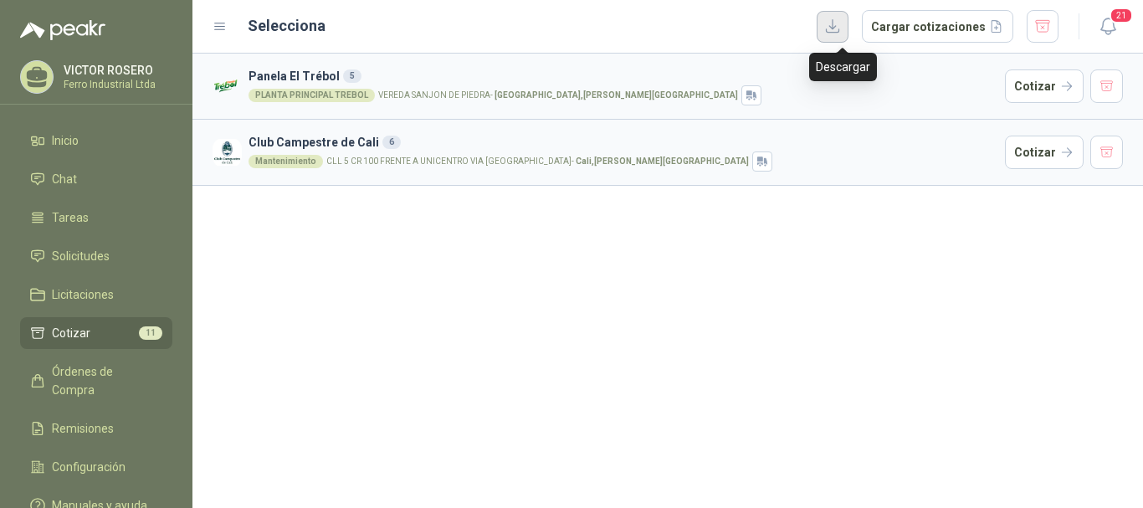
click at [845, 27] on button "button" at bounding box center [833, 27] width 32 height 32
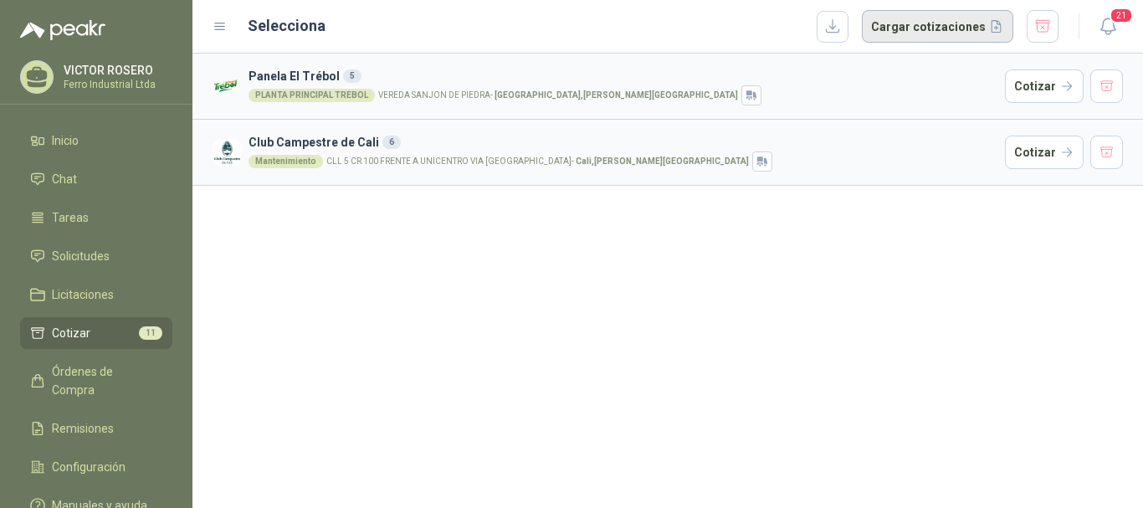
click at [910, 16] on button "Cargar cotizaciones" at bounding box center [937, 26] width 151 height 33
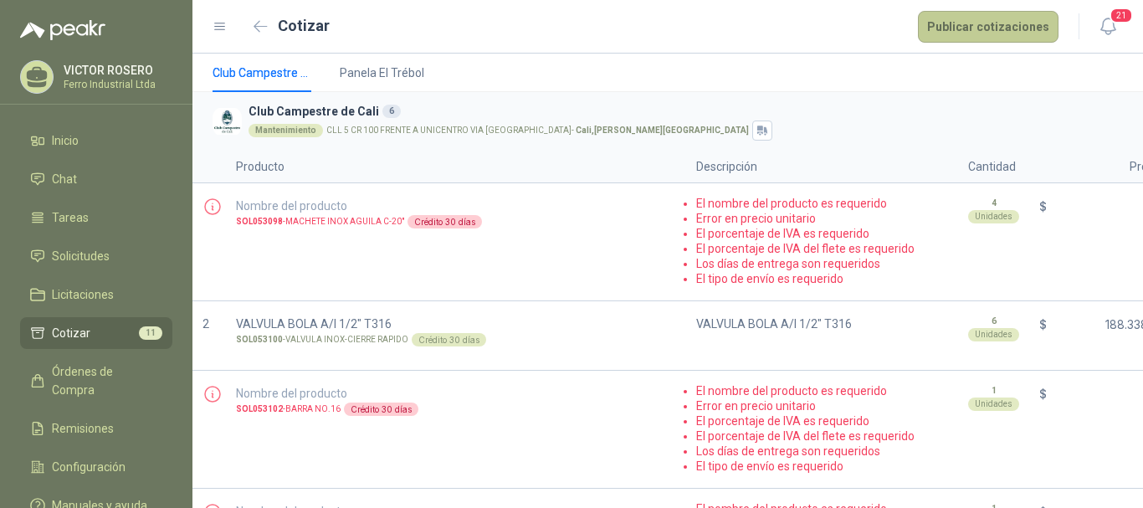
click at [961, 33] on button "Publicar cotizaciones" at bounding box center [988, 27] width 141 height 32
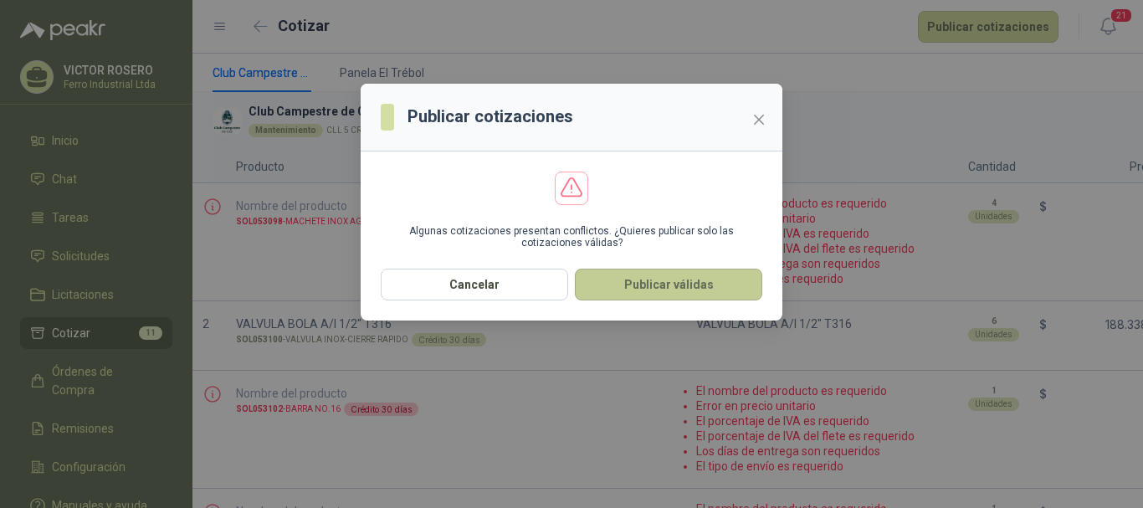
click at [670, 290] on button "Publicar válidas" at bounding box center [668, 285] width 187 height 32
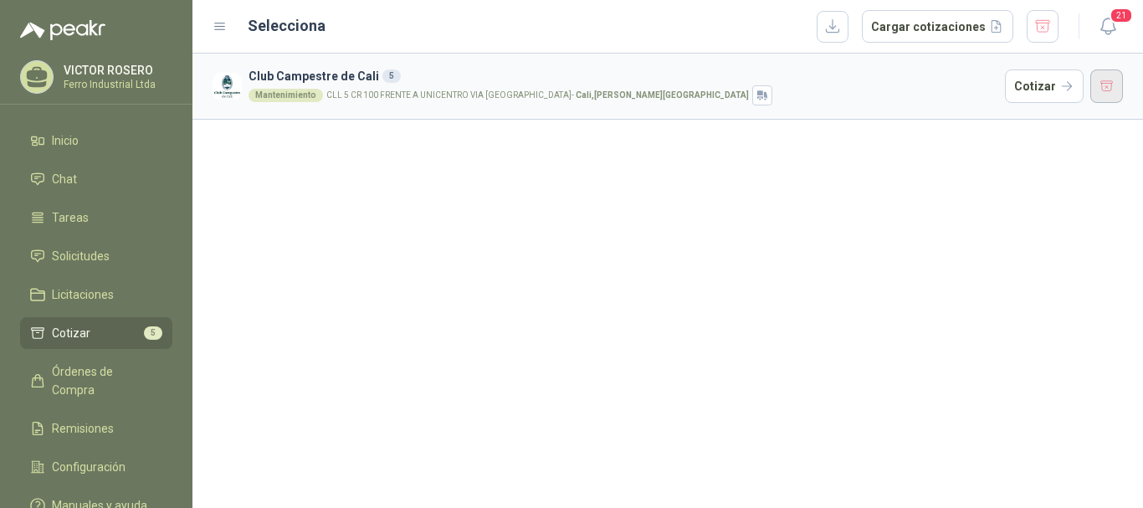
click at [1110, 84] on button "button" at bounding box center [1107, 85] width 33 height 33
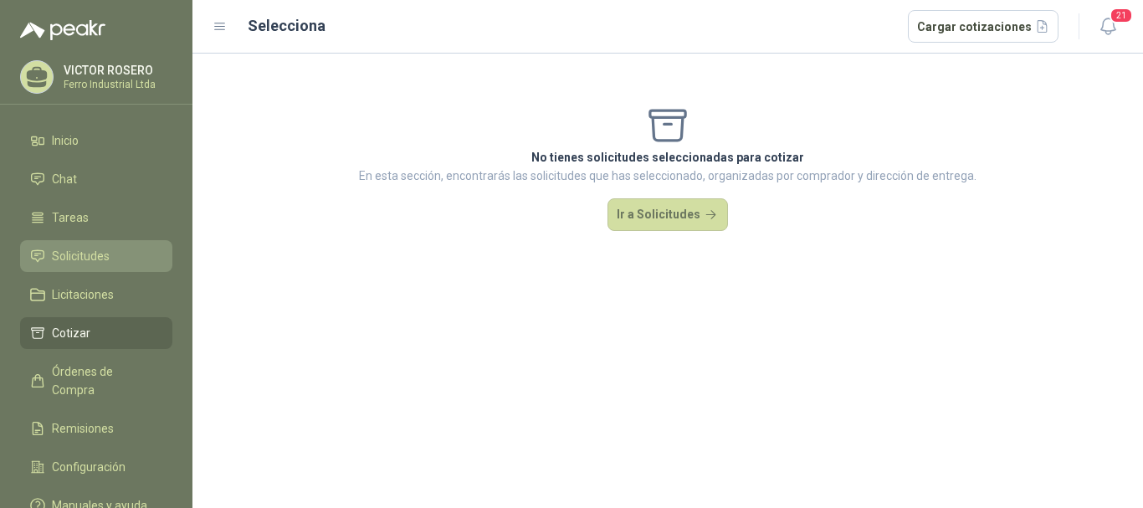
click at [79, 263] on span "Solicitudes" at bounding box center [81, 256] width 58 height 18
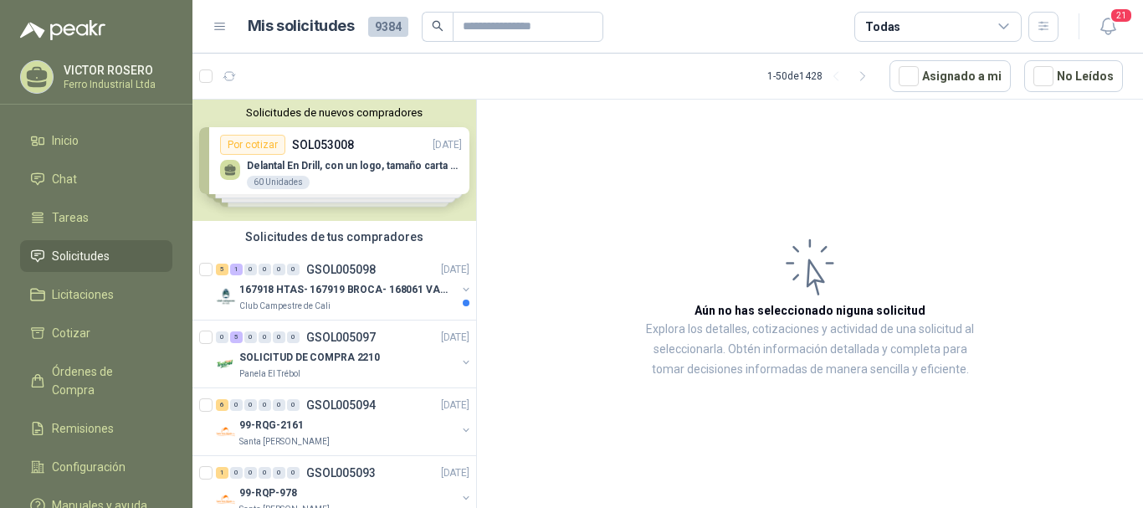
click at [408, 289] on p "167918 HTAS- 167919 BROCA- 168061 VALVULA" at bounding box center [343, 290] width 208 height 16
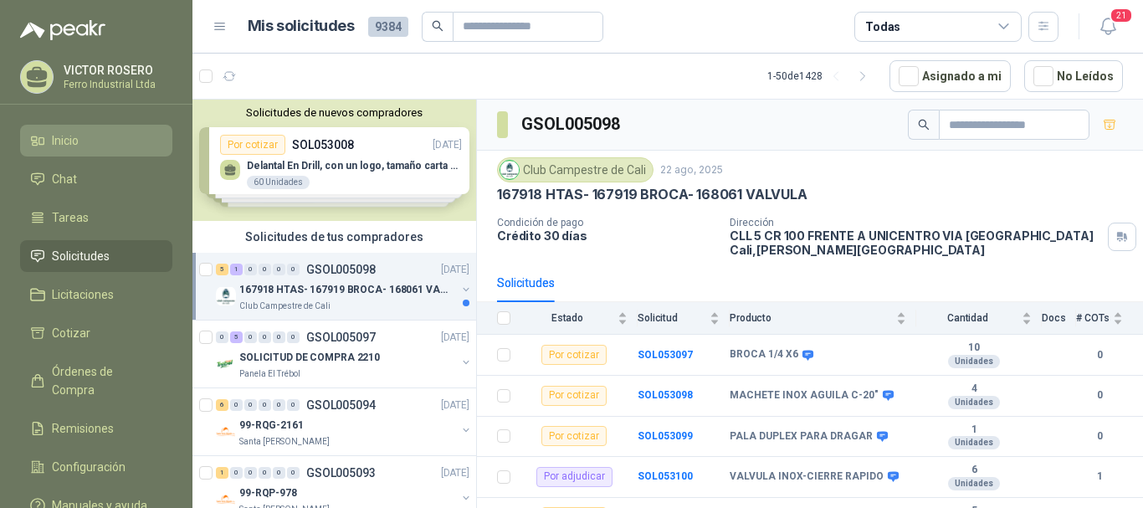
click at [88, 145] on li "Inicio" at bounding box center [96, 140] width 132 height 18
